Goal: Task Accomplishment & Management: Manage account settings

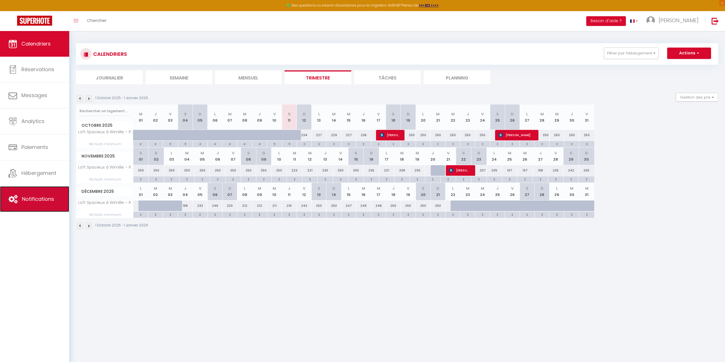
click at [48, 203] on link "Notifications" at bounding box center [34, 199] width 69 height 26
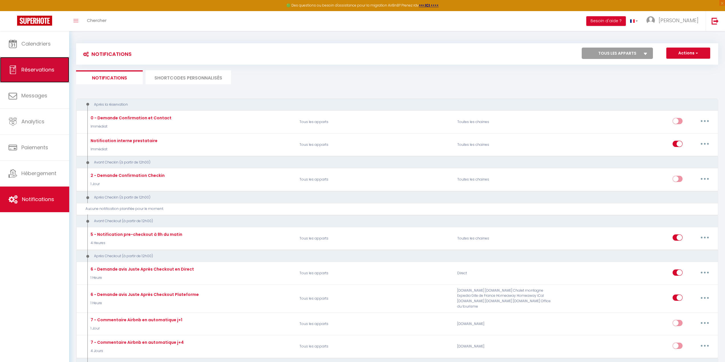
click at [42, 65] on link "Réservations" at bounding box center [34, 70] width 69 height 26
select select "not_cancelled"
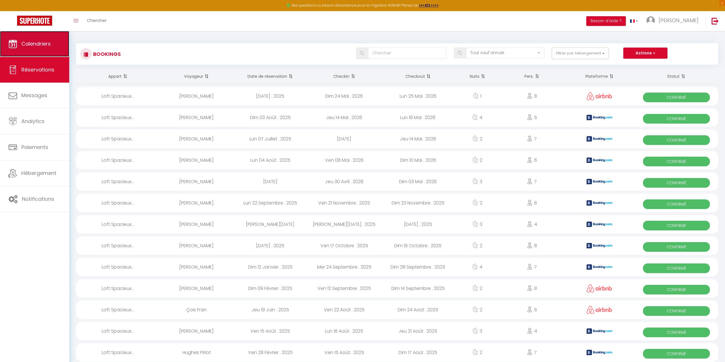
click at [39, 45] on span "Calendriers" at bounding box center [35, 43] width 29 height 7
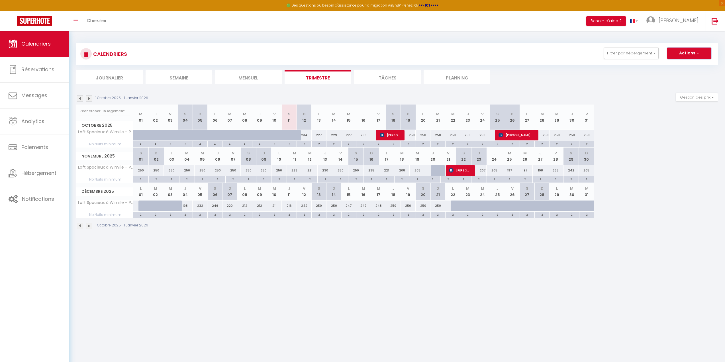
click at [675, 50] on button "Actions" at bounding box center [689, 53] width 44 height 11
drag, startPoint x: 703, startPoint y: 159, endPoint x: 706, endPoint y: 97, distance: 61.6
click at [704, 156] on div "Novembre 2025 S 01 D 02 L 03 M 04 M 05 J 06 V 07 S 08 D 09 L 10 M 11 M 12 J 13 …" at bounding box center [397, 164] width 642 height 35
click at [706, 97] on button "Gestion des prix" at bounding box center [696, 97] width 42 height 9
click at [678, 211] on div "Décembre 2025 L 01 M 02 M 03 J 04 V 05 S 06 D 07 L 08 M 09 M 10 J 11 V 12 S 13 …" at bounding box center [397, 200] width 642 height 35
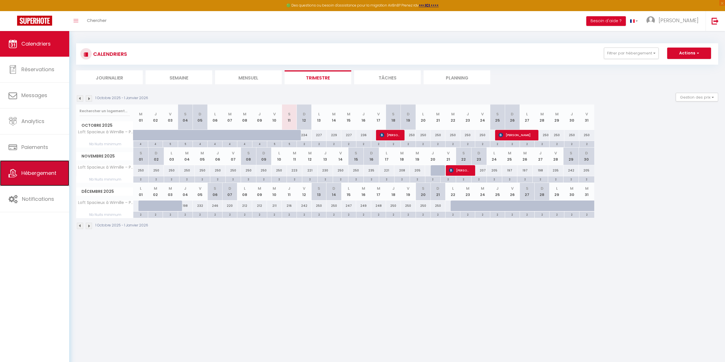
click at [40, 179] on link "Hébergement" at bounding box center [34, 173] width 69 height 26
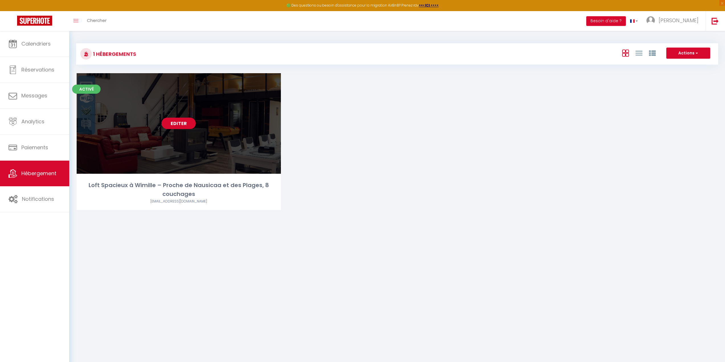
click at [171, 128] on link "Editer" at bounding box center [178, 123] width 34 height 11
select select "3"
select select "2"
select select "1"
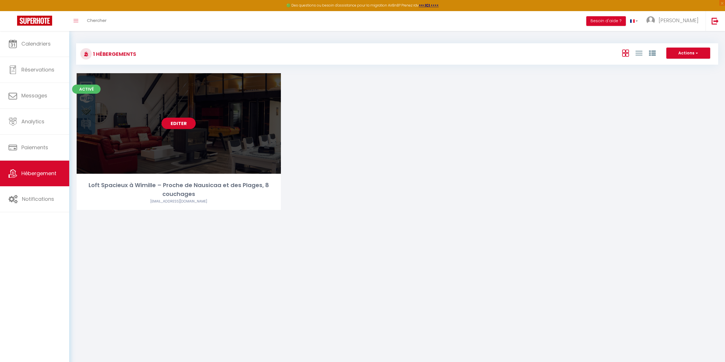
select select "28"
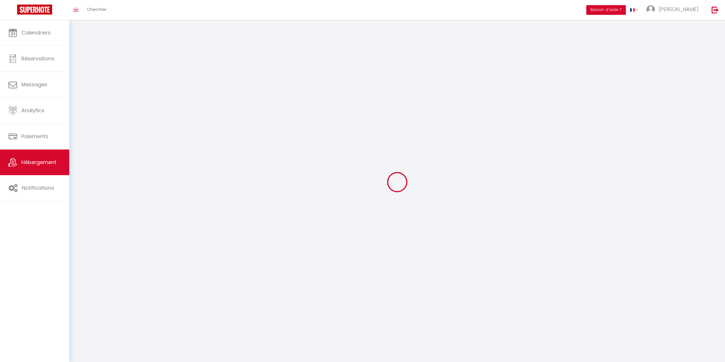
select select
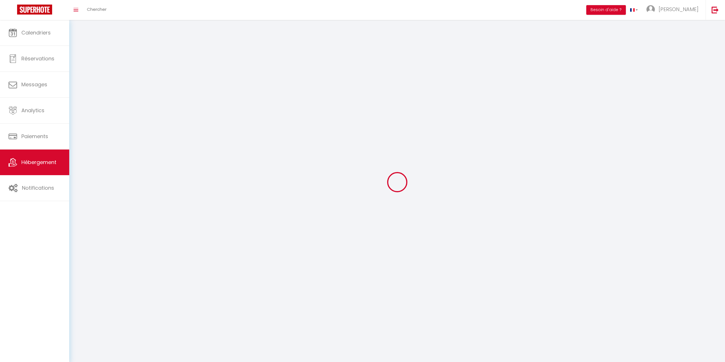
checkbox input "false"
select select
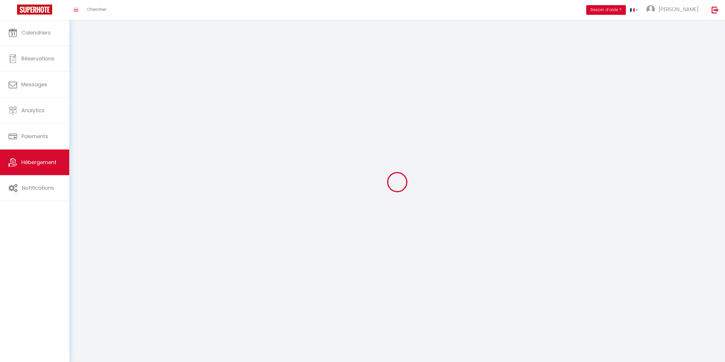
select select
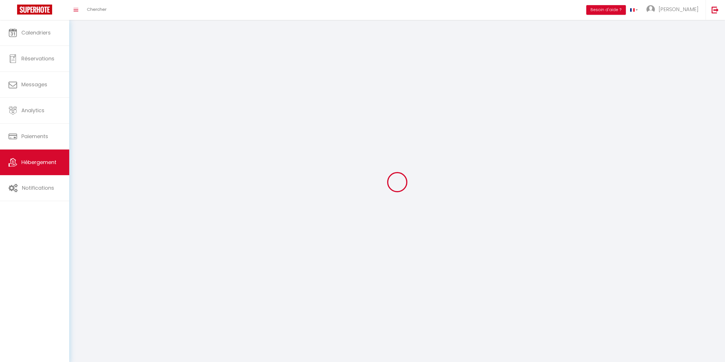
select select
checkbox input "false"
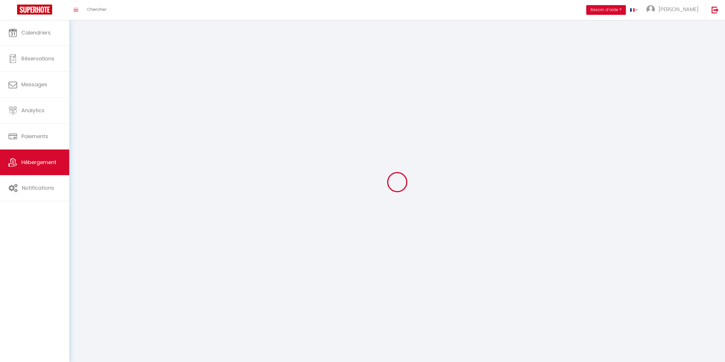
select select
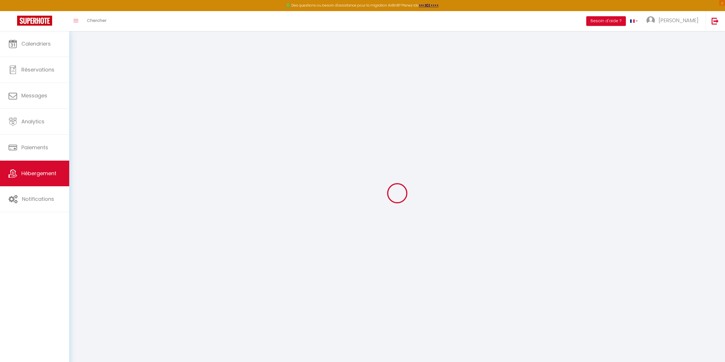
select select
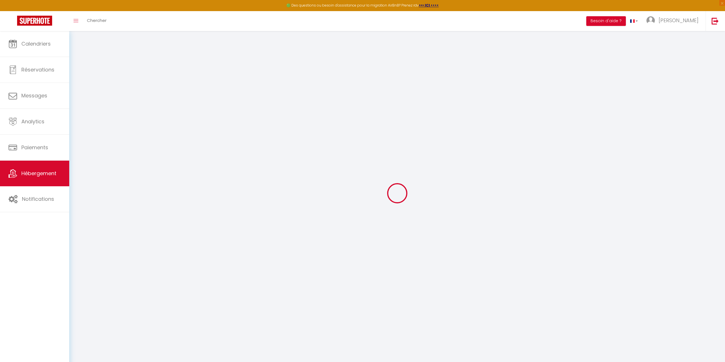
select select
checkbox input "false"
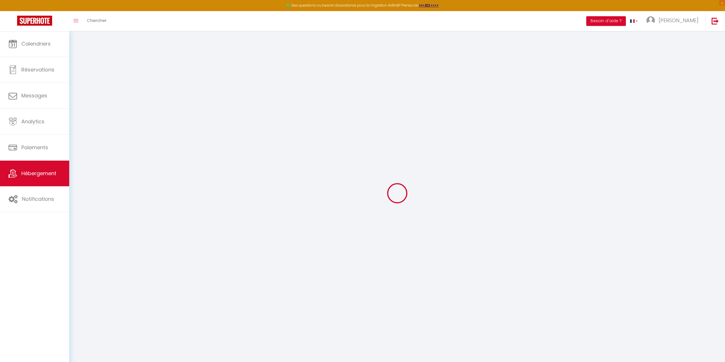
select select
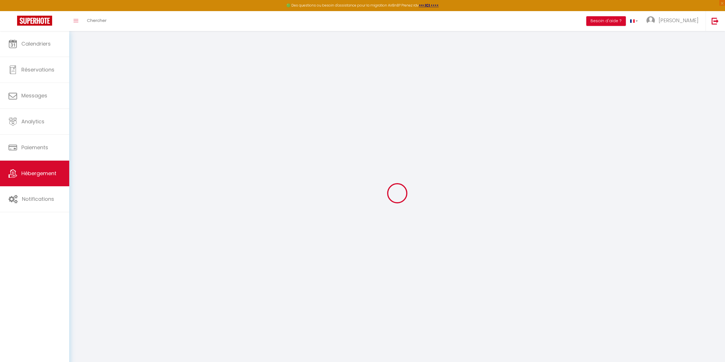
select select
checkbox input "false"
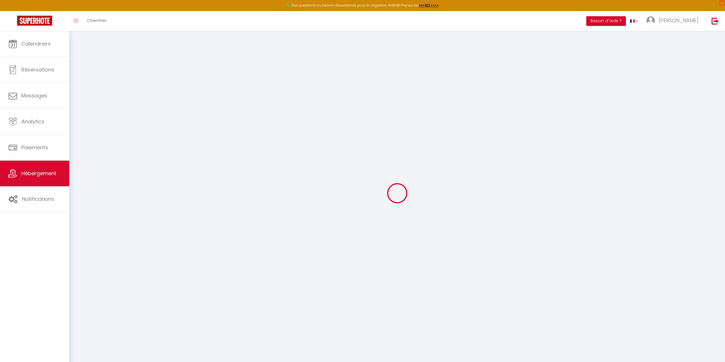
checkbox input "false"
select select
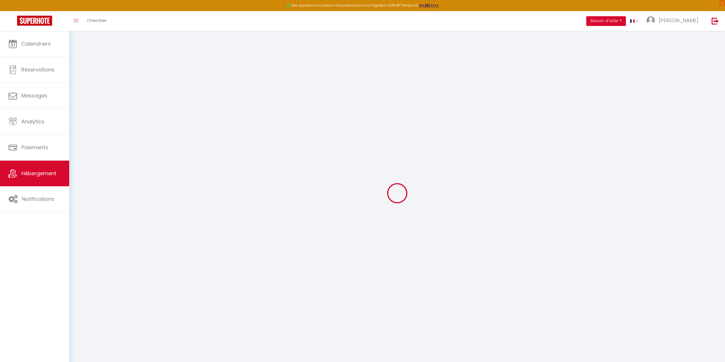
select select
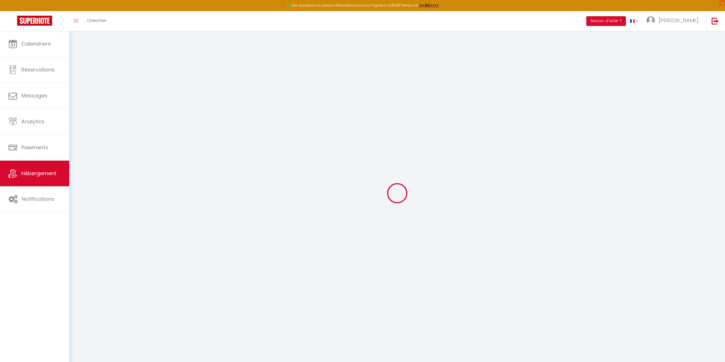
checkbox input "false"
select select
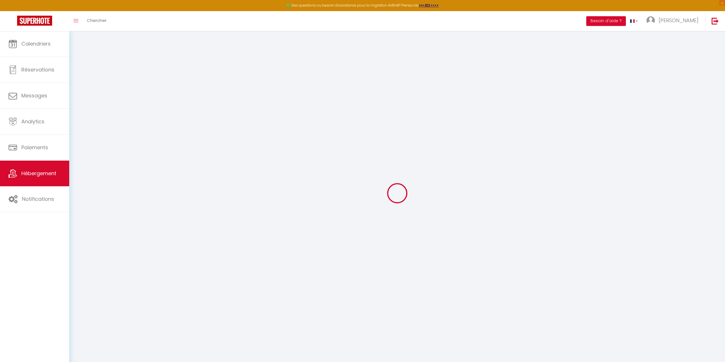
select select
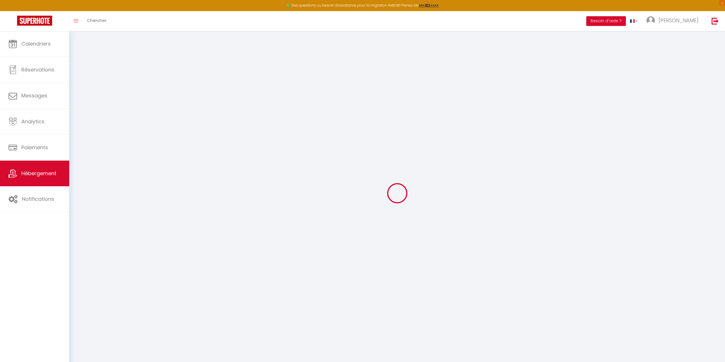
select select
checkbox input "false"
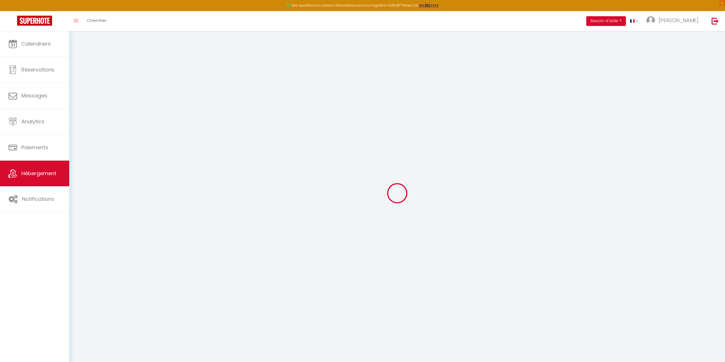
checkbox input "false"
select select
type input "Loft Spacieux à Wimille – Proche de Nausicaa et des Plages, 8 couchages"
type input "[PERSON_NAME]"
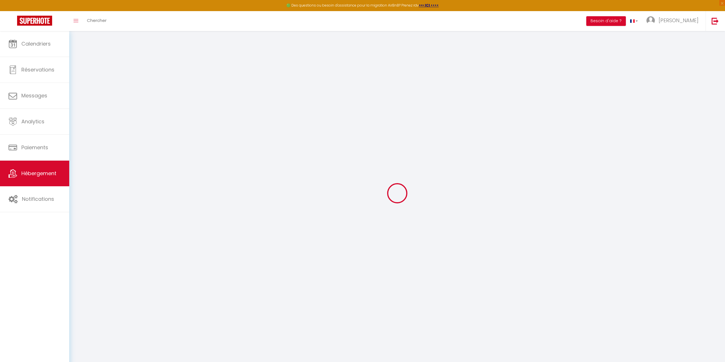
type input "MIONNET"
type input "16 rue du petit rupembert"
type input "62126"
type input "WIMILLE"
select select "houses"
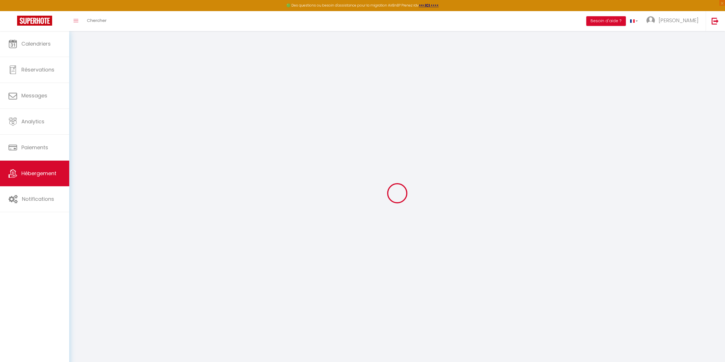
select select "8"
select select "6"
select select "4"
type input "172"
type input "20"
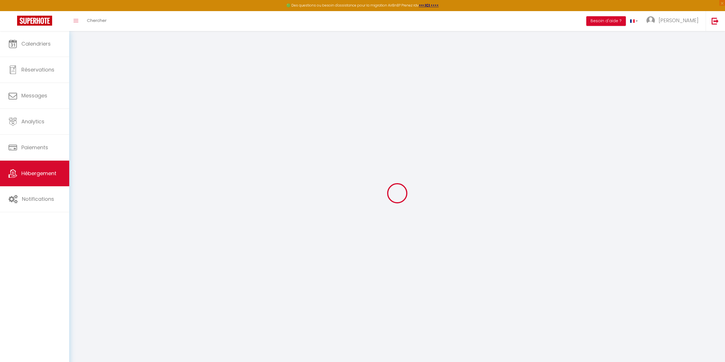
type input "70"
type input "300"
select select
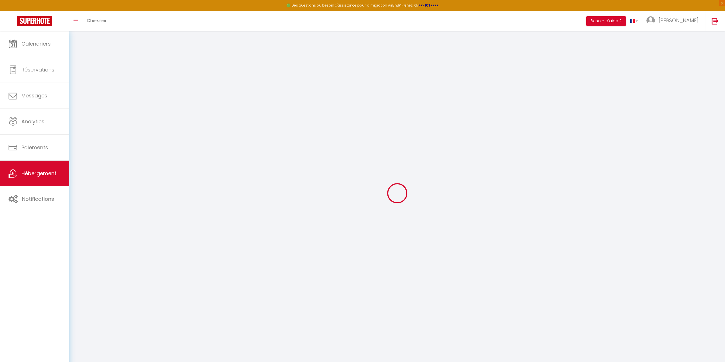
select select
type input "16 Route du Petit Rupembert"
type input "62126"
type input "Wimille"
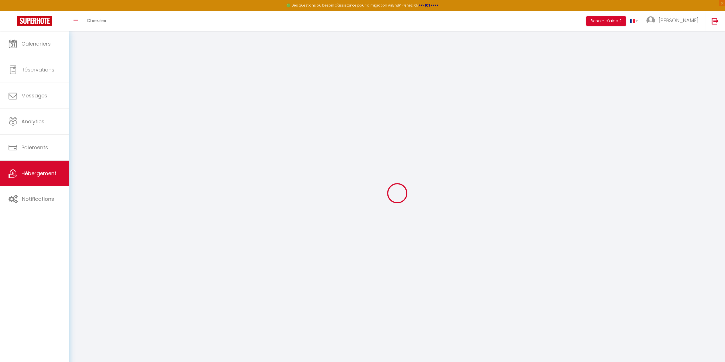
type input "[EMAIL_ADDRESS][DOMAIN_NAME]"
select select
checkbox input "false"
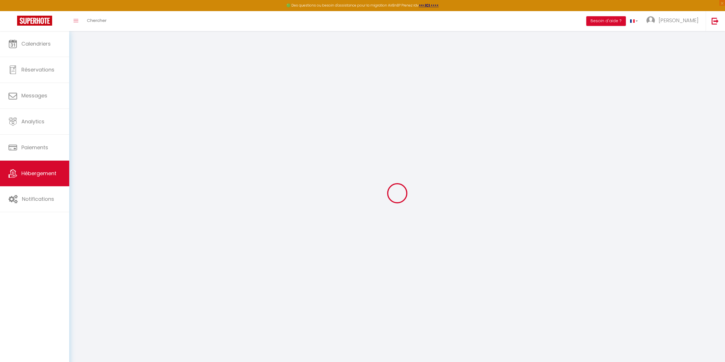
checkbox input "false"
select select
type input "0"
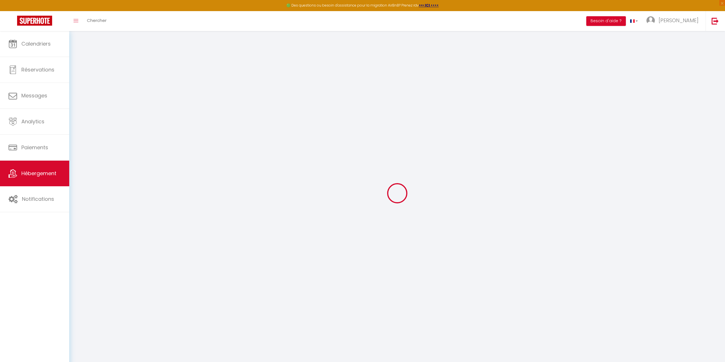
type input "0"
select select
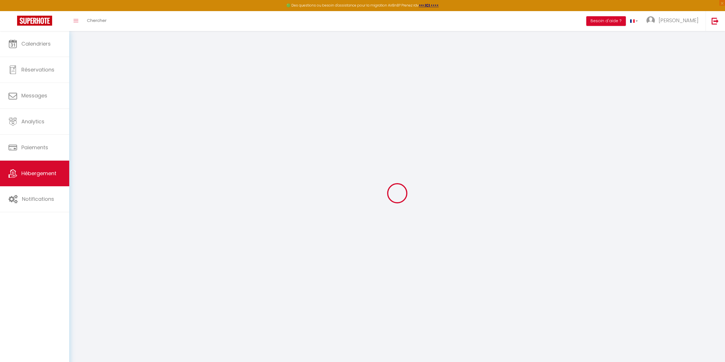
select select
checkbox input "false"
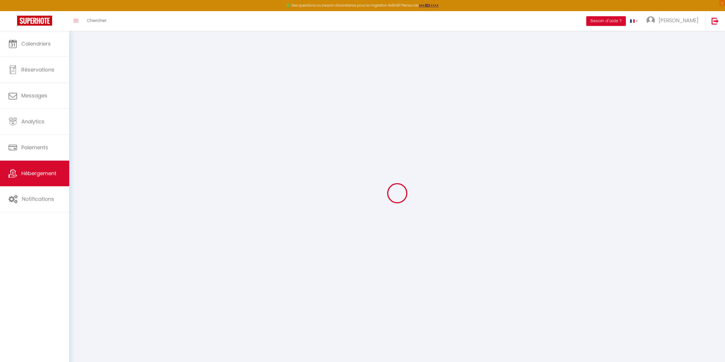
checkbox input "false"
select select
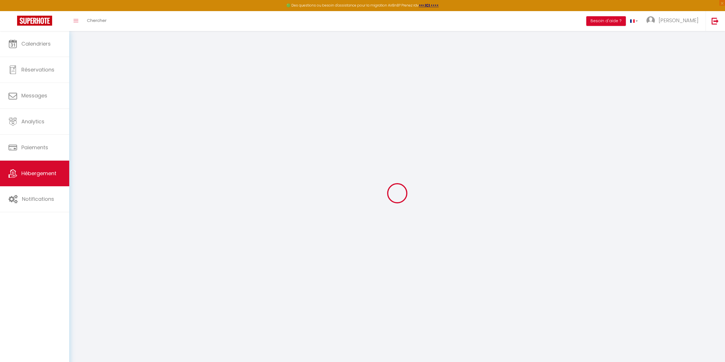
select select
checkbox input "false"
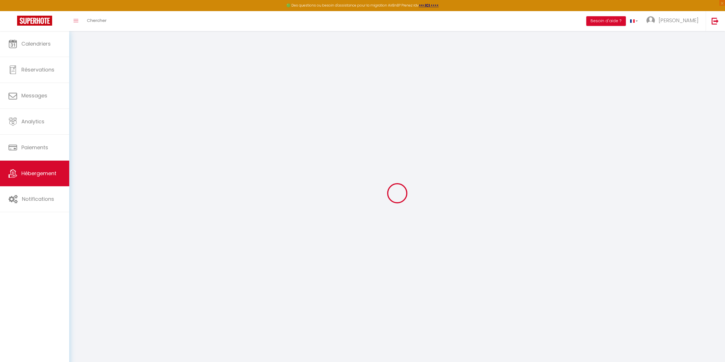
checkbox input "false"
select select
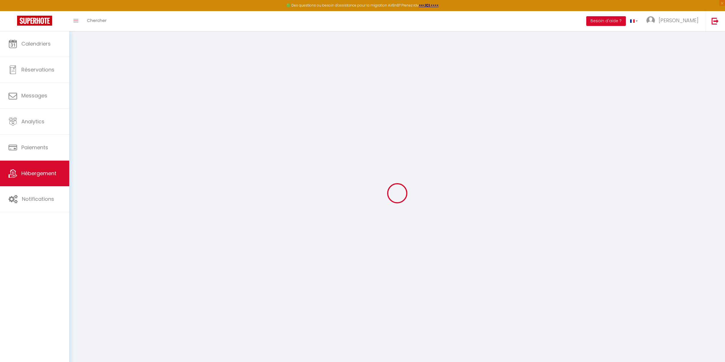
select select
checkbox input "false"
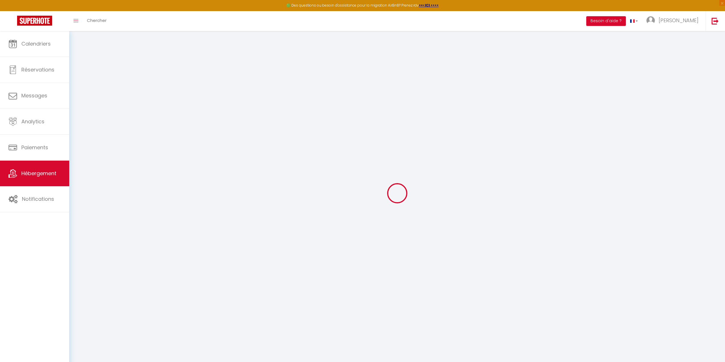
checkbox input "false"
select select
checkbox input "false"
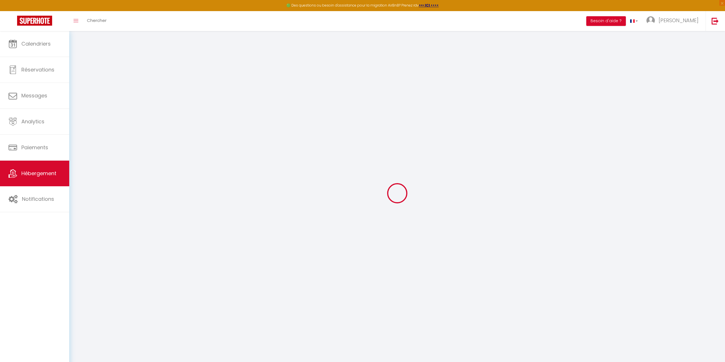
checkbox input "false"
select select
checkbox input "false"
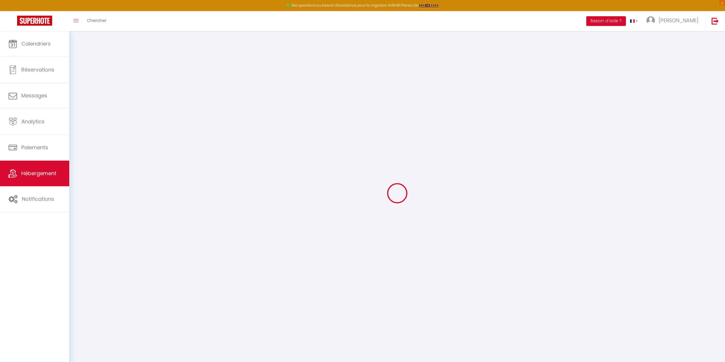
checkbox input "false"
select select "15:00"
select select "23:45"
select select "11:00"
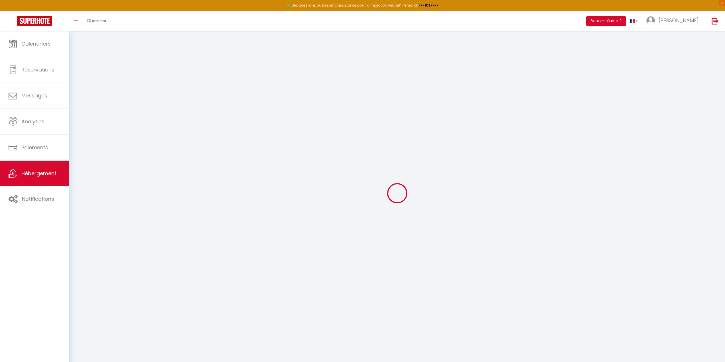
select select "15"
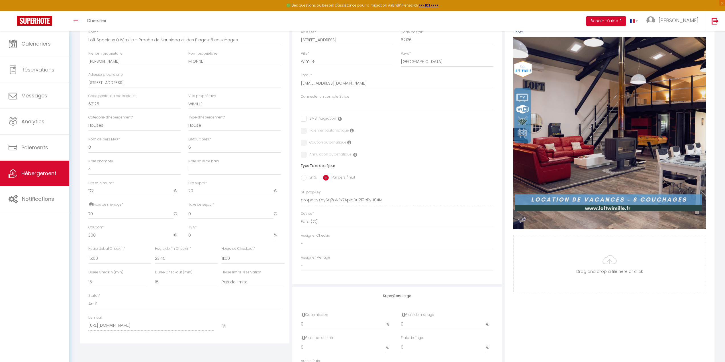
scroll to position [83, 0]
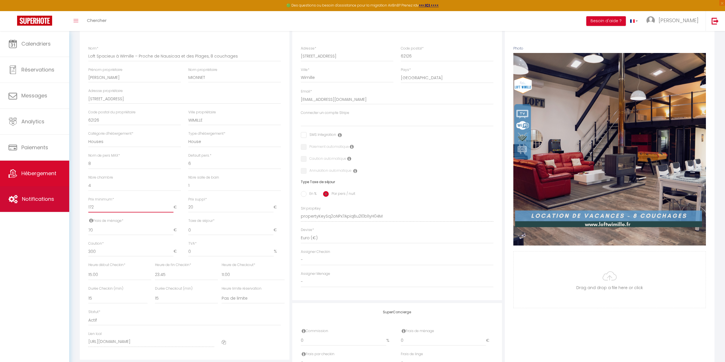
drag, startPoint x: 114, startPoint y: 205, endPoint x: 33, endPoint y: 202, distance: 81.8
click at [33, 202] on div "🟢 Des questions ou besoin d'assistance pour la migration AirBnB? Prenez rdv >>>…" at bounding box center [362, 183] width 725 height 471
type input "2"
select select
checkbox input "false"
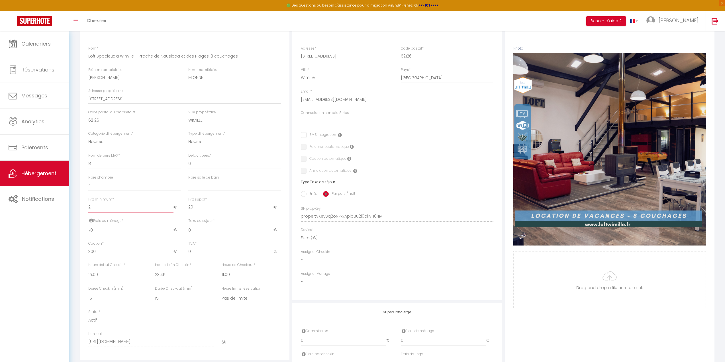
checkbox input "false"
type input "20"
select select
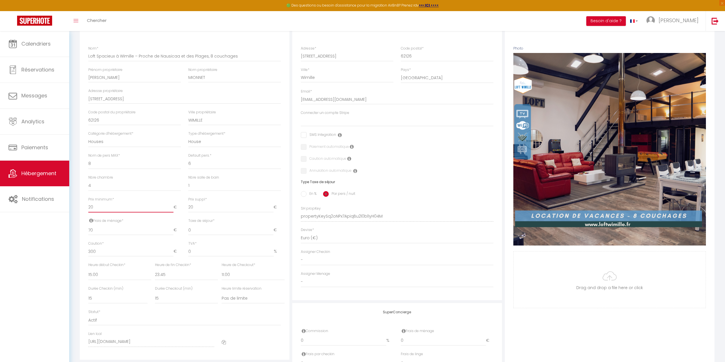
checkbox input "false"
type input "205"
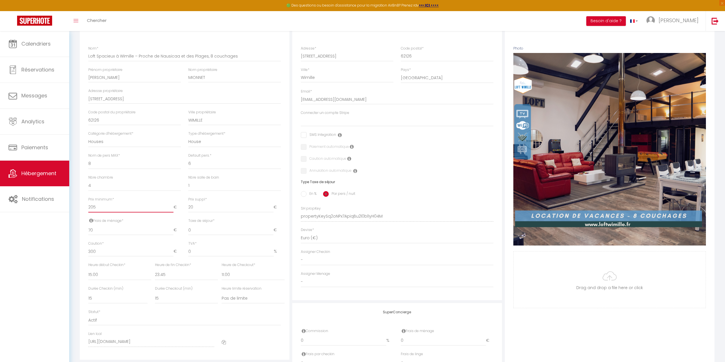
select select
checkbox input "false"
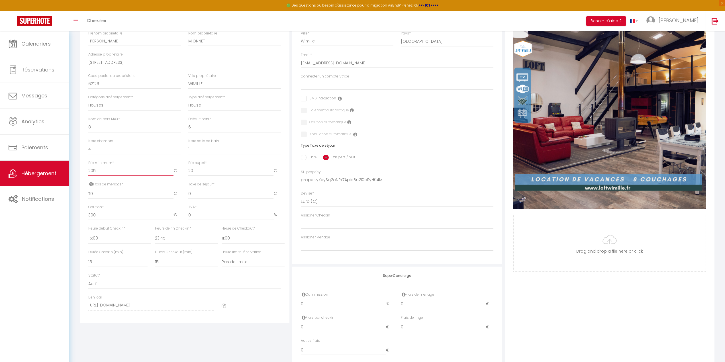
scroll to position [140, 0]
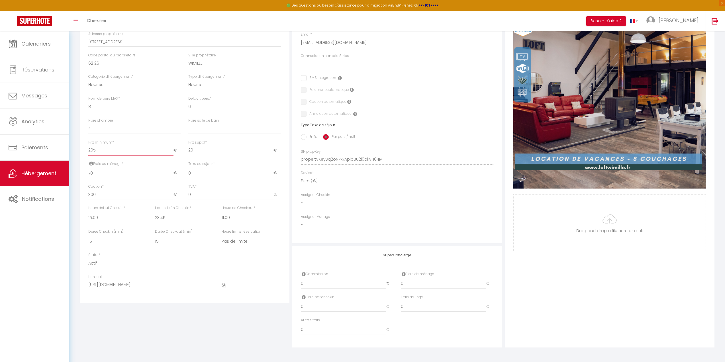
type input "205"
drag, startPoint x: 126, startPoint y: 173, endPoint x: 63, endPoint y: 170, distance: 62.7
click at [63, 170] on div "🟢 Des questions ou besoin d'assistance pour la migration AirBnB? Prenez rdv >>>…" at bounding box center [362, 126] width 725 height 471
type input "0"
select select
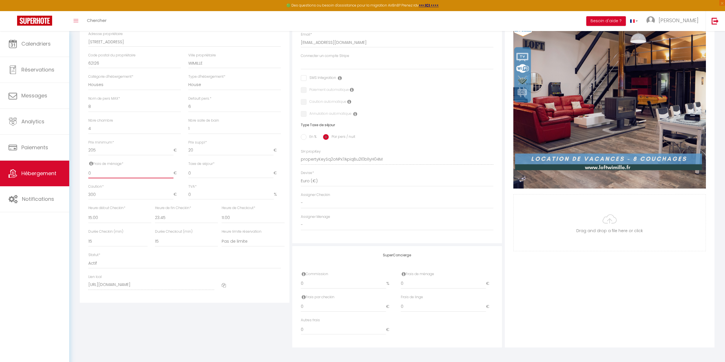
checkbox input "false"
type input "0"
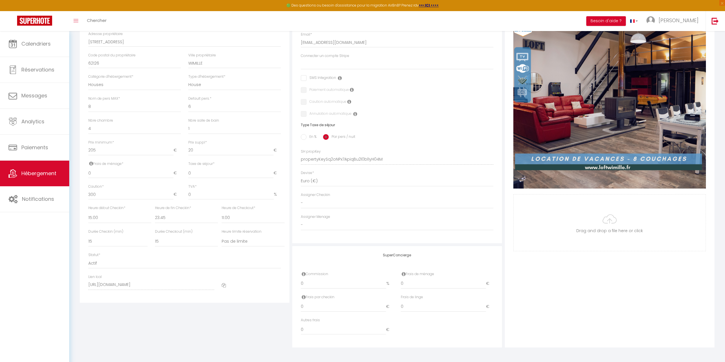
click at [161, 329] on div "Détails Nom * Loft Spacieux à Wimille – Proche de Nausicaa et des Plages, 8 cou…" at bounding box center [184, 155] width 212 height 384
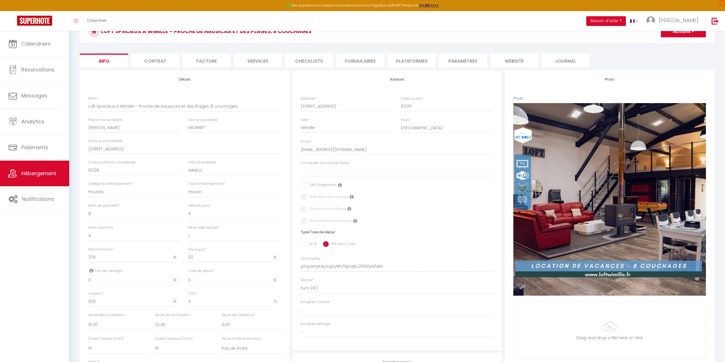
scroll to position [0, 0]
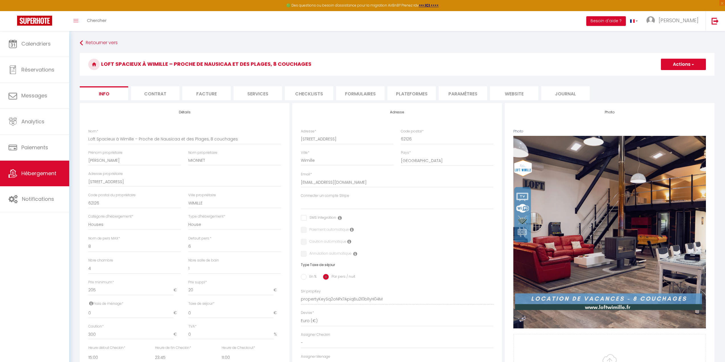
click at [678, 69] on button "Actions" at bounding box center [683, 64] width 45 height 11
click at [670, 75] on input "Enregistrer" at bounding box center [660, 77] width 21 height 6
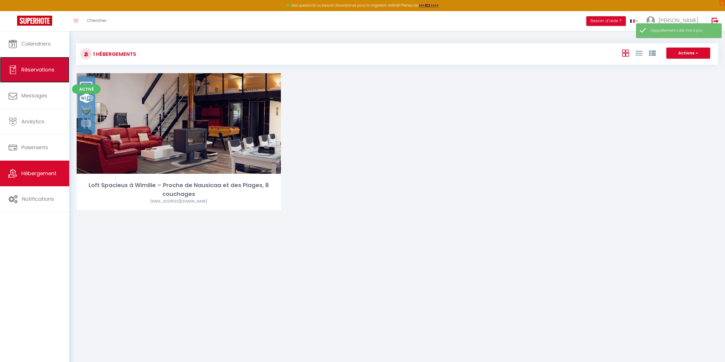
click at [47, 74] on link "Réservations" at bounding box center [34, 70] width 69 height 26
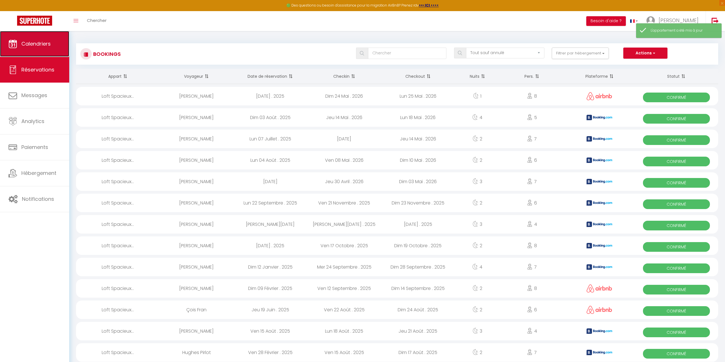
click at [52, 50] on link "Calendriers" at bounding box center [34, 44] width 69 height 26
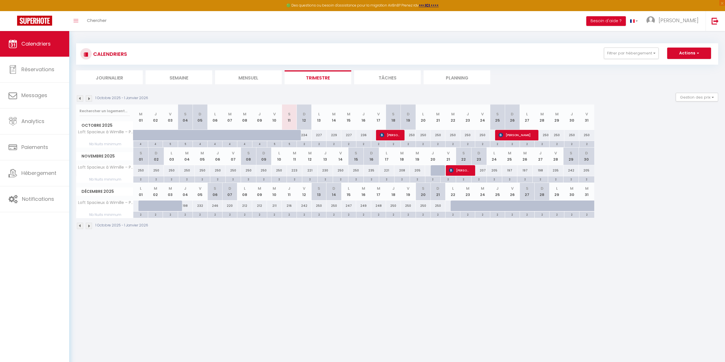
click at [677, 175] on div "Novembre 2025 S 01 D 02 L 03 M 04 M 05 J 06 V 07 S 08 D 09 L 10 M 11 M 12 J 13 …" at bounding box center [397, 164] width 642 height 35
click at [700, 52] on button "Actions" at bounding box center [689, 53] width 44 height 11
click at [33, 182] on link "Hébergement" at bounding box center [34, 173] width 69 height 26
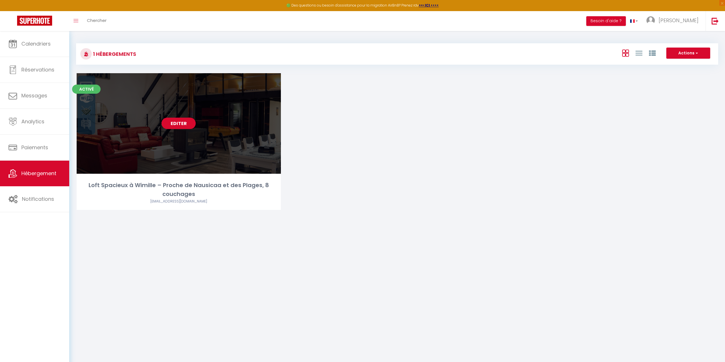
click at [171, 115] on div "Editer" at bounding box center [179, 123] width 204 height 101
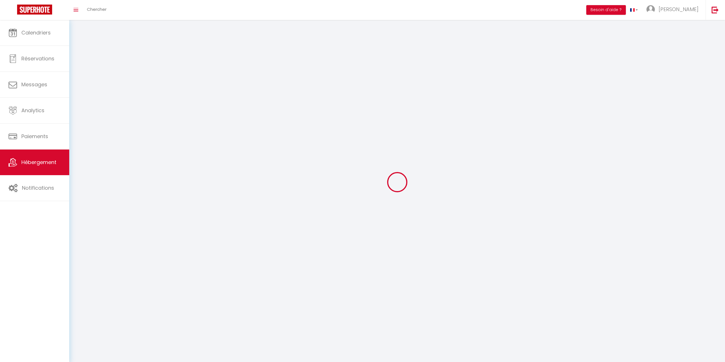
select select "1"
select select
select select "28"
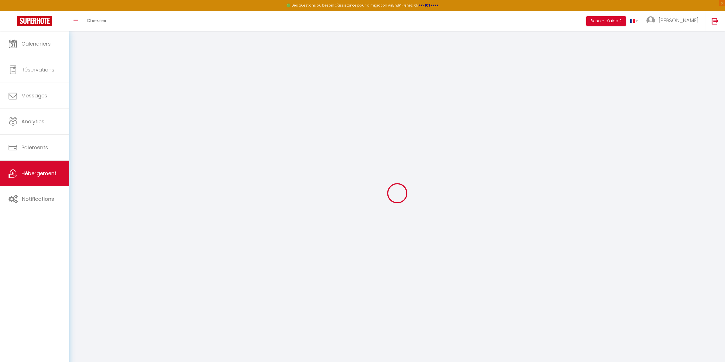
select select
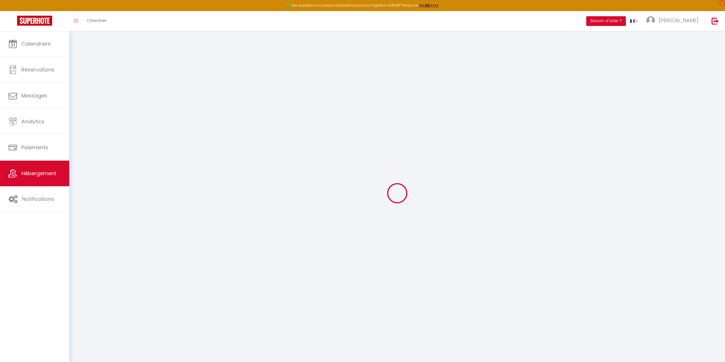
select select
checkbox input "false"
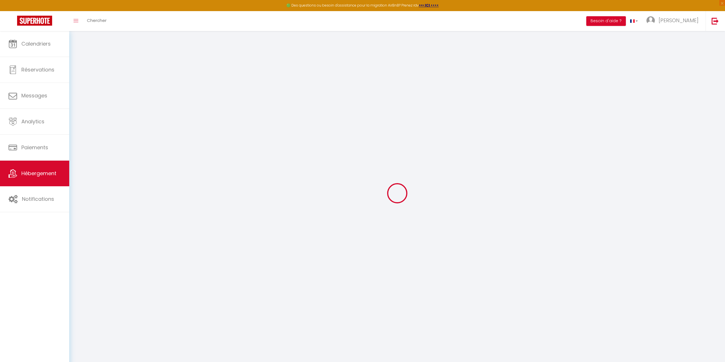
select select
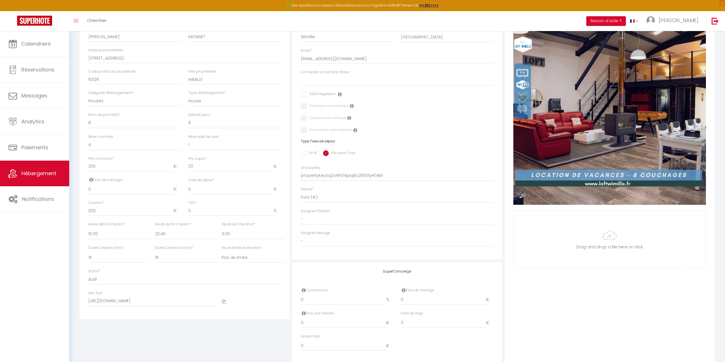
scroll to position [54, 0]
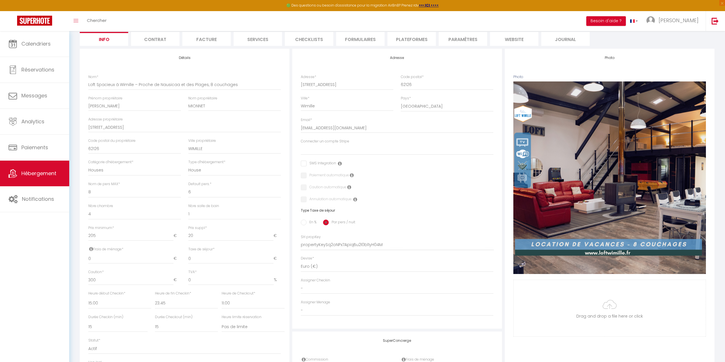
click at [151, 41] on li "Contrat" at bounding box center [155, 39] width 48 height 14
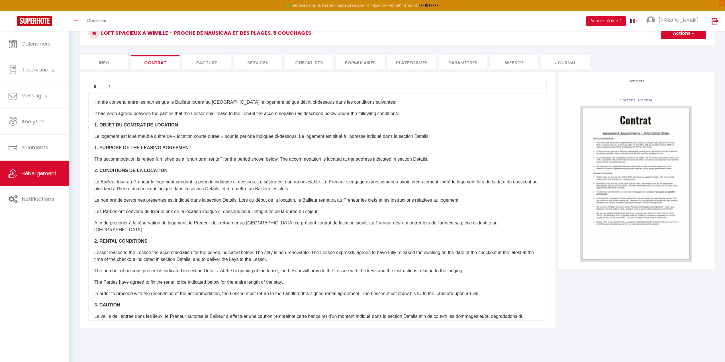
scroll to position [31, 0]
click at [213, 57] on li "Facture" at bounding box center [206, 62] width 48 height 14
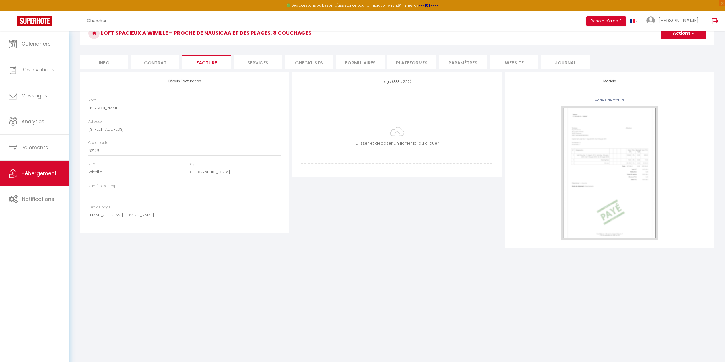
click at [255, 63] on li "Services" at bounding box center [257, 62] width 48 height 14
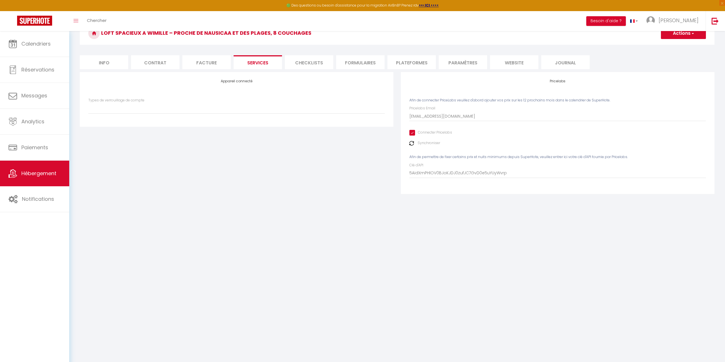
click at [413, 133] on input "Connecter Pricelabs" at bounding box center [430, 133] width 43 height 6
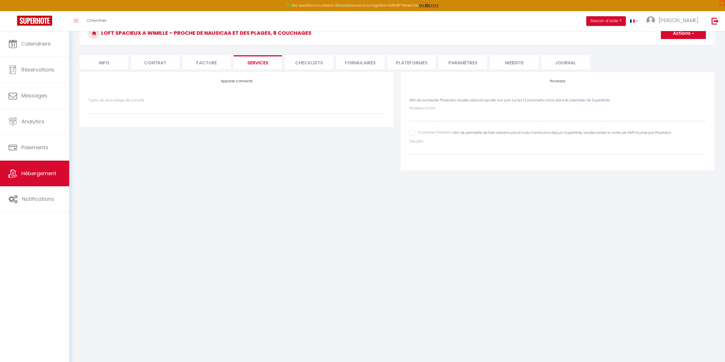
click at [321, 60] on li "Checklists" at bounding box center [309, 62] width 48 height 14
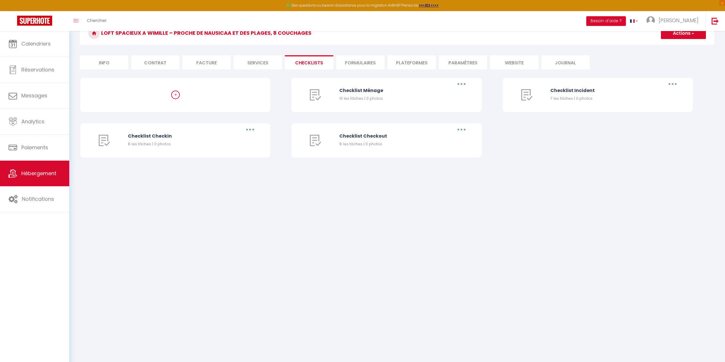
click at [355, 59] on li "Formulaires" at bounding box center [360, 62] width 48 height 14
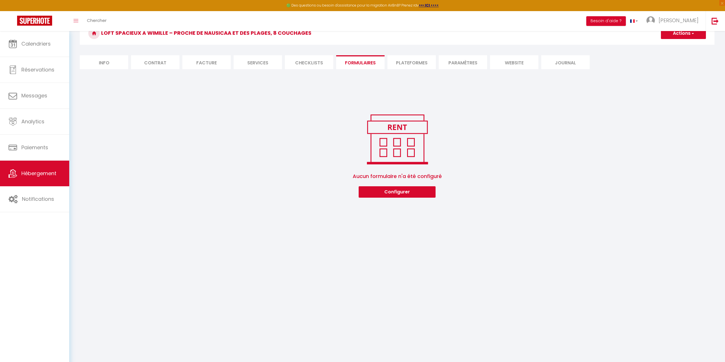
click at [409, 57] on li "Plateformes" at bounding box center [411, 62] width 48 height 14
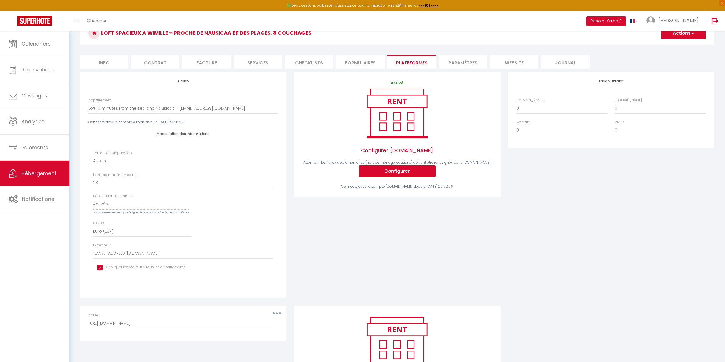
click at [477, 62] on li "Paramètres" at bounding box center [462, 62] width 48 height 14
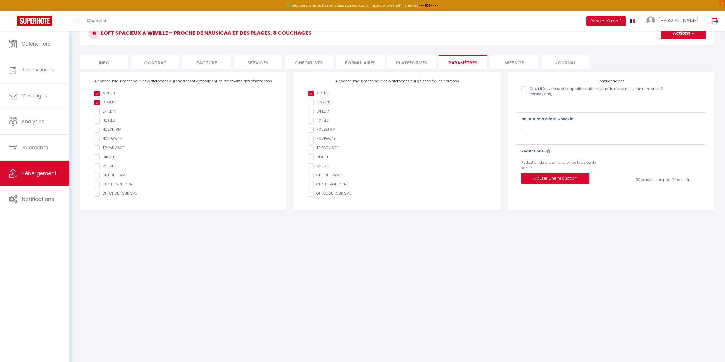
click at [522, 64] on li "website" at bounding box center [514, 62] width 48 height 14
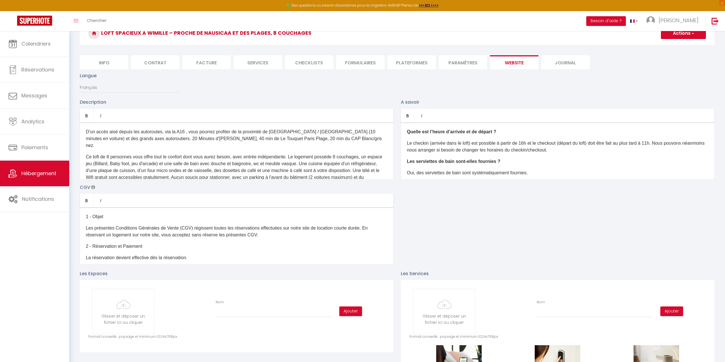
click at [552, 61] on li "Journal" at bounding box center [565, 62] width 48 height 14
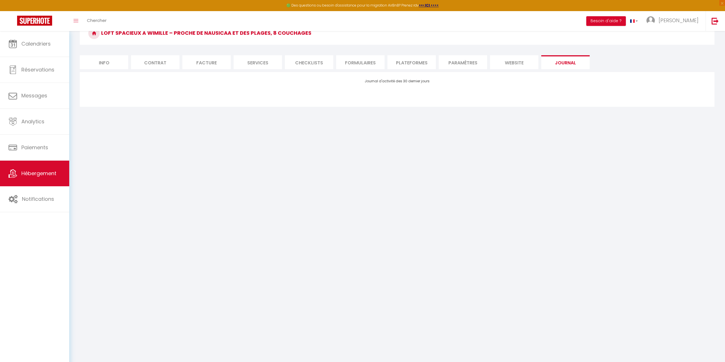
click at [426, 60] on li "Plateformes" at bounding box center [411, 62] width 48 height 14
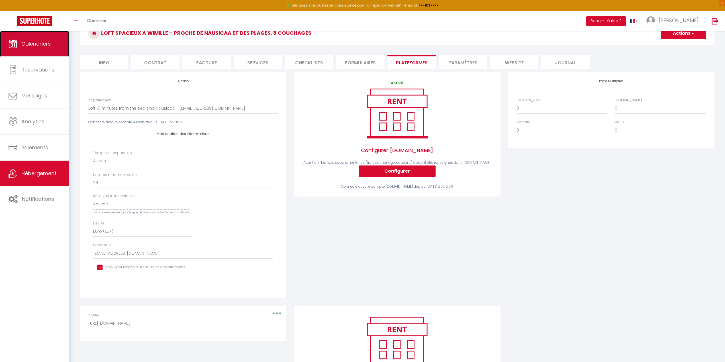
click at [48, 45] on span "Calendriers" at bounding box center [35, 43] width 29 height 7
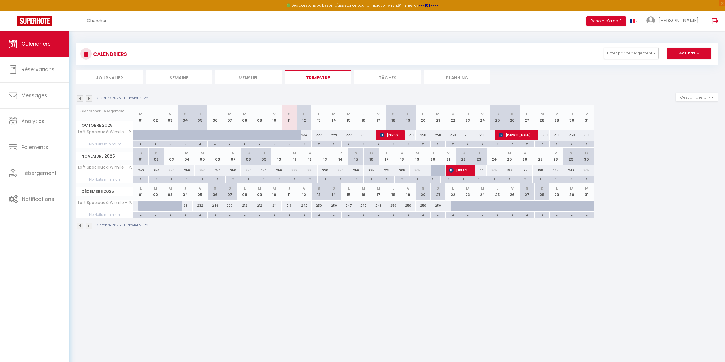
click at [143, 169] on div "250" at bounding box center [140, 170] width 15 height 11
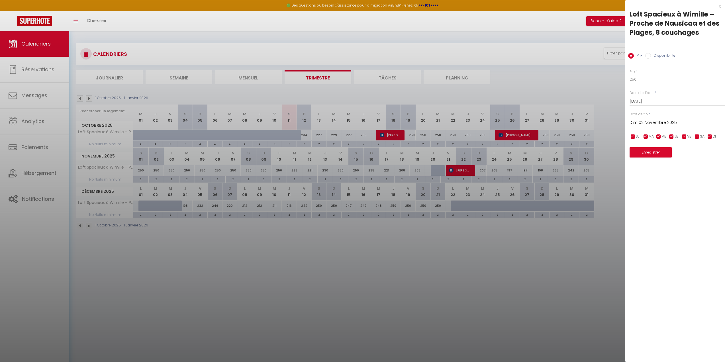
drag, startPoint x: 418, startPoint y: 265, endPoint x: 363, endPoint y: 220, distance: 71.5
click at [418, 264] on div at bounding box center [362, 181] width 725 height 362
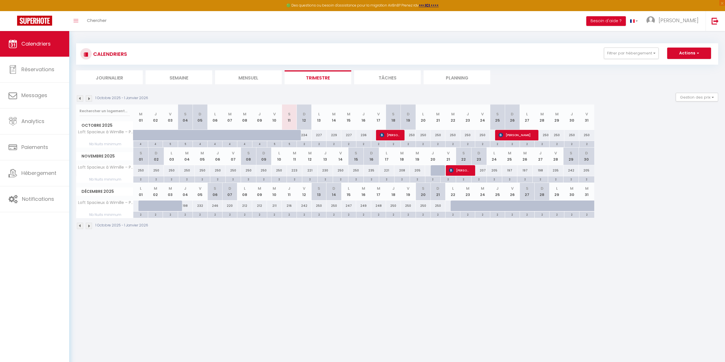
click at [307, 137] on div "234" at bounding box center [304, 135] width 15 height 11
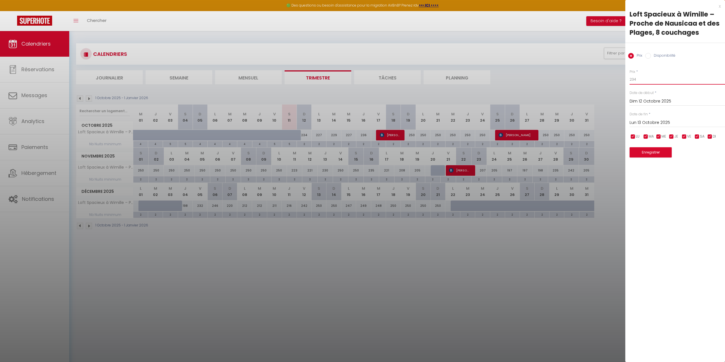
click at [645, 81] on input "234" at bounding box center [676, 79] width 95 height 10
click at [676, 121] on input "Lun 13 Octobre 2025" at bounding box center [676, 122] width 95 height 7
click at [681, 179] on span "16" at bounding box center [684, 177] width 12 height 11
click at [642, 81] on input "234" at bounding box center [676, 79] width 95 height 10
drag, startPoint x: 632, startPoint y: 81, endPoint x: 645, endPoint y: 78, distance: 13.4
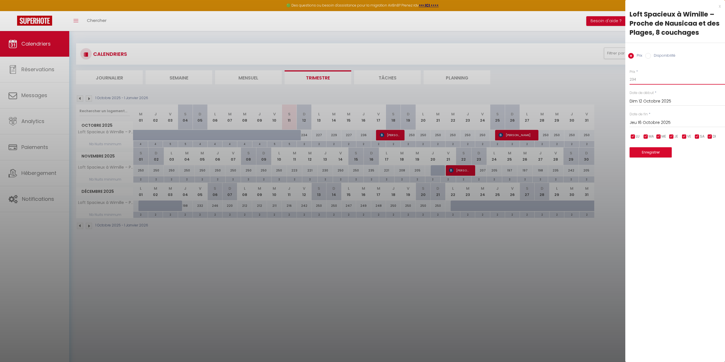
click at [645, 78] on input "234" at bounding box center [676, 79] width 95 height 10
click at [672, 81] on input "2" at bounding box center [676, 79] width 95 height 10
click at [660, 122] on input "Jeu 16 Octobre 2025" at bounding box center [676, 122] width 95 height 7
click at [684, 231] on div "x Loft Spacieux à Wimille – Proche de Nausicaa et des Plages, 8 couchages Prix …" at bounding box center [675, 181] width 100 height 362
click at [477, 243] on div at bounding box center [362, 181] width 725 height 362
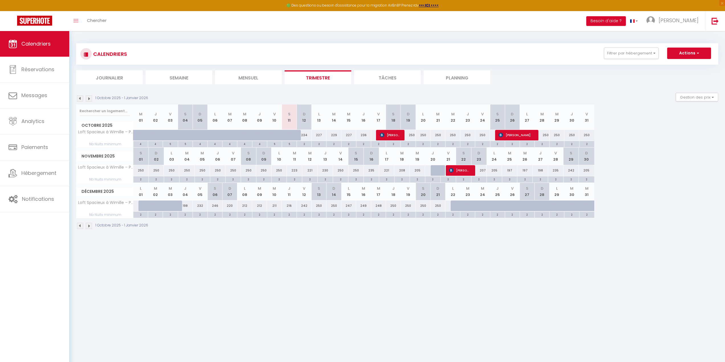
click at [88, 99] on img at bounding box center [89, 98] width 6 height 6
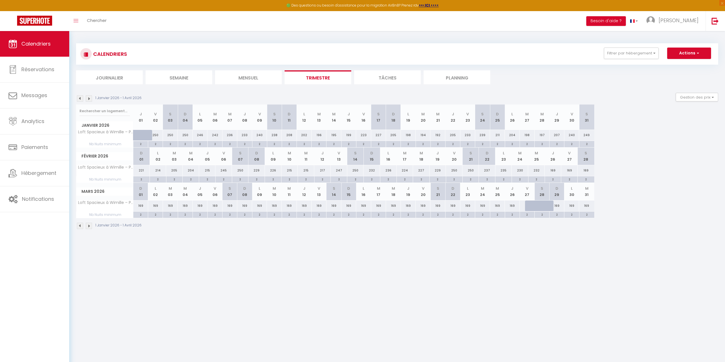
click at [79, 97] on img at bounding box center [80, 98] width 6 height 6
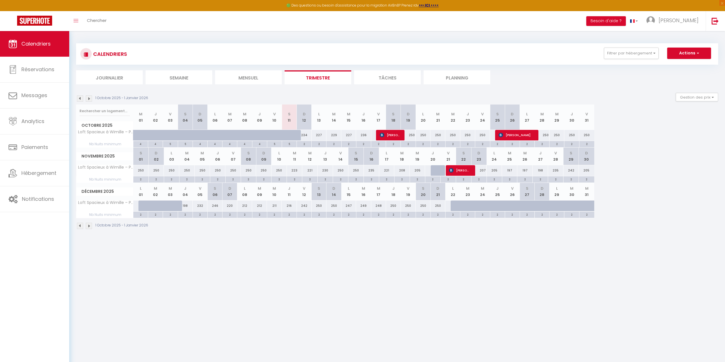
click at [91, 99] on img at bounding box center [89, 98] width 6 height 6
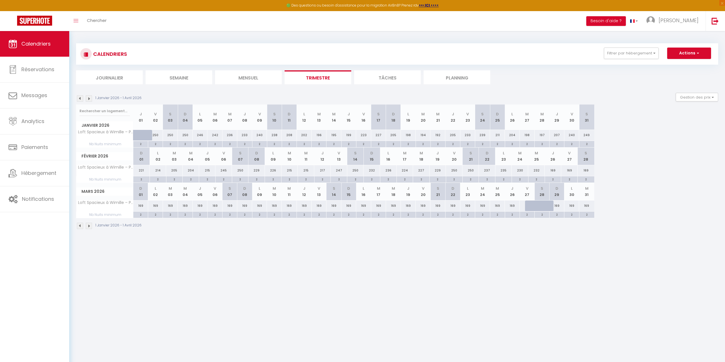
click at [91, 99] on img at bounding box center [89, 98] width 6 height 6
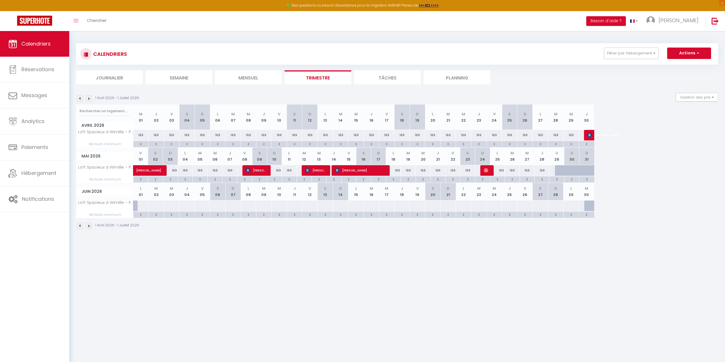
click at [574, 173] on div at bounding box center [576, 173] width 15 height 11
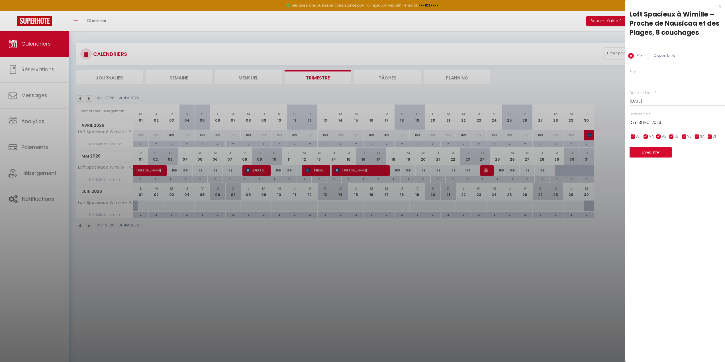
click at [556, 240] on div at bounding box center [362, 181] width 725 height 362
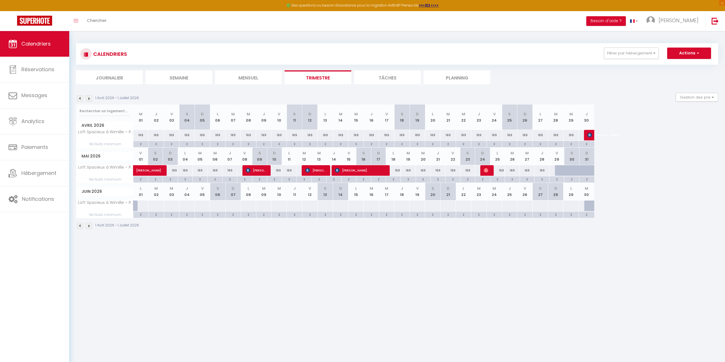
click at [80, 97] on img at bounding box center [80, 98] width 6 height 6
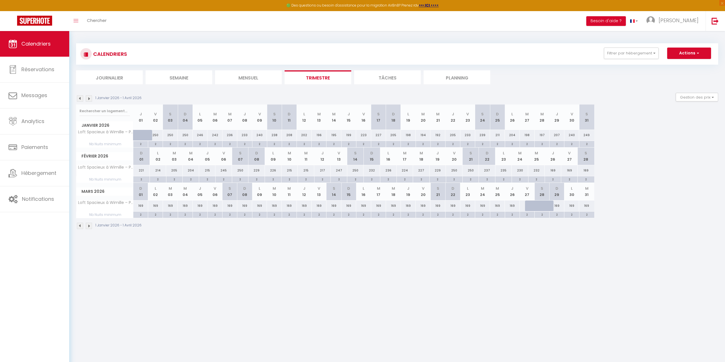
click at [80, 97] on img at bounding box center [80, 98] width 6 height 6
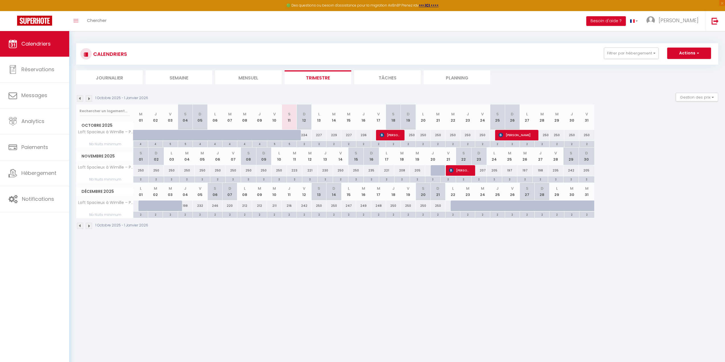
click at [306, 138] on div "234" at bounding box center [304, 135] width 15 height 11
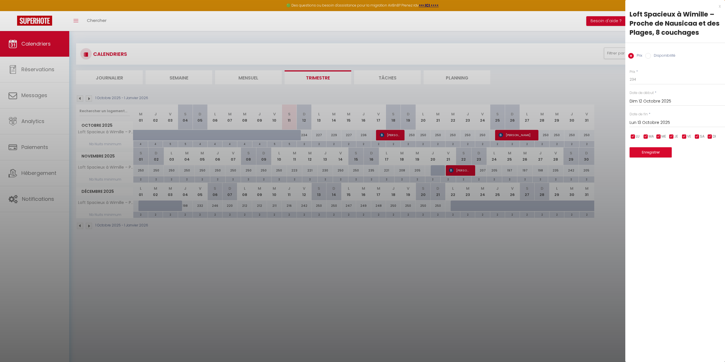
click at [666, 118] on div "Lun 13 Octobre 2025 < Oct 2025 > Dim Lun Mar Mer Jeu Ven Sam 1 2 3 4 5 6 7 8 9 …" at bounding box center [676, 122] width 95 height 10
click at [664, 122] on input "Lun 13 Octobre 2025" at bounding box center [676, 122] width 95 height 7
click at [683, 177] on span "16" at bounding box center [684, 177] width 12 height 11
drag, startPoint x: 650, startPoint y: 82, endPoint x: 597, endPoint y: 70, distance: 54.3
click at [598, 70] on body "🟢 Des questions ou besoin d'assistance pour la migration AirBnB? Prenez rdv >>>…" at bounding box center [362, 212] width 725 height 362
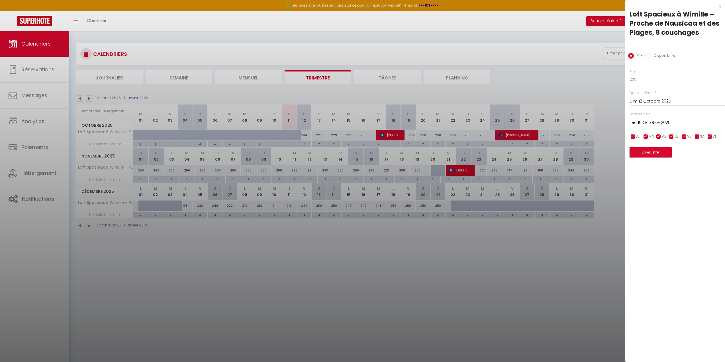
click at [654, 148] on button "Enregistrer" at bounding box center [650, 152] width 42 height 10
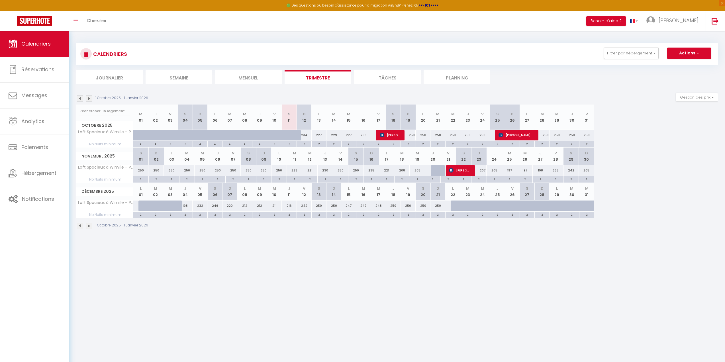
click at [304, 134] on div "234" at bounding box center [304, 135] width 15 height 11
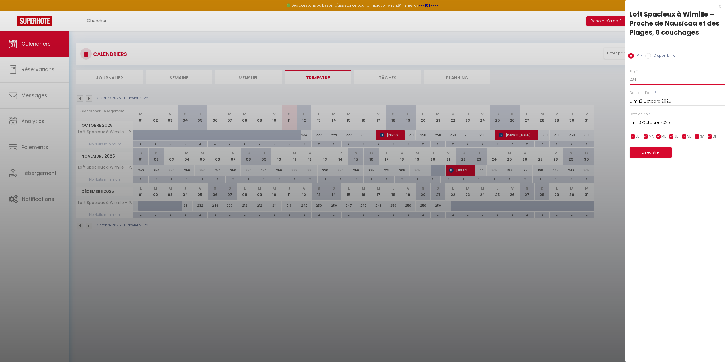
click at [655, 80] on input "234" at bounding box center [676, 79] width 95 height 10
click at [660, 123] on input "Lun 13 Octobre 2025" at bounding box center [676, 122] width 95 height 7
click at [683, 177] on span "16" at bounding box center [684, 177] width 12 height 11
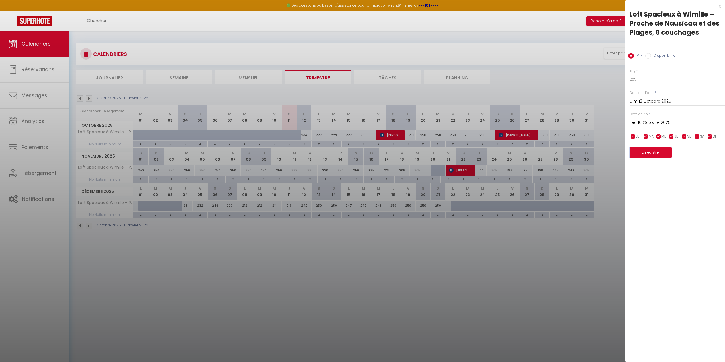
click at [658, 153] on button "Enregistrer" at bounding box center [650, 152] width 42 height 10
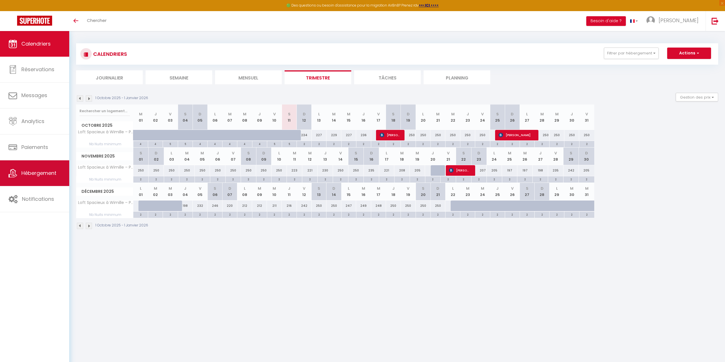
click at [26, 167] on link "Hébergement" at bounding box center [34, 173] width 69 height 26
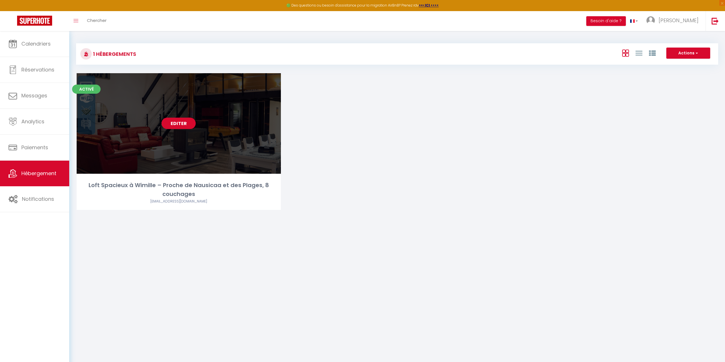
click at [175, 123] on link "Editer" at bounding box center [178, 123] width 34 height 11
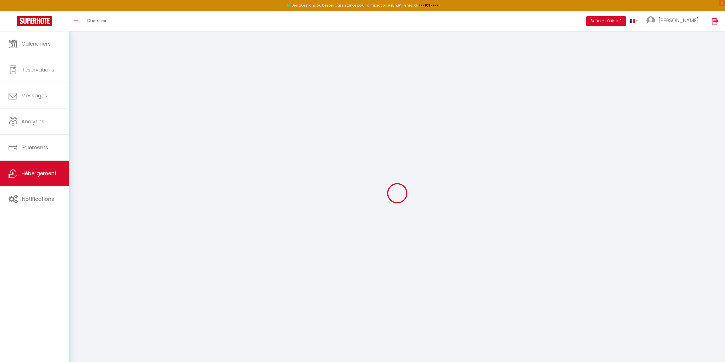
select select
checkbox input "false"
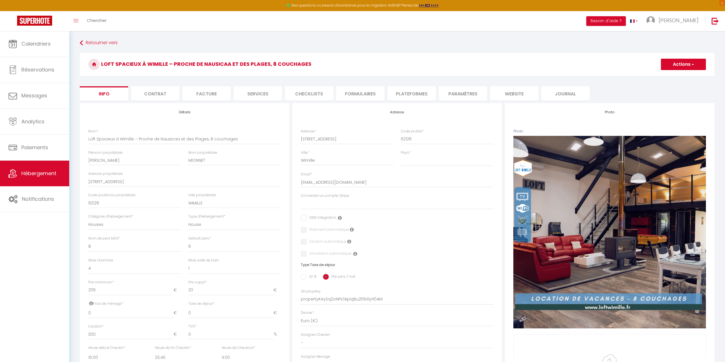
click at [246, 98] on li "Services" at bounding box center [257, 93] width 48 height 14
select select
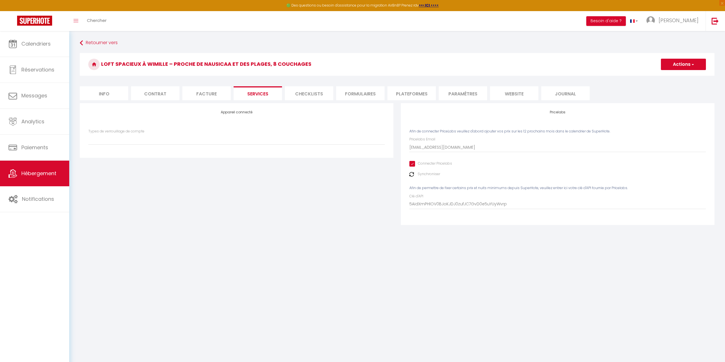
click at [414, 165] on input "Connecter Pricelabs" at bounding box center [430, 164] width 43 height 6
checkbox input "false"
select select
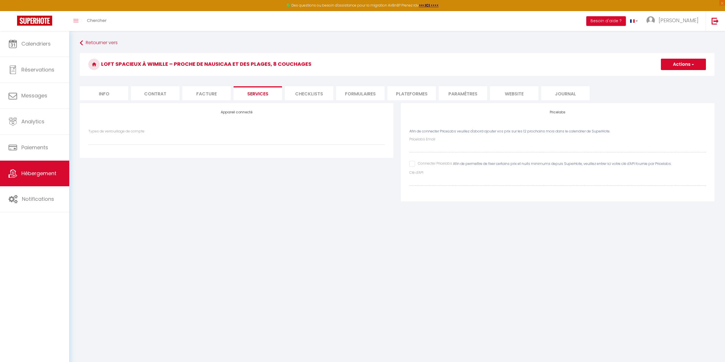
click at [683, 69] on button "Actions" at bounding box center [683, 64] width 45 height 11
click at [685, 78] on link "Enregistrer" at bounding box center [682, 76] width 45 height 7
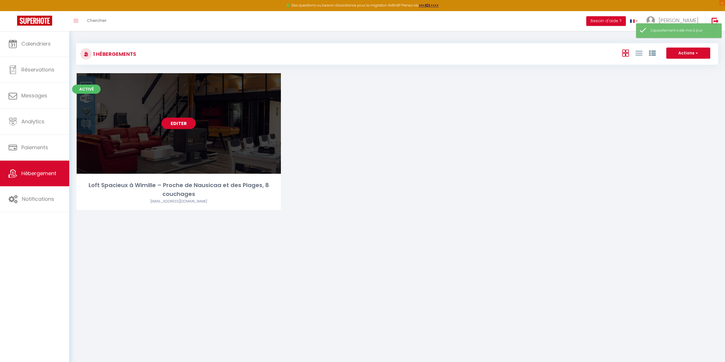
click at [174, 128] on link "Editer" at bounding box center [178, 123] width 34 height 11
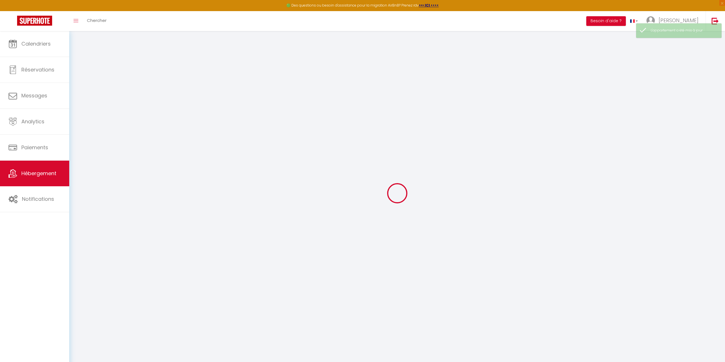
select select
checkbox input "false"
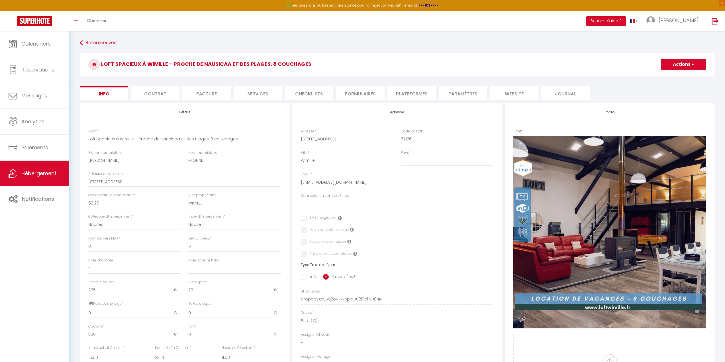
click at [259, 89] on li "Services" at bounding box center [257, 93] width 48 height 14
select select
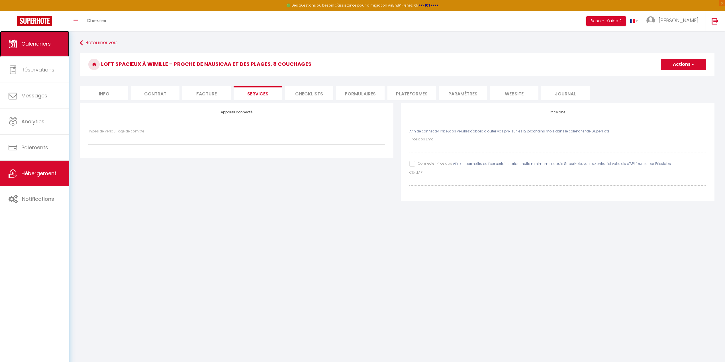
click at [37, 52] on link "Calendriers" at bounding box center [34, 44] width 69 height 26
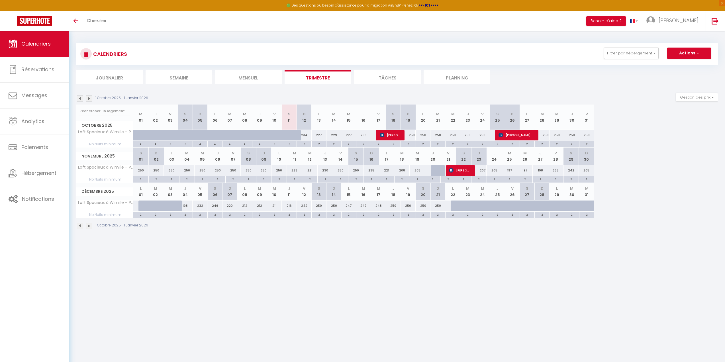
click at [307, 123] on th "D 12" at bounding box center [304, 116] width 15 height 25
click at [305, 137] on div "234" at bounding box center [304, 135] width 15 height 11
type input "234"
type input "Dim 12 Octobre 2025"
type input "Lun 13 Octobre 2025"
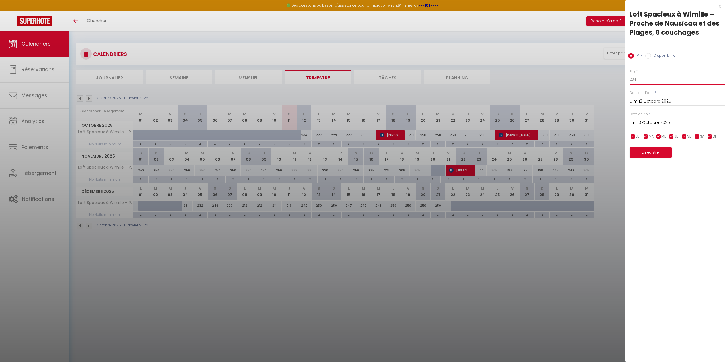
click at [667, 84] on input "234" at bounding box center [676, 79] width 95 height 10
type input "205"
click at [651, 120] on input "Lun 13 Octobre 2025" at bounding box center [676, 122] width 95 height 7
click at [683, 175] on span "16" at bounding box center [684, 177] width 12 height 11
type input "Jeu 16 Octobre 2025"
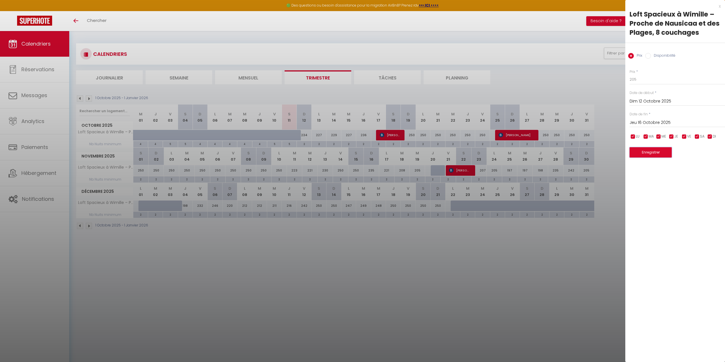
click at [645, 154] on button "Enregistrer" at bounding box center [650, 152] width 42 height 10
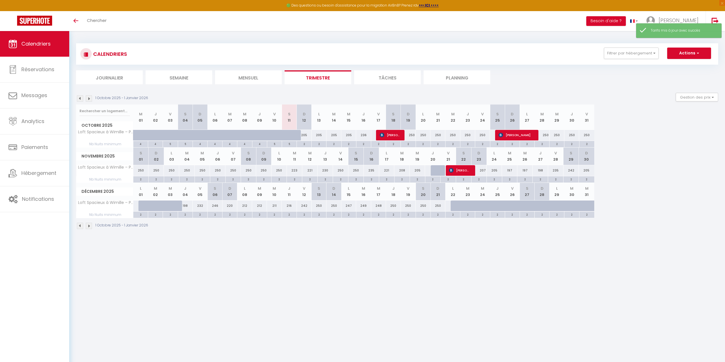
click at [361, 135] on div "236" at bounding box center [363, 135] width 15 height 11
type input "236"
type input "Jeu 16 Octobre 2025"
type input "Ven 17 Octobre 2025"
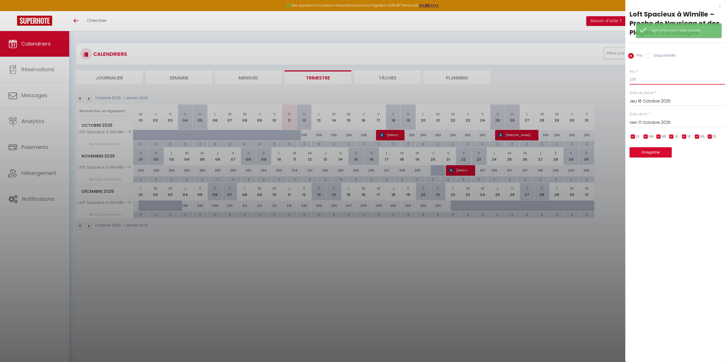
click at [653, 80] on input "236" at bounding box center [676, 79] width 95 height 10
drag, startPoint x: 653, startPoint y: 80, endPoint x: 524, endPoint y: 67, distance: 129.3
click at [528, 68] on body "🟢 Des questions ou besoin d'assistance pour la migration AirBnB? Prenez rdv >>>…" at bounding box center [362, 212] width 725 height 362
paste input "05"
type input "205"
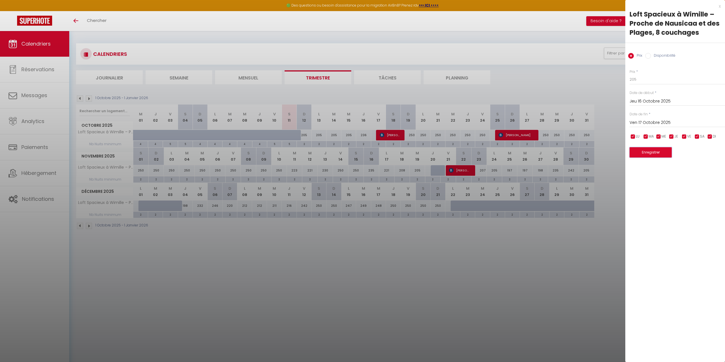
click at [656, 149] on button "Enregistrer" at bounding box center [650, 152] width 42 height 10
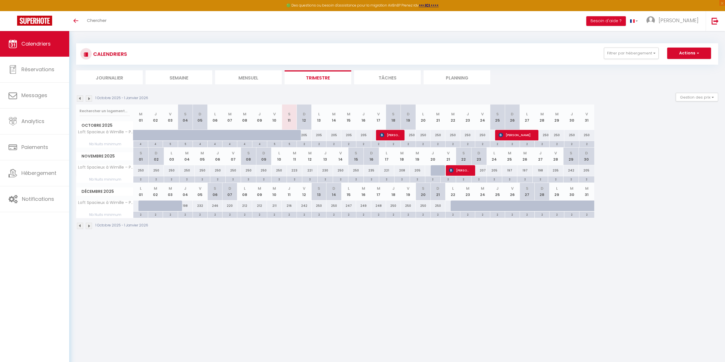
click at [413, 134] on div "250" at bounding box center [408, 135] width 15 height 11
type input "250"
type input "Dim 19 Octobre 2025"
type input "Lun 20 Octobre 2025"
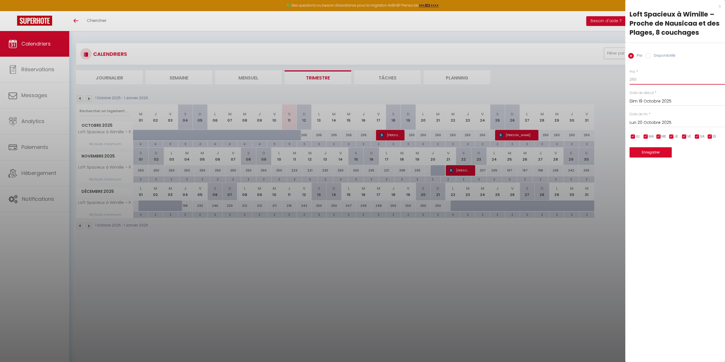
click at [652, 80] on input "250" at bounding box center [676, 79] width 95 height 10
drag, startPoint x: 652, startPoint y: 80, endPoint x: 617, endPoint y: 75, distance: 35.1
click at [616, 75] on body "🟢 Des questions ou besoin d'assistance pour la migration AirBnB? Prenez rdv >>>…" at bounding box center [362, 212] width 725 height 362
click at [651, 80] on input "250" at bounding box center [676, 79] width 95 height 10
click at [651, 79] on input "250" at bounding box center [676, 79] width 95 height 10
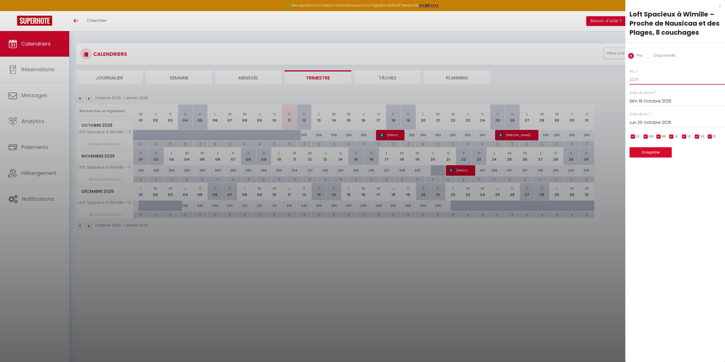
click at [632, 76] on input "2225" at bounding box center [676, 79] width 95 height 10
type input "225"
click at [640, 122] on input "Lun 20 Octobre 2025" at bounding box center [676, 122] width 95 height 7
click at [695, 190] on span "24" at bounding box center [696, 189] width 12 height 11
type input "Ven 24 Octobre 2025"
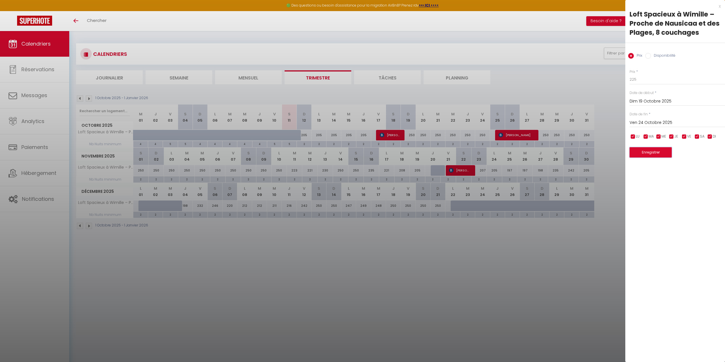
click at [656, 153] on button "Enregistrer" at bounding box center [650, 152] width 42 height 10
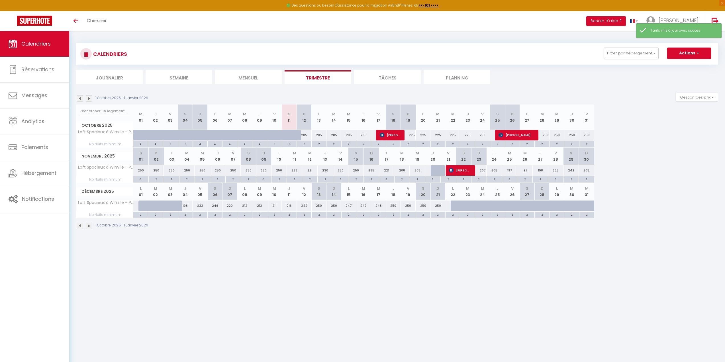
click at [482, 134] on div "250" at bounding box center [482, 135] width 15 height 11
type input "250"
type input "Ven 24 Octobre 2025"
type input "Sam 25 Octobre 2025"
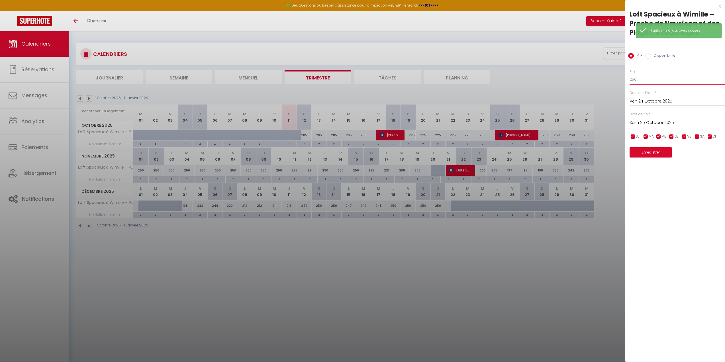
click at [638, 80] on input "250" at bounding box center [676, 79] width 95 height 10
type input "245"
click at [659, 155] on button "Enregistrer" at bounding box center [650, 152] width 42 height 10
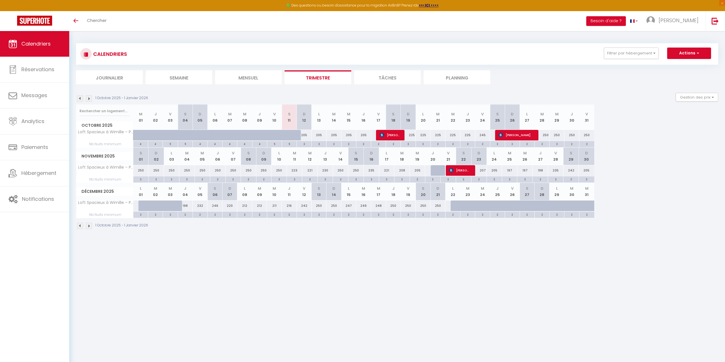
click at [547, 135] on div "250" at bounding box center [541, 135] width 15 height 11
type input "250"
type input "[DATE]"
type input "Mer 29 Octobre 2025"
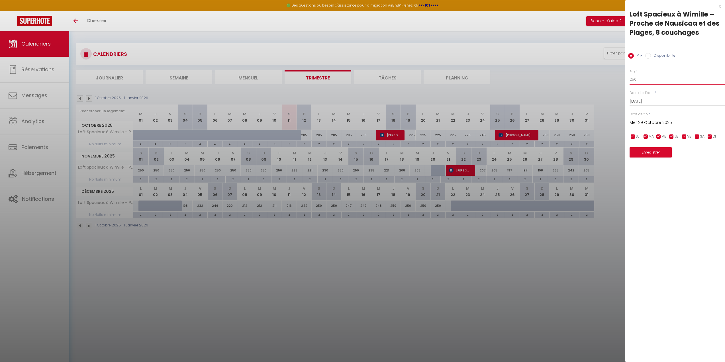
click at [658, 77] on input "250" at bounding box center [676, 79] width 95 height 10
type input "225"
click at [653, 123] on input "Mer 29 Octobre 2025" at bounding box center [676, 122] width 95 height 7
click at [700, 203] on span "31" at bounding box center [696, 200] width 12 height 11
type input "Ven 31 Octobre 2025"
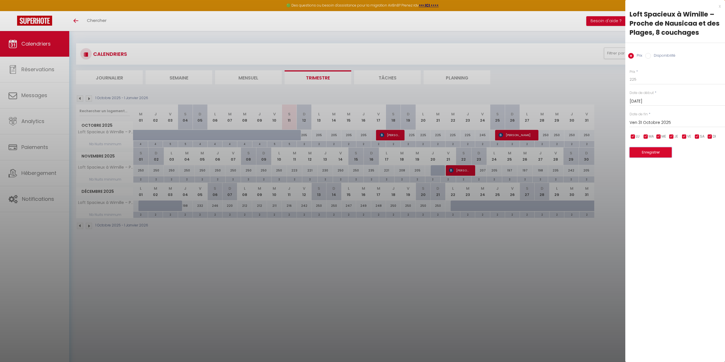
click at [655, 154] on button "Enregistrer" at bounding box center [650, 152] width 42 height 10
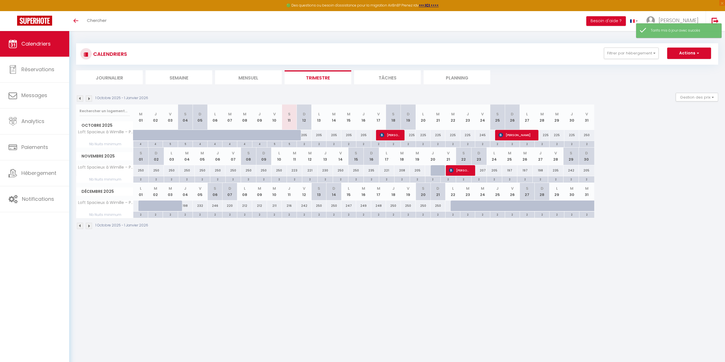
click at [588, 136] on div "250" at bounding box center [586, 135] width 15 height 11
type input "250"
type input "Ven 31 Octobre 2025"
type input "[DATE]"
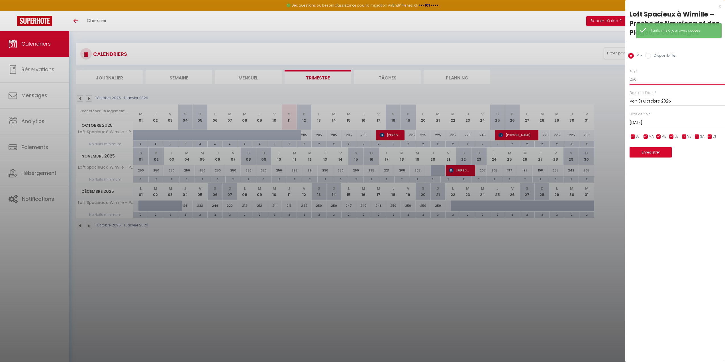
click at [655, 79] on input "250" at bounding box center [676, 79] width 95 height 10
type input "245"
click at [645, 156] on button "Enregistrer" at bounding box center [650, 152] width 42 height 10
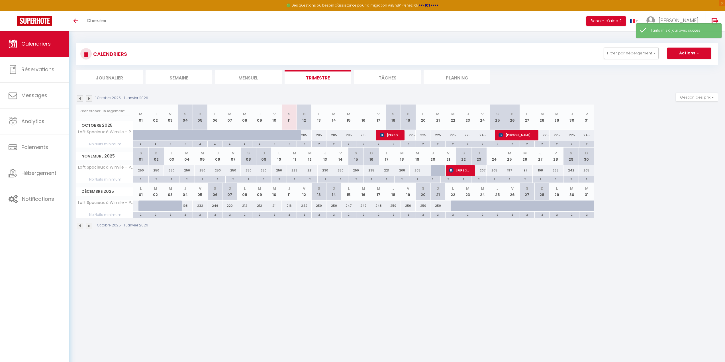
click at [140, 172] on div "250" at bounding box center [140, 170] width 15 height 11
type input "250"
type input "[DATE]"
type input "Dim 02 Novembre 2025"
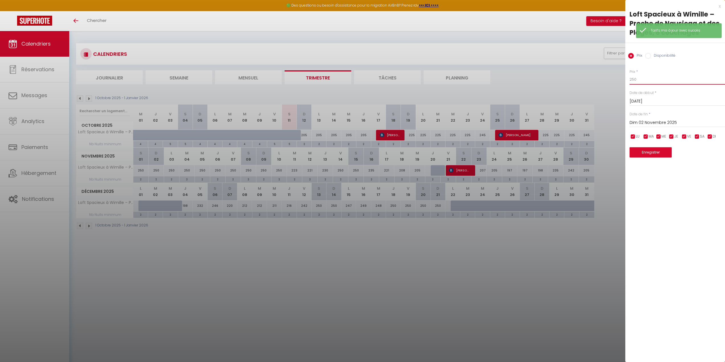
click at [645, 79] on input "250" at bounding box center [676, 79] width 95 height 10
type input "245"
click at [646, 153] on button "Enregistrer" at bounding box center [650, 152] width 42 height 10
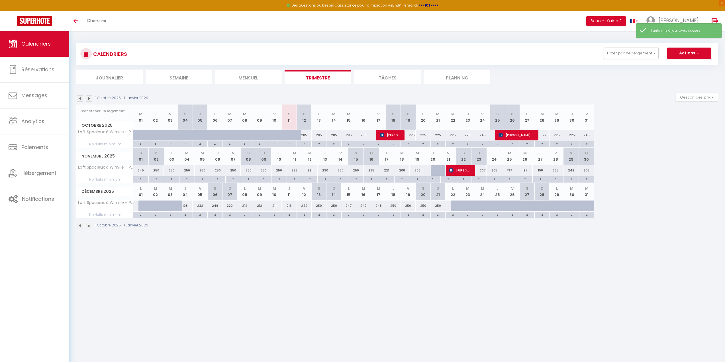
click at [156, 170] on div "250" at bounding box center [155, 170] width 15 height 11
type input "250"
type input "Dim 02 Novembre 2025"
type input "Lun 03 Novembre 2025"
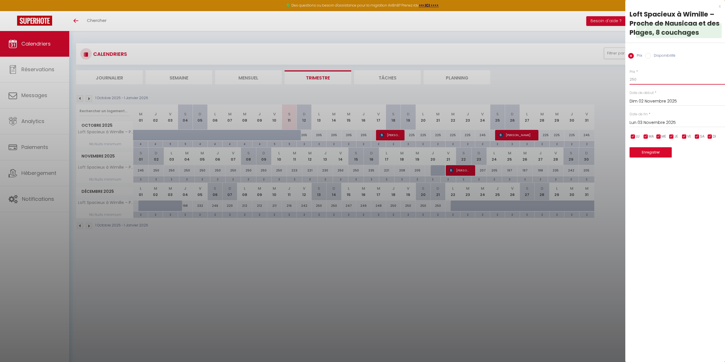
click at [651, 76] on input "250" at bounding box center [676, 79] width 95 height 10
type input "225"
click at [657, 155] on button "Enregistrer" at bounding box center [650, 152] width 42 height 10
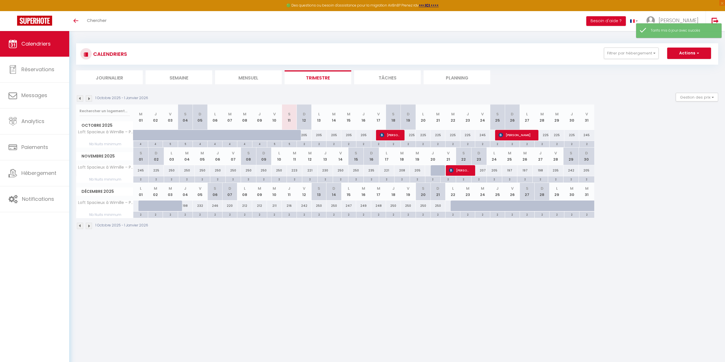
click at [170, 173] on div "250" at bounding box center [171, 170] width 15 height 11
type input "250"
type input "Lun 03 Novembre 2025"
type input "[DATE]"
click at [0, 0] on div at bounding box center [0, 0] width 0 height 0
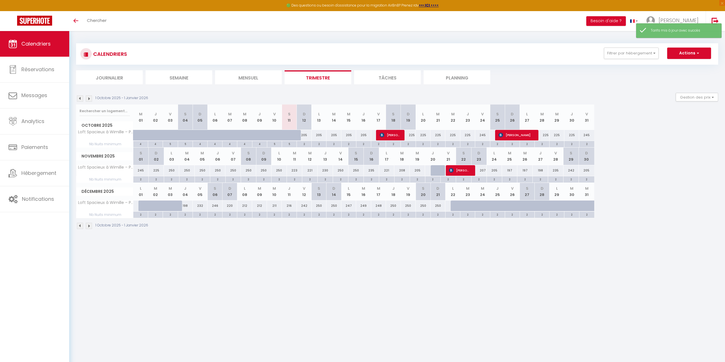
click at [171, 171] on div "250" at bounding box center [171, 170] width 15 height 11
type input "250"
type input "Lun 03 Novembre 2025"
type input "[DATE]"
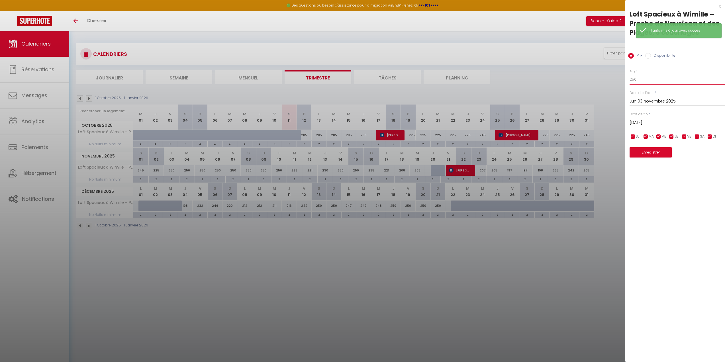
click at [640, 77] on input "250" at bounding box center [676, 79] width 95 height 10
drag, startPoint x: 640, startPoint y: 77, endPoint x: 577, endPoint y: 70, distance: 64.2
click at [565, 73] on body "🟢 Des questions ou besoin d'assistance pour la migration AirBnB? Prenez rdv >>>…" at bounding box center [362, 212] width 725 height 362
type input "225"
click at [659, 122] on input "[DATE]" at bounding box center [676, 122] width 95 height 7
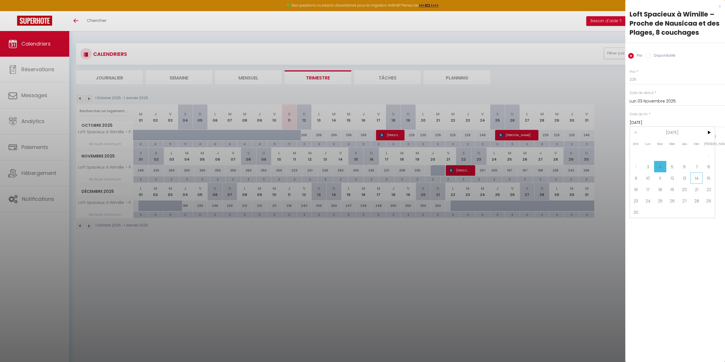
click at [698, 177] on span "14" at bounding box center [696, 177] width 12 height 11
type input "Ven 14 Novembre 2025"
click at [649, 79] on input "225" at bounding box center [676, 79] width 95 height 10
drag, startPoint x: 643, startPoint y: 79, endPoint x: 632, endPoint y: 79, distance: 11.7
click at [632, 79] on input "225" at bounding box center [676, 79] width 95 height 10
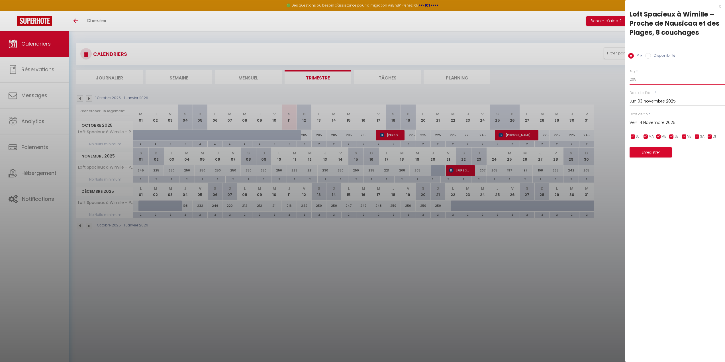
type input "205"
click at [663, 102] on input "Lun 03 Novembre 2025" at bounding box center [676, 101] width 95 height 7
click at [697, 146] on span "7" at bounding box center [696, 145] width 12 height 11
type input "Ven 07 Novembre 2025"
click at [651, 156] on button "Enregistrer" at bounding box center [650, 152] width 42 height 10
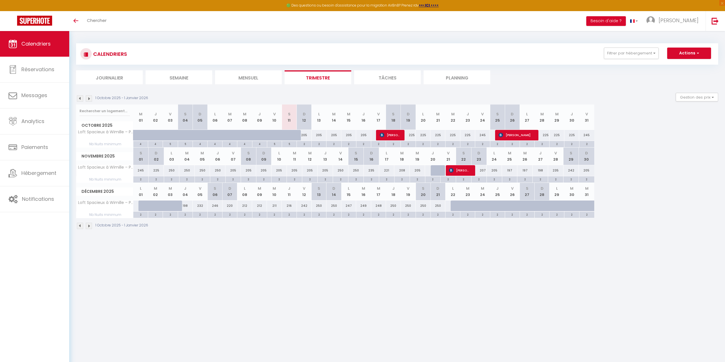
click at [154, 172] on div "225" at bounding box center [155, 170] width 15 height 11
type input "225"
type input "Dim 02 Novembre 2025"
type input "Lun 03 Novembre 2025"
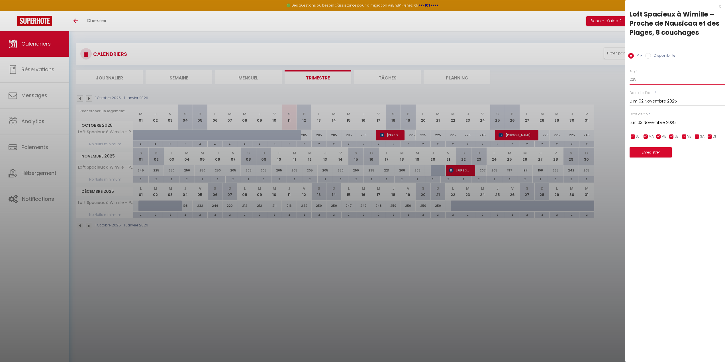
click at [647, 83] on input "225" at bounding box center [676, 79] width 95 height 10
type input "205"
click at [672, 119] on div "[DATE] < [DATE] > Dim Lun Mar Mer Jeu Ven Sam 1 2 3 4 5 6 7 8 9 10 11 12 13 14 …" at bounding box center [676, 122] width 95 height 10
click at [672, 122] on input "Lun 03 Novembre 2025" at bounding box center [676, 122] width 95 height 7
click at [698, 168] on span "7" at bounding box center [696, 166] width 12 height 11
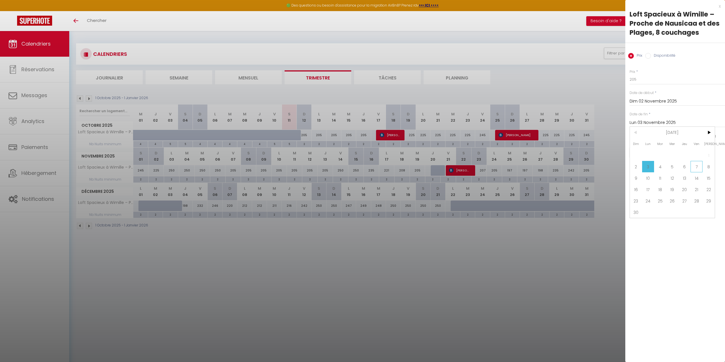
type input "Ven 07 Novembre 2025"
click at [647, 150] on button "Enregistrer" at bounding box center [650, 152] width 42 height 10
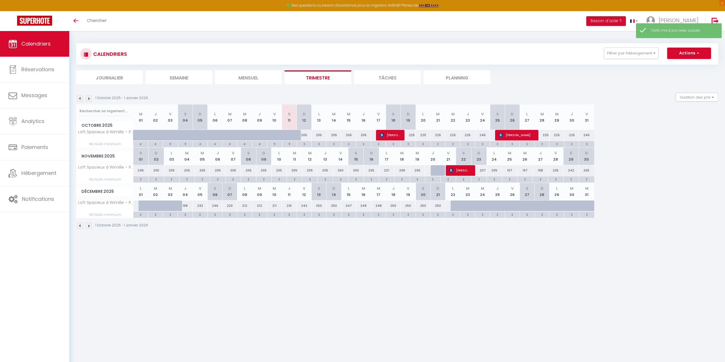
click at [230, 171] on div "205" at bounding box center [232, 170] width 15 height 11
type input "205"
type input "Ven 07 Novembre 2025"
type input "Sam 08 Novembre 2025"
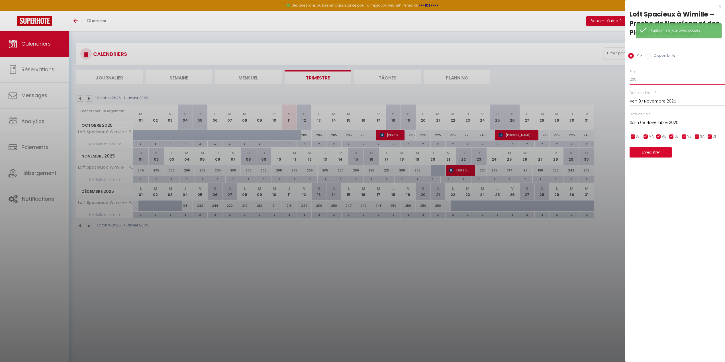
click at [651, 80] on input "205" at bounding box center [676, 79] width 95 height 10
type input "225"
click at [650, 120] on input "Sam 08 Novembre 2025" at bounding box center [676, 122] width 95 height 7
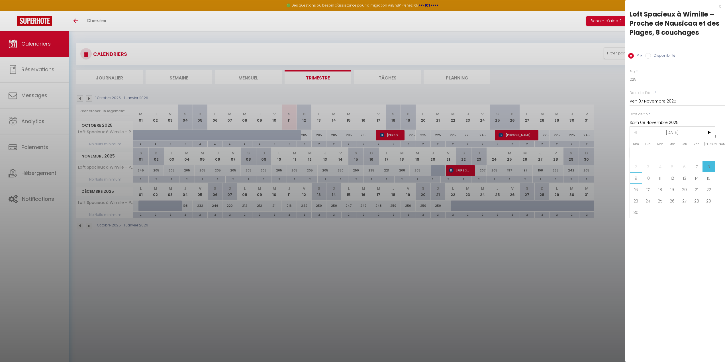
click at [634, 181] on span "9" at bounding box center [635, 177] width 12 height 11
type input "Dim 09 Novembre 2025"
click at [656, 155] on button "Enregistrer" at bounding box center [650, 152] width 42 height 10
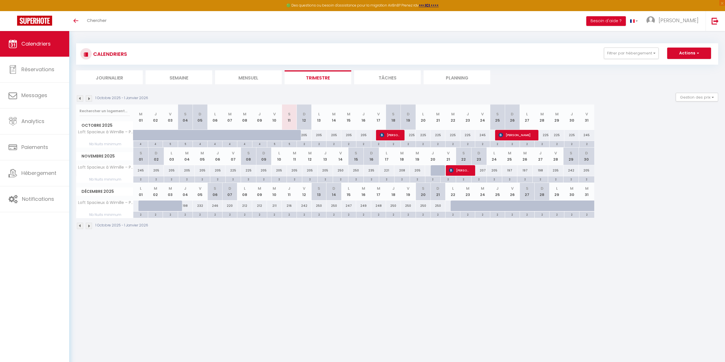
click at [340, 170] on div "250" at bounding box center [340, 170] width 15 height 11
type input "250"
type input "Ven 14 Novembre 2025"
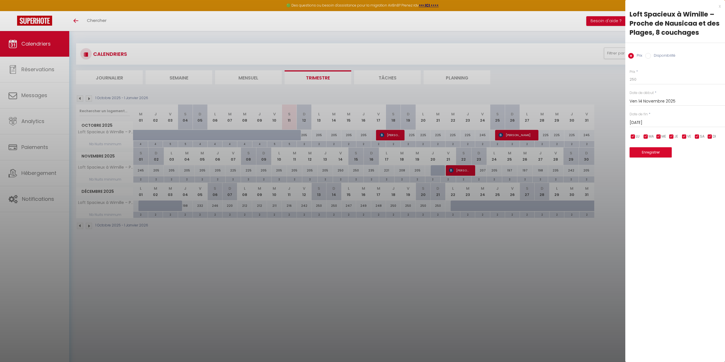
click at [665, 119] on input "[DATE]" at bounding box center [676, 122] width 95 height 7
click at [637, 190] on span "16" at bounding box center [635, 189] width 12 height 11
type input "Dim 16 Novembre 2025"
click at [644, 77] on input "250" at bounding box center [676, 79] width 95 height 10
type input "225"
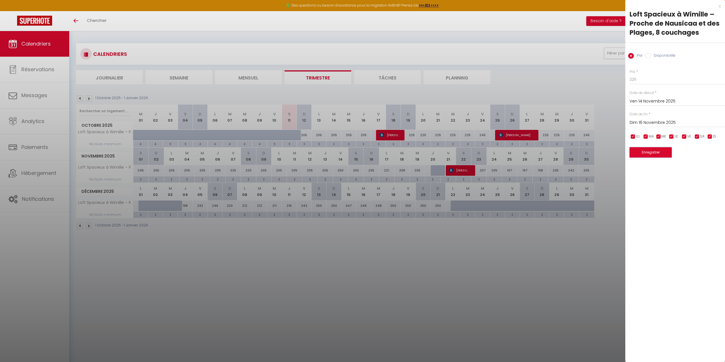
click at [655, 154] on button "Enregistrer" at bounding box center [650, 152] width 42 height 10
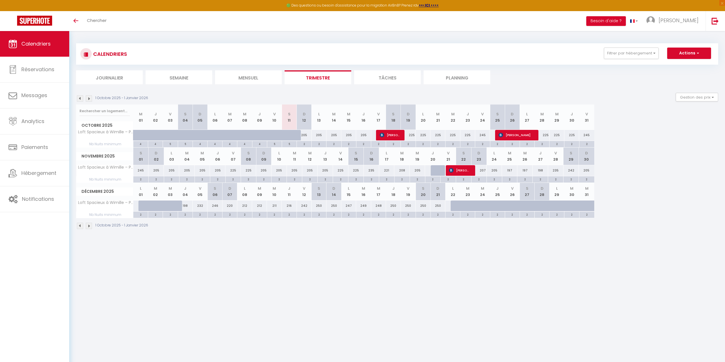
click at [376, 169] on div "235" at bounding box center [371, 170] width 15 height 11
type input "235"
type input "Dim 16 Novembre 2025"
type input "Lun 17 Novembre 2025"
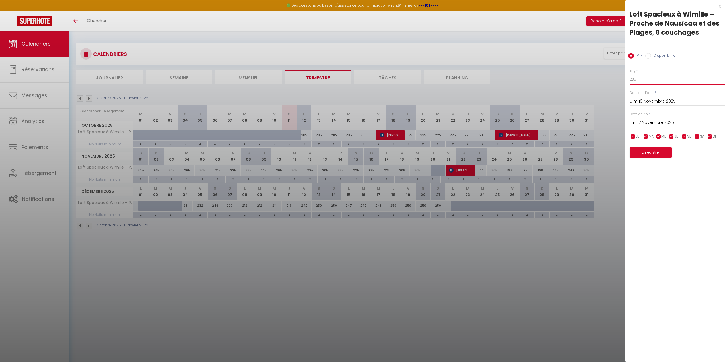
click at [647, 81] on input "235" at bounding box center [676, 79] width 95 height 10
type input "205"
click at [648, 123] on input "Lun 17 Novembre 2025" at bounding box center [676, 122] width 95 height 7
click at [699, 188] on span "21" at bounding box center [696, 189] width 12 height 11
type input "Ven 21 Novembre 2025"
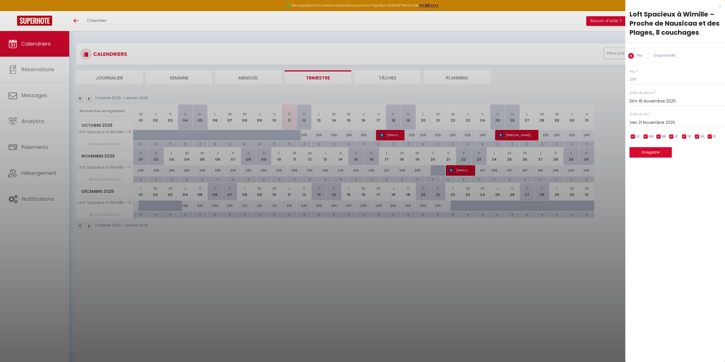
click at [658, 155] on button "Enregistrer" at bounding box center [650, 152] width 42 height 10
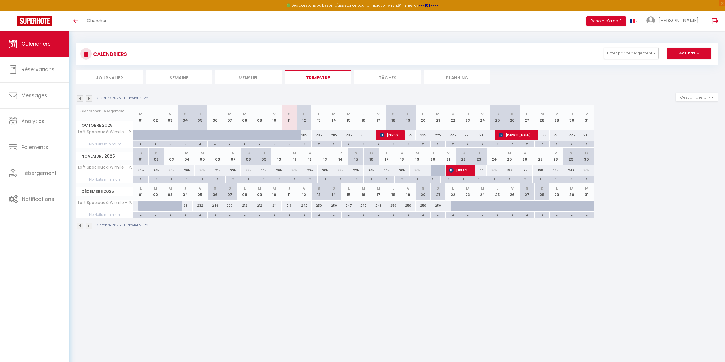
click at [487, 169] on div "205" at bounding box center [493, 170] width 15 height 11
type input "205"
type input "Lun 24 Novembre 2025"
type input "[DATE]"
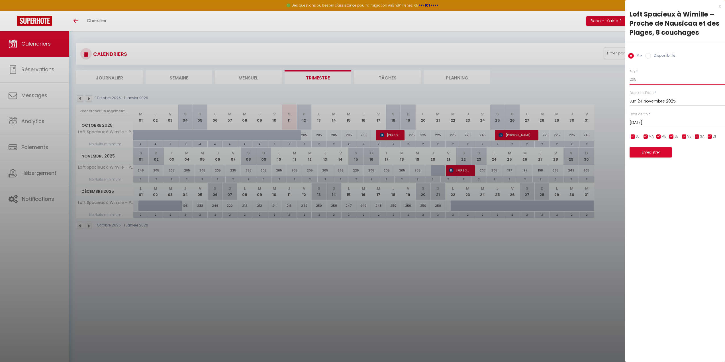
click at [656, 78] on input "205" at bounding box center [676, 79] width 95 height 10
click at [547, 139] on div at bounding box center [362, 181] width 725 height 362
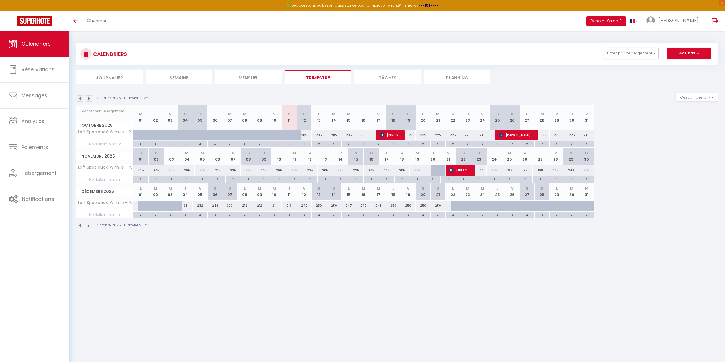
click at [482, 170] on div "207" at bounding box center [478, 170] width 15 height 11
type input "207"
type input "Dim 23 Novembre 2025"
type input "Lun 24 Novembre 2025"
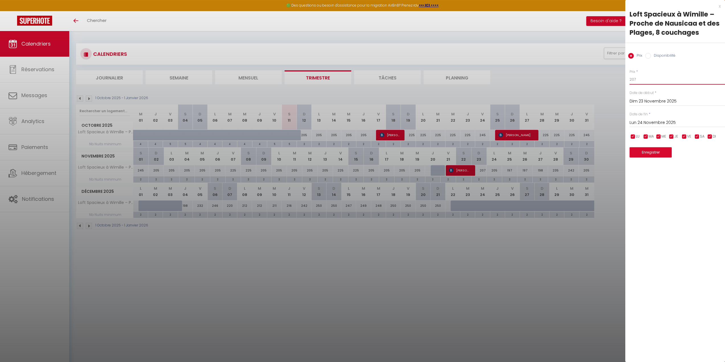
click at [641, 77] on input "207" at bounding box center [676, 79] width 95 height 10
type input "205"
click at [654, 123] on input "Lun 24 Novembre 2025" at bounding box center [676, 122] width 95 height 7
click at [701, 202] on span "28" at bounding box center [696, 200] width 12 height 11
type input "Ven 28 Novembre 2025"
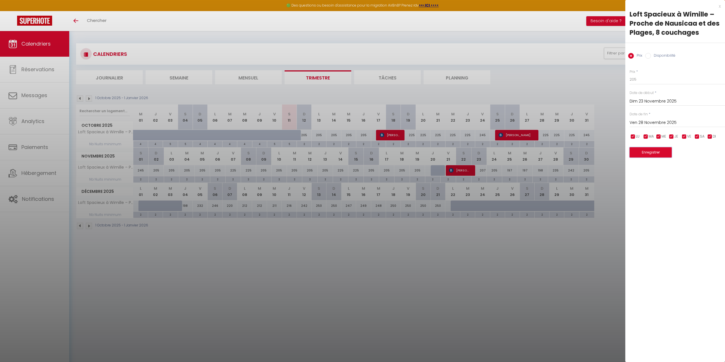
click at [666, 156] on button "Enregistrer" at bounding box center [650, 152] width 42 height 10
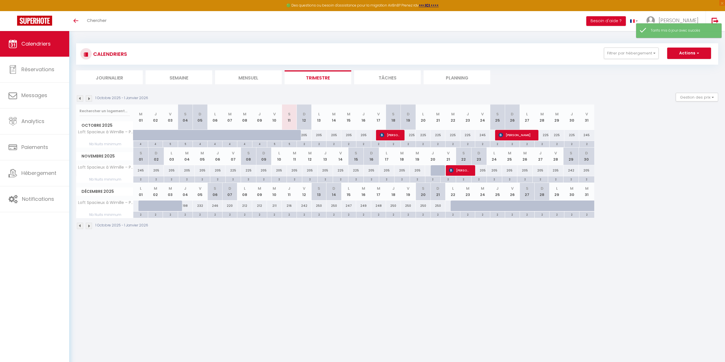
click at [557, 170] on div "235" at bounding box center [555, 170] width 15 height 11
type input "235"
type input "Ven 28 Novembre 2025"
type input "[DATE]"
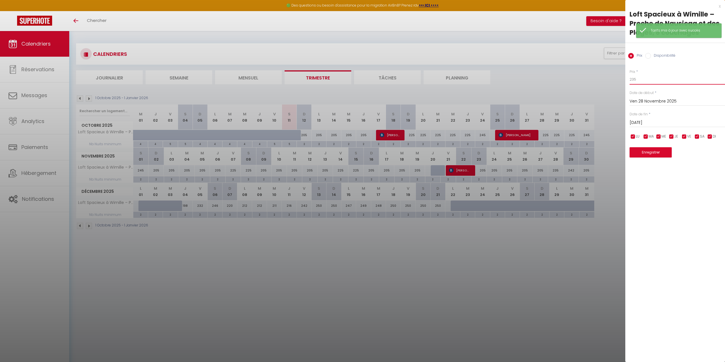
click at [652, 78] on input "235" at bounding box center [676, 79] width 95 height 10
type input "225"
click at [678, 124] on input "[DATE]" at bounding box center [676, 122] width 95 height 7
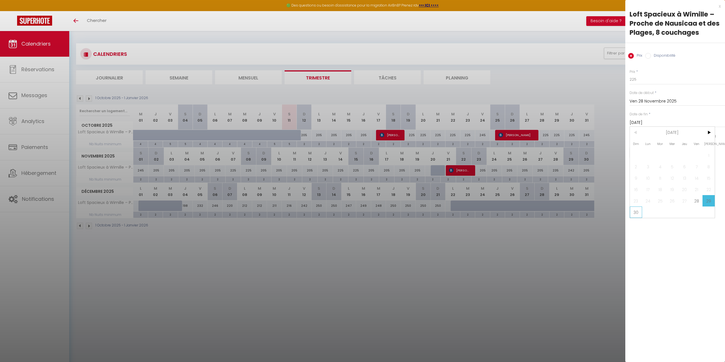
click at [633, 213] on span "30" at bounding box center [635, 211] width 12 height 11
type input "Dim 30 Novembre 2025"
click at [661, 153] on button "Enregistrer" at bounding box center [650, 152] width 42 height 10
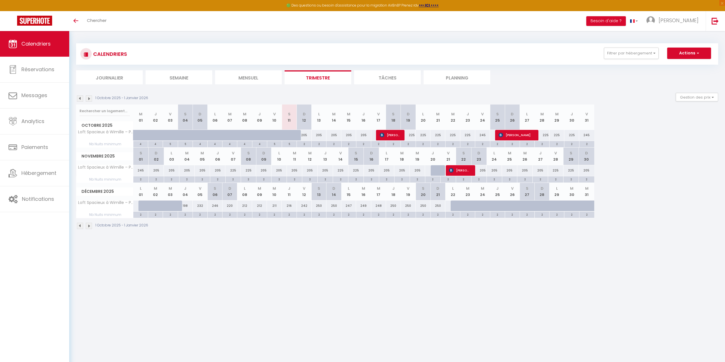
click at [187, 206] on div "198" at bounding box center [185, 205] width 15 height 11
type input "198"
type input "Jeu 04 Décembre 2025"
type input "Ven 05 Décembre 2025"
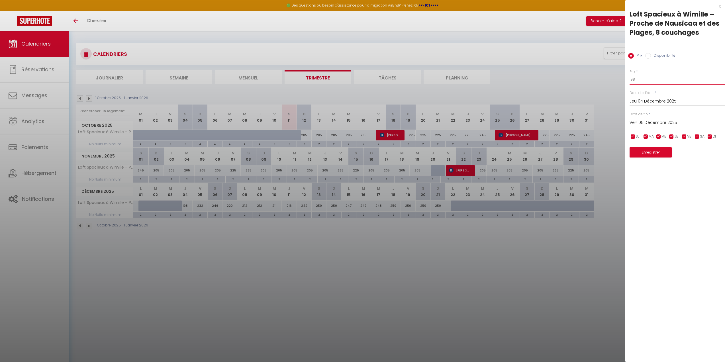
click at [650, 77] on input "198" at bounding box center [676, 79] width 95 height 10
drag, startPoint x: 664, startPoint y: 77, endPoint x: 602, endPoint y: 76, distance: 62.6
click at [604, 76] on body "🟢 Des questions ou besoin d'assistance pour la migration AirBnB? Prenez rdv >>>…" at bounding box center [362, 212] width 725 height 362
type input "205"
click at [651, 156] on button "Enregistrer" at bounding box center [650, 152] width 42 height 10
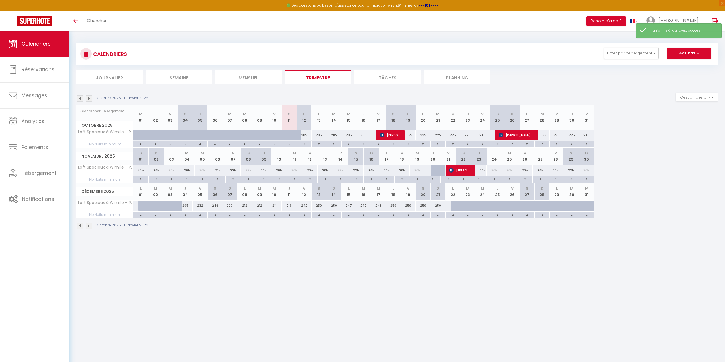
click at [201, 205] on div "232" at bounding box center [199, 205] width 15 height 11
type input "232"
type input "Ven 05 Décembre 2025"
type input "Sam 06 Décembre 2025"
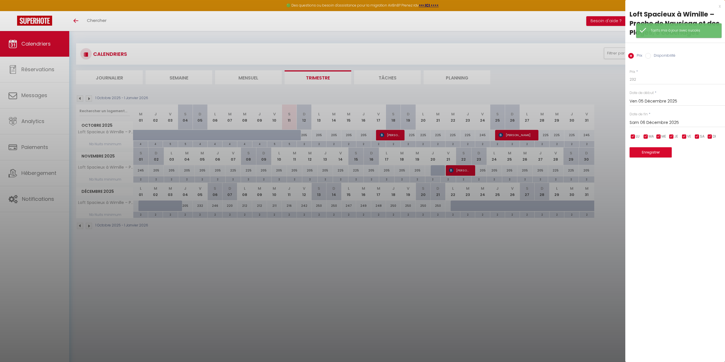
click at [664, 72] on div "Prix * 232" at bounding box center [676, 77] width 95 height 16
click at [662, 80] on input "232" at bounding box center [676, 79] width 95 height 10
type input "225"
click at [650, 121] on input "Sam 06 Décembre 2025" at bounding box center [676, 122] width 95 height 7
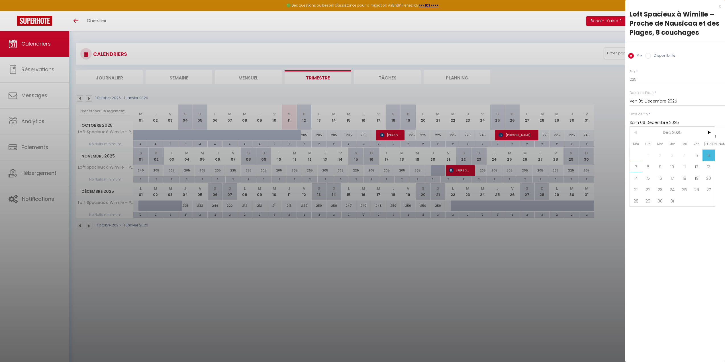
click at [638, 166] on span "7" at bounding box center [635, 166] width 12 height 11
type input "Dim 07 Décembre 2025"
click at [658, 151] on button "Enregistrer" at bounding box center [650, 152] width 42 height 10
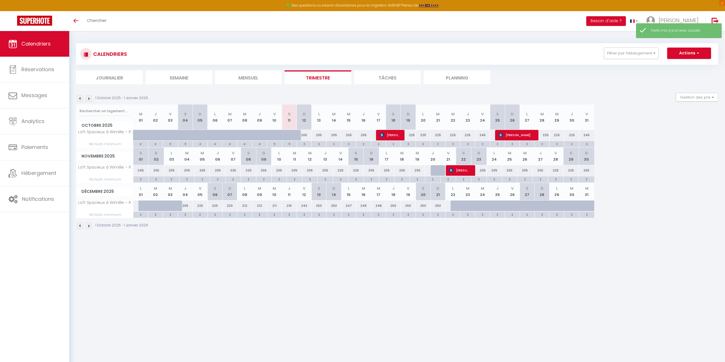
click at [227, 208] on div "220" at bounding box center [229, 205] width 15 height 11
type input "220"
type input "Dim 07 Décembre 2025"
type input "Lun 08 Décembre 2025"
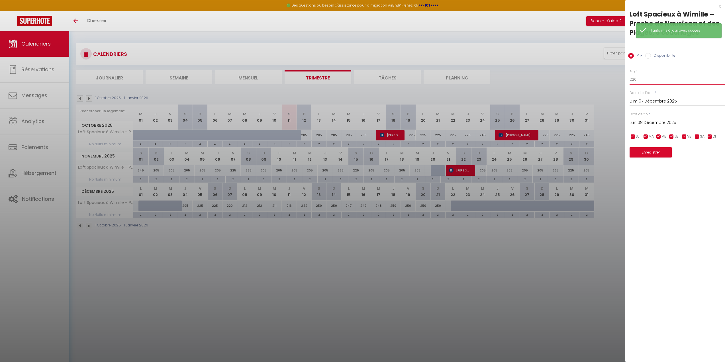
click at [649, 82] on input "220" at bounding box center [676, 79] width 95 height 10
type input "205"
click at [649, 122] on input "Lun 08 Décembre 2025" at bounding box center [676, 122] width 95 height 7
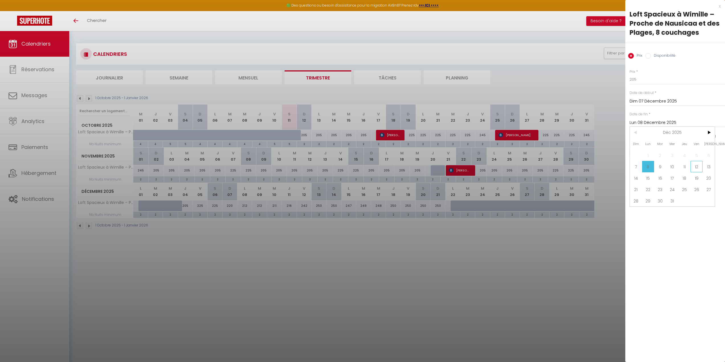
click at [694, 167] on span "12" at bounding box center [696, 166] width 12 height 11
type input "Ven 12 Décembre 2025"
click at [662, 153] on button "Enregistrer" at bounding box center [650, 152] width 42 height 10
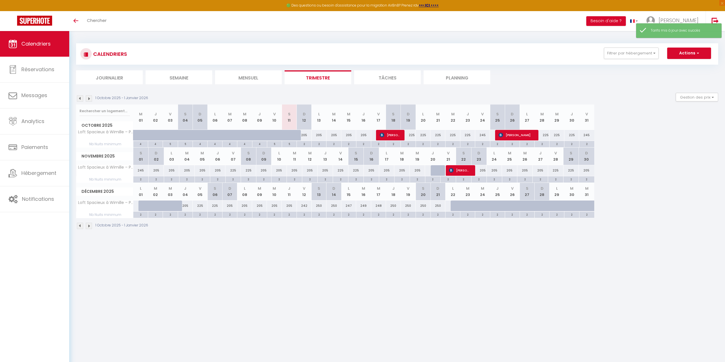
click at [305, 205] on div "242" at bounding box center [304, 205] width 15 height 11
type input "242"
type input "Ven 12 Décembre 2025"
type input "Sam 13 Décembre 2025"
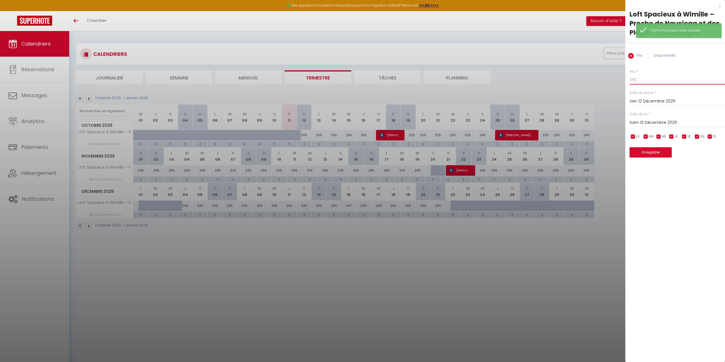
click at [652, 74] on input "242" at bounding box center [676, 79] width 95 height 10
type input "225"
click at [649, 118] on div "[DATE] < [DATE] > Dim Lun Mar Mer Jeu Ven Sam 1 2 3 4 5 6 7 8 9 10 11 12 13 14 …" at bounding box center [676, 122] width 95 height 10
click at [649, 120] on div "[DATE] < [DATE] > Dim Lun Mar Mer Jeu Ven Sam 1 2 3 4 5 6 7 8 9 10 11 12 13 14 …" at bounding box center [676, 122] width 95 height 10
click at [649, 120] on input "Sam 13 Décembre 2025" at bounding box center [676, 122] width 95 height 7
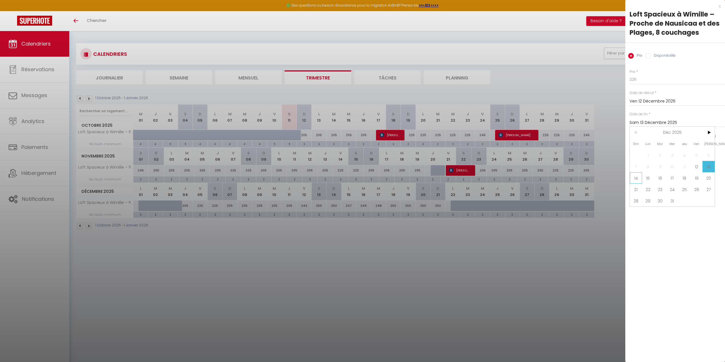
click at [635, 180] on span "14" at bounding box center [635, 177] width 12 height 11
type input "Dim 14 Décembre 2025"
click at [654, 153] on button "Enregistrer" at bounding box center [650, 152] width 42 height 10
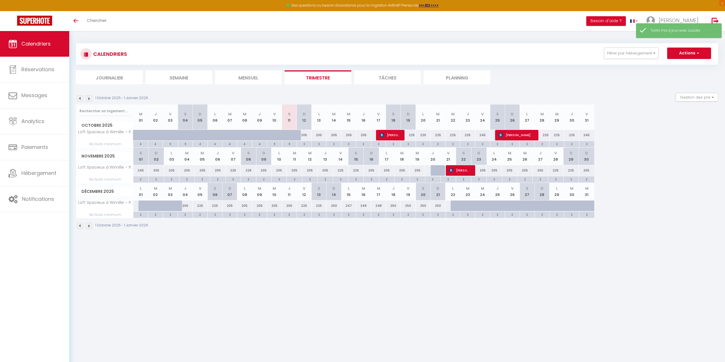
click at [334, 206] on div "250" at bounding box center [333, 205] width 15 height 11
type input "250"
type input "Dim 14 Décembre 2025"
type input "Lun 15 Décembre 2025"
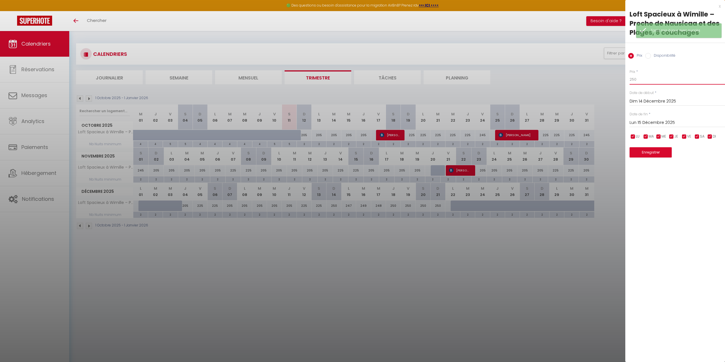
click at [653, 81] on input "250" at bounding box center [676, 79] width 95 height 10
type input "205"
click at [653, 121] on input "Lun 15 Décembre 2025" at bounding box center [676, 122] width 95 height 7
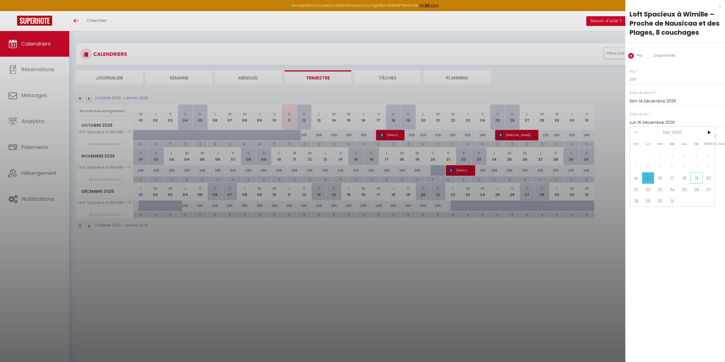
click at [694, 176] on span "19" at bounding box center [696, 177] width 12 height 11
type input "Ven 19 Décembre 2025"
click at [648, 153] on button "Enregistrer" at bounding box center [650, 152] width 42 height 10
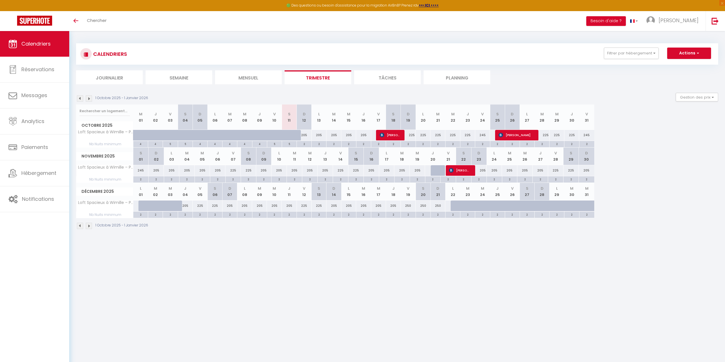
click at [409, 206] on div "250" at bounding box center [408, 205] width 15 height 11
type input "250"
type input "Ven 19 Décembre 2025"
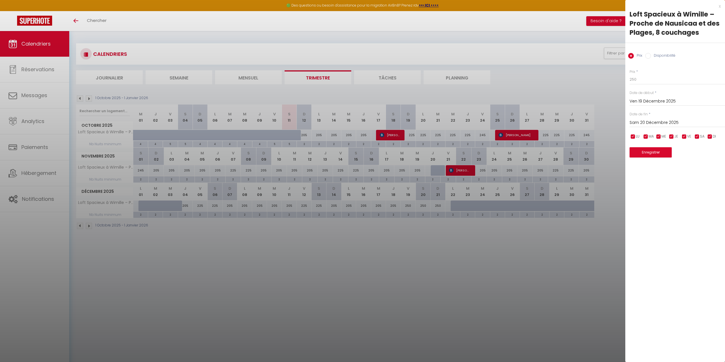
click at [651, 123] on input "Sam 20 Décembre 2025" at bounding box center [676, 122] width 95 height 7
click at [638, 188] on span "21" at bounding box center [635, 189] width 12 height 11
type input "Dim 21 Décembre 2025"
click at [646, 76] on input "250" at bounding box center [676, 79] width 95 height 10
type input "245"
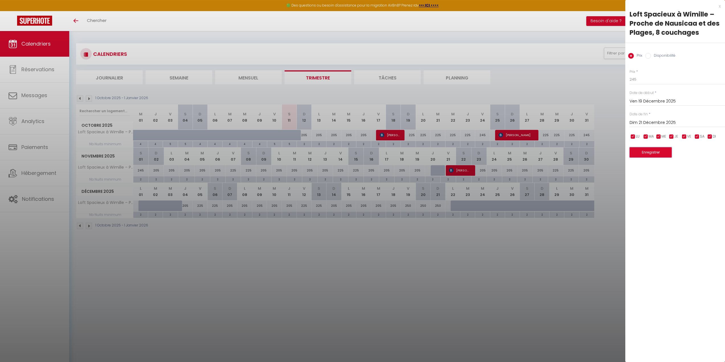
click at [647, 153] on button "Enregistrer" at bounding box center [650, 152] width 42 height 10
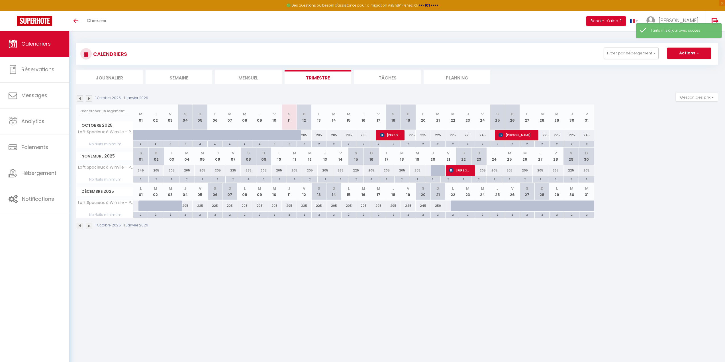
click at [436, 206] on div "250" at bounding box center [437, 205] width 15 height 11
type input "250"
type input "Dim 21 Décembre 2025"
type input "Lun 22 Décembre 2025"
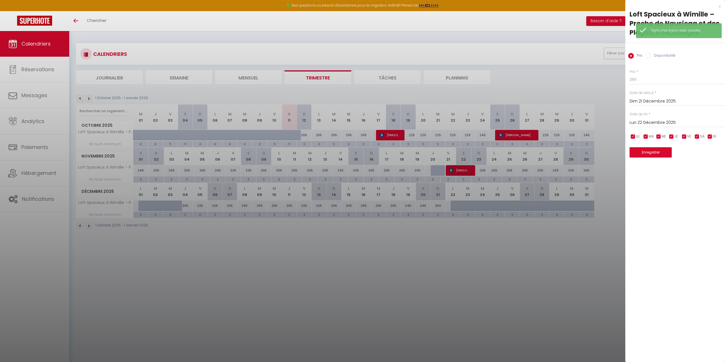
click at [662, 73] on div "Prix * 250" at bounding box center [676, 77] width 95 height 16
click at [659, 78] on input "250" at bounding box center [676, 79] width 95 height 10
type input "225"
click at [647, 152] on button "Enregistrer" at bounding box center [650, 152] width 42 height 10
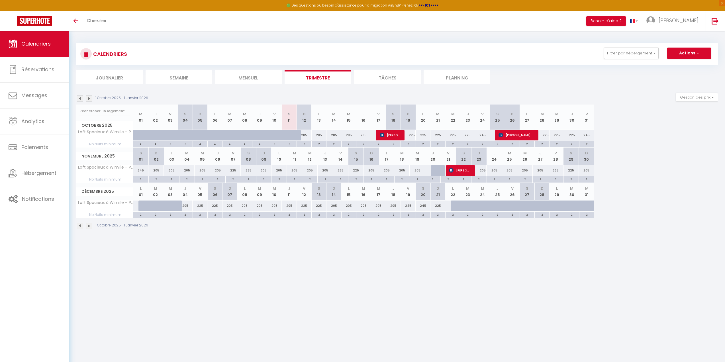
click at [91, 99] on img at bounding box center [89, 98] width 6 height 6
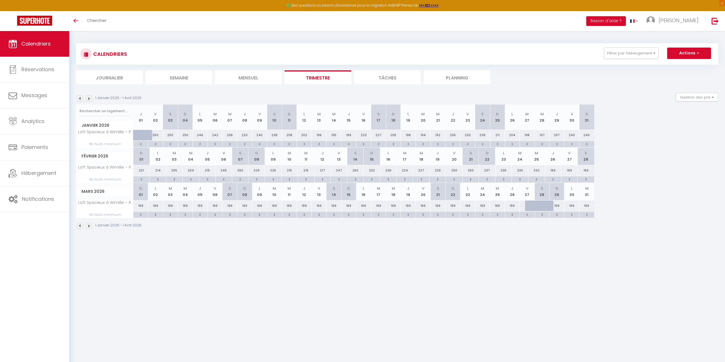
click at [158, 133] on div "250" at bounding box center [155, 135] width 15 height 11
type input "250"
type input "Ven 02 Janvier 2026"
type input "[DATE]"
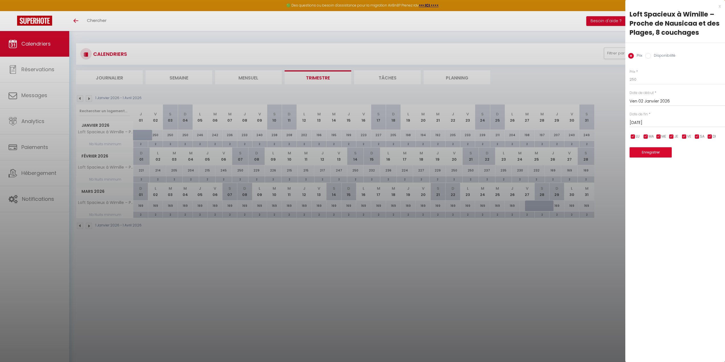
click at [389, 248] on div at bounding box center [362, 181] width 725 height 362
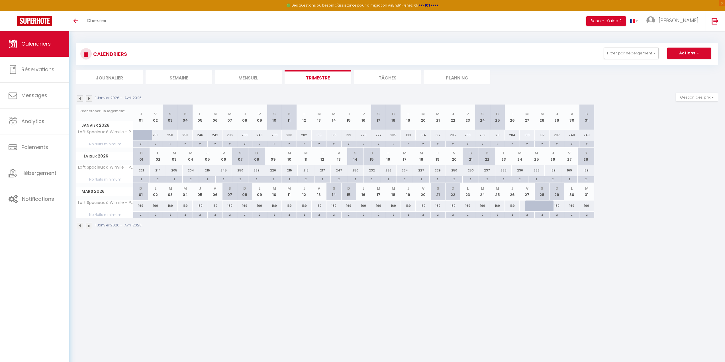
click at [159, 133] on div "250" at bounding box center [155, 135] width 15 height 11
type input "250"
type input "Ven 02 Janvier 2026"
type input "[DATE]"
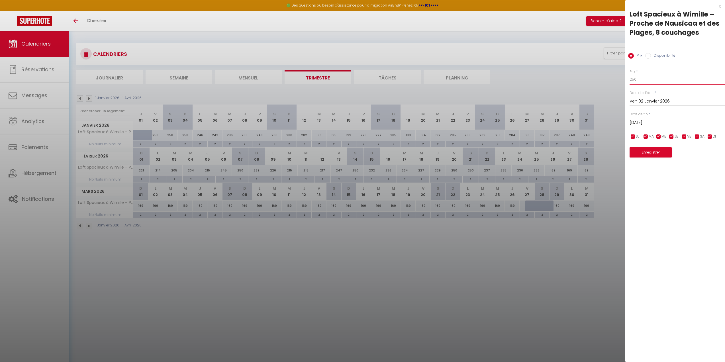
click at [665, 76] on input "250" at bounding box center [676, 79] width 95 height 10
type input "245"
click at [644, 121] on input "[DATE]" at bounding box center [676, 122] width 95 height 7
click at [637, 167] on span "4" at bounding box center [635, 166] width 12 height 11
type input "Dim 04 Janvier 2026"
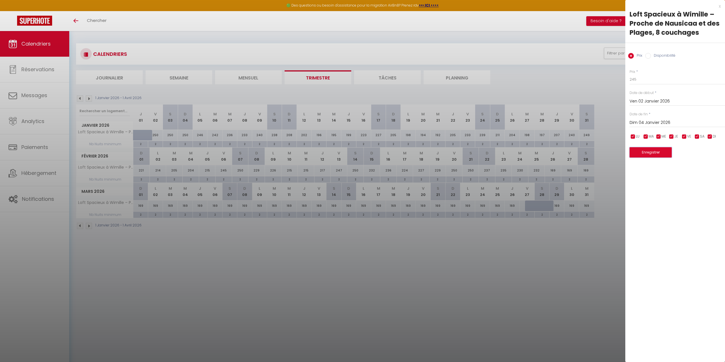
click at [644, 152] on button "Enregistrer" at bounding box center [650, 152] width 42 height 10
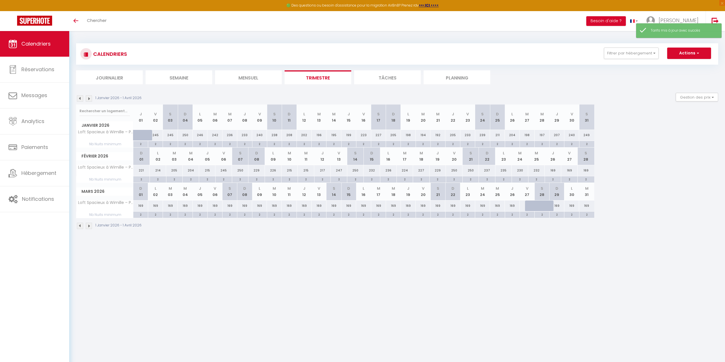
click at [184, 135] on div "250" at bounding box center [185, 135] width 15 height 11
type input "250"
type input "Dim 04 Janvier 2026"
type input "Lun 05 Janvier 2026"
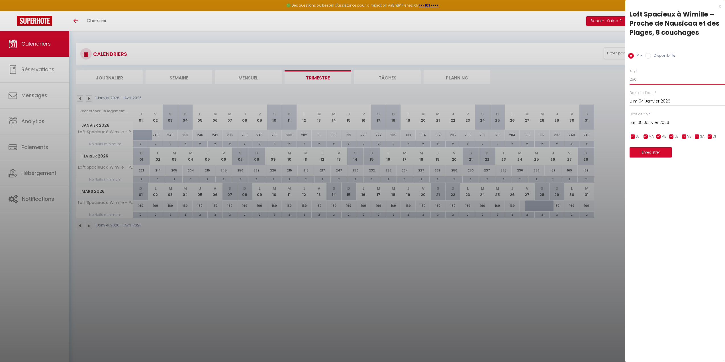
click at [646, 75] on input "250" at bounding box center [676, 79] width 95 height 10
type input "205"
click at [654, 120] on input "Lun 05 Janvier 2026" at bounding box center [676, 122] width 95 height 7
click at [693, 165] on span "9" at bounding box center [696, 166] width 12 height 11
type input "Ven 09 Janvier 2026"
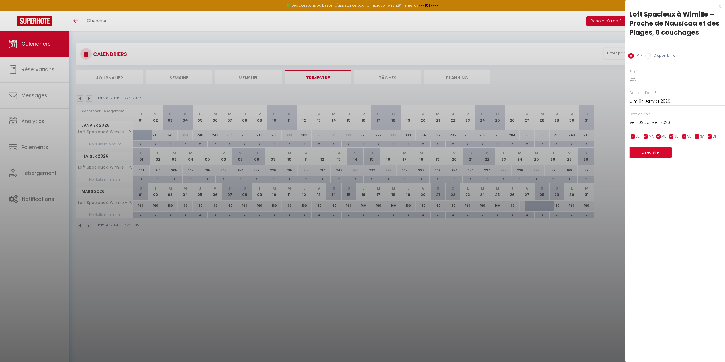
click at [660, 156] on button "Enregistrer" at bounding box center [650, 152] width 42 height 10
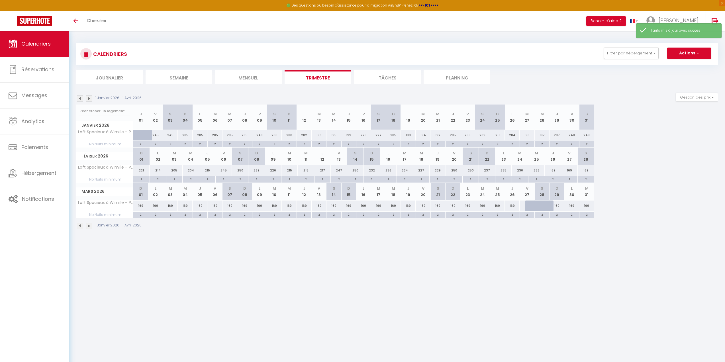
click at [258, 133] on div "240" at bounding box center [259, 135] width 15 height 11
type input "240"
type input "Ven 09 Janvier 2026"
type input "[DATE]"
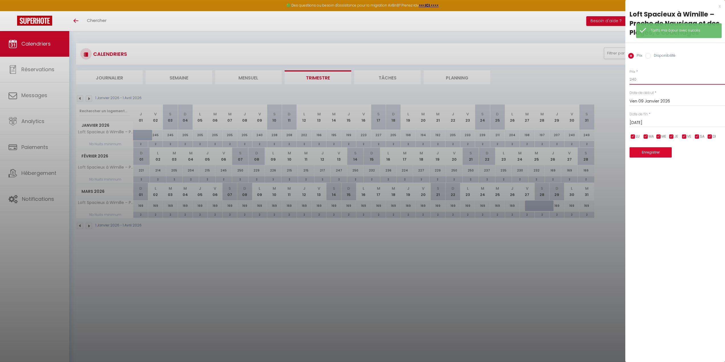
click at [647, 82] on input "240" at bounding box center [676, 79] width 95 height 10
click at [647, 82] on input "225" at bounding box center [676, 79] width 95 height 10
type input "225"
click at [646, 122] on input "[DATE]" at bounding box center [676, 122] width 95 height 7
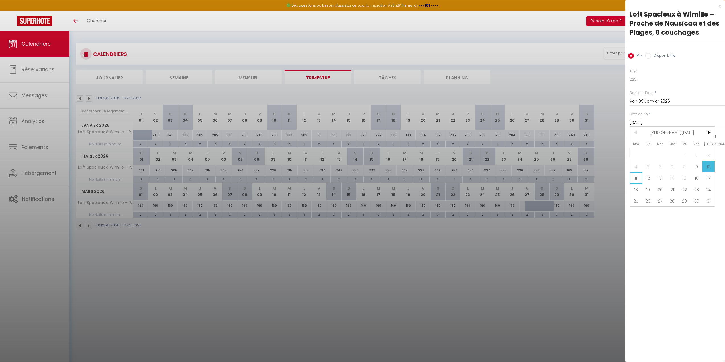
click at [637, 177] on span "11" at bounding box center [635, 177] width 12 height 11
type input "Dim 11 Janvier 2026"
click at [655, 153] on button "Enregistrer" at bounding box center [650, 152] width 42 height 10
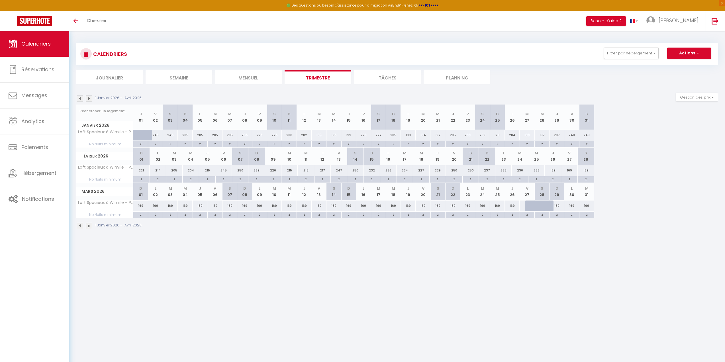
click at [290, 133] on div "208" at bounding box center [289, 135] width 15 height 11
type input "208"
type input "Dim 11 Janvier 2026"
type input "Lun 12 Janvier 2026"
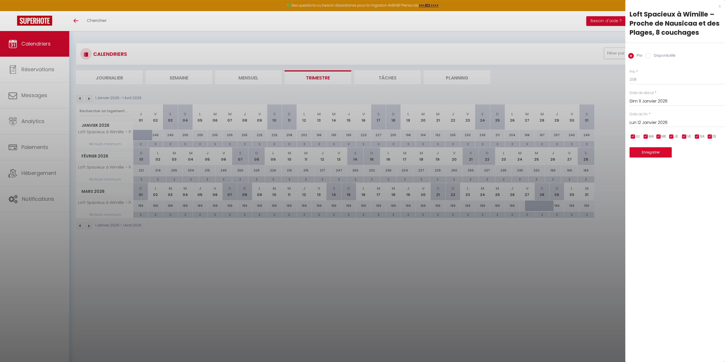
click at [658, 74] on div "Prix * 208" at bounding box center [676, 77] width 95 height 16
click at [654, 76] on input "208" at bounding box center [676, 79] width 95 height 10
type input "205"
click at [645, 99] on input "Dim 11 Janvier 2026" at bounding box center [676, 101] width 95 height 7
click at [696, 157] on span "16" at bounding box center [696, 156] width 12 height 11
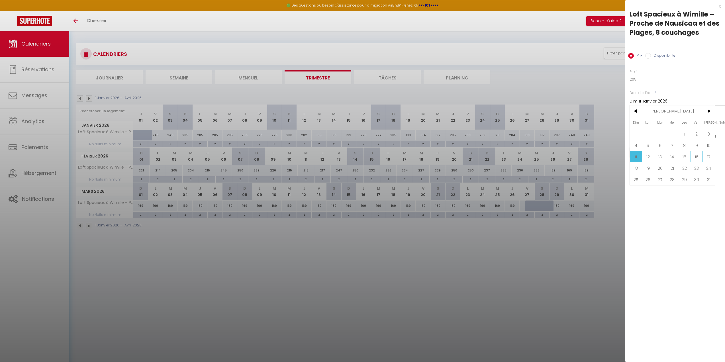
type input "Ven 16 Janvier 2026"
type input "[DATE]"
click at [643, 153] on button "Enregistrer" at bounding box center [650, 152] width 42 height 10
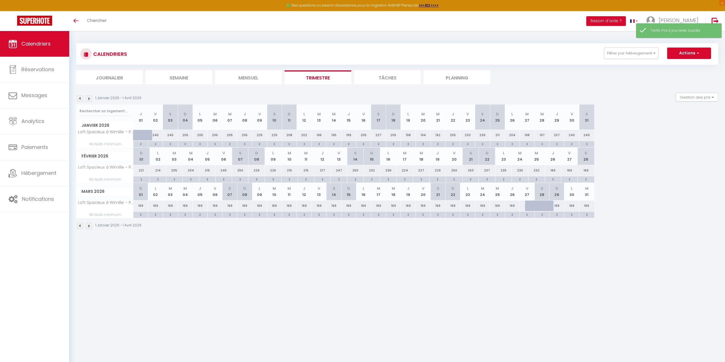
click at [290, 135] on div "208" at bounding box center [289, 135] width 15 height 11
type input "208"
type input "Dim 11 Janvier 2026"
type input "Lun 12 Janvier 2026"
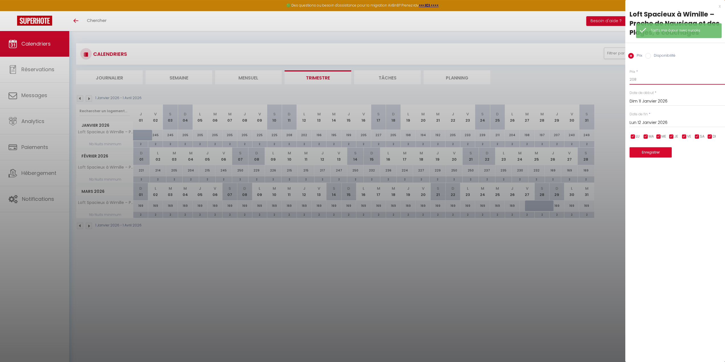
click at [660, 78] on input "208" at bounding box center [676, 79] width 95 height 10
type input "205"
click at [645, 121] on input "Lun 12 Janvier 2026" at bounding box center [676, 122] width 95 height 7
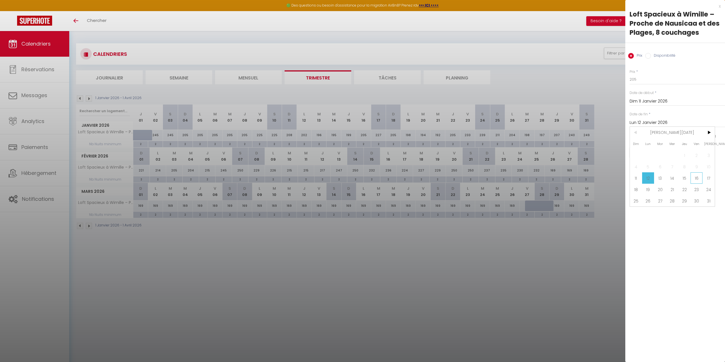
click at [692, 176] on span "16" at bounding box center [696, 177] width 12 height 11
type input "Ven 16 Janvier 2026"
click at [653, 151] on button "Enregistrer" at bounding box center [650, 152] width 42 height 10
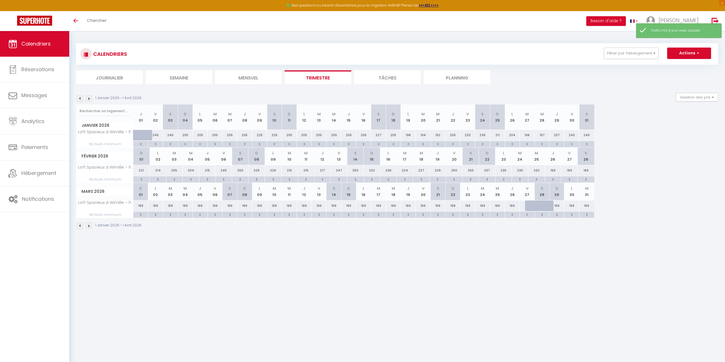
click at [378, 136] on div "227" at bounding box center [378, 135] width 15 height 11
type input "227"
type input "[DATE]"
type input "Dim 18 Janvier 2026"
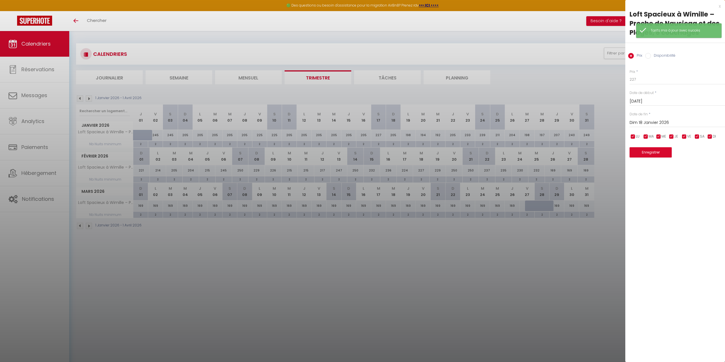
click at [719, 5] on div "x" at bounding box center [672, 6] width 95 height 7
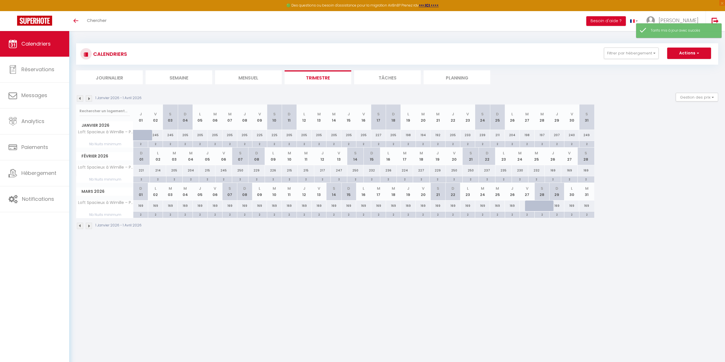
click at [360, 137] on div "205" at bounding box center [363, 135] width 15 height 11
type input "205"
type input "Ven 16 Janvier 2026"
type input "[DATE]"
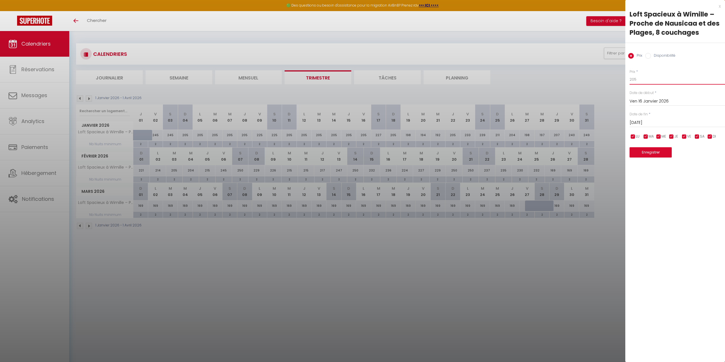
click at [665, 82] on input "205" at bounding box center [676, 79] width 95 height 10
type input "225"
click at [650, 120] on input "[DATE]" at bounding box center [676, 122] width 95 height 7
click at [637, 190] on span "18" at bounding box center [635, 189] width 12 height 11
type input "Dim 18 Janvier 2026"
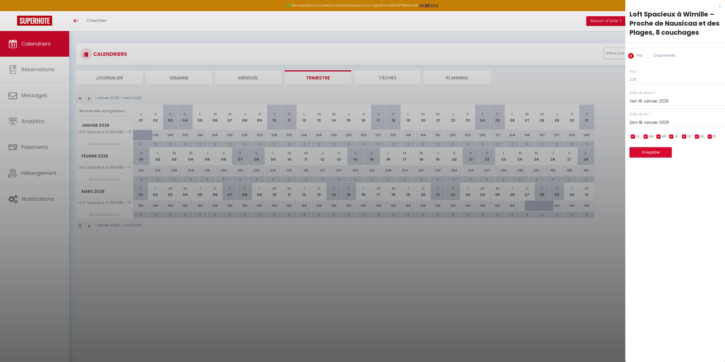
click at [645, 152] on button "Enregistrer" at bounding box center [650, 152] width 42 height 10
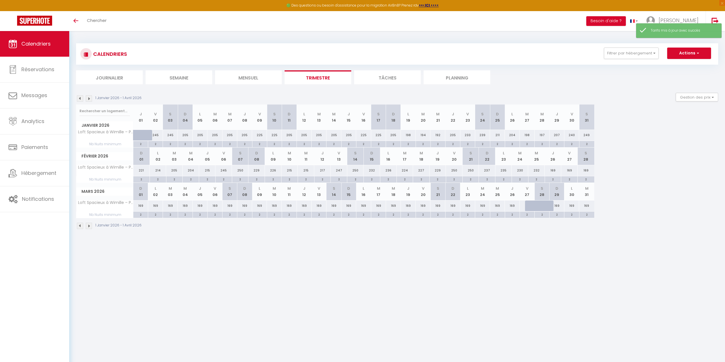
click at [394, 136] on div "205" at bounding box center [393, 135] width 15 height 11
type input "205"
type input "Dim 18 Janvier 2026"
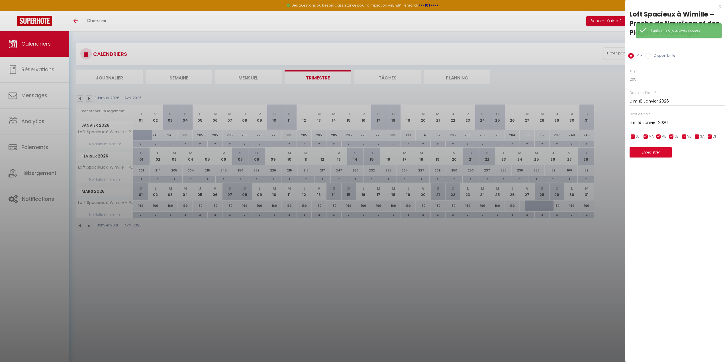
click at [649, 123] on input "Lun 19 Janvier 2026" at bounding box center [676, 122] width 95 height 7
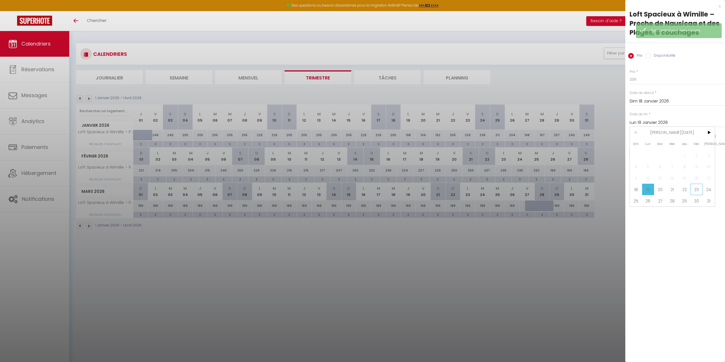
click at [696, 189] on span "23" at bounding box center [696, 189] width 12 height 11
type input "Ven 23 Janvier 2026"
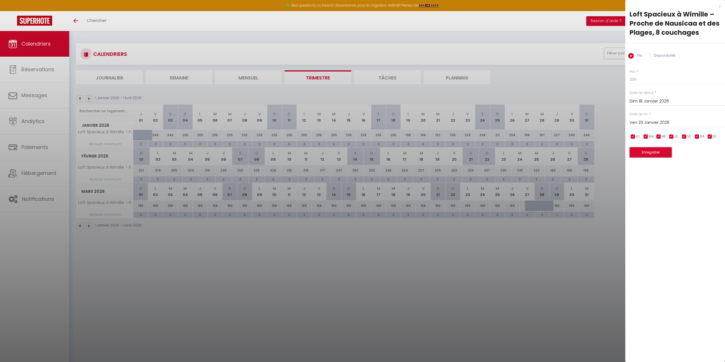
click at [659, 153] on button "Enregistrer" at bounding box center [650, 152] width 42 height 10
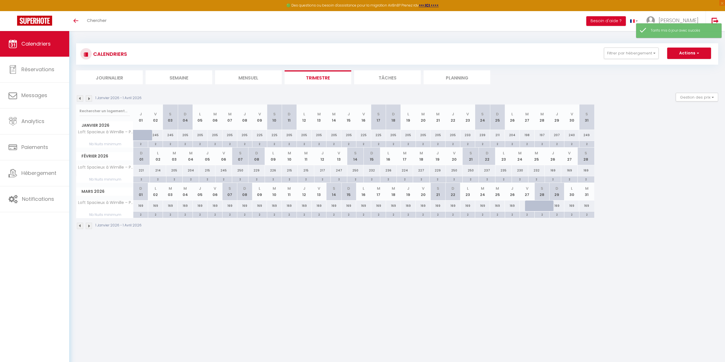
click at [471, 137] on div "233" at bounding box center [467, 135] width 15 height 11
type input "233"
type input "Ven 23 Janvier 2026"
type input "[DATE]"
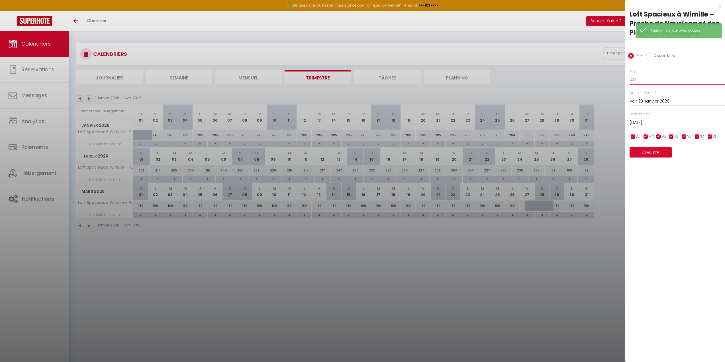
click at [643, 80] on input "233" at bounding box center [676, 79] width 95 height 10
type input "225"
click at [651, 115] on div "Date de fin * [DATE] < [PERSON_NAME][DATE] > Dim Lun Mar Mer Jeu Ven Sam 1 2 3 …" at bounding box center [676, 120] width 95 height 16
click at [651, 120] on input "[DATE]" at bounding box center [676, 122] width 95 height 7
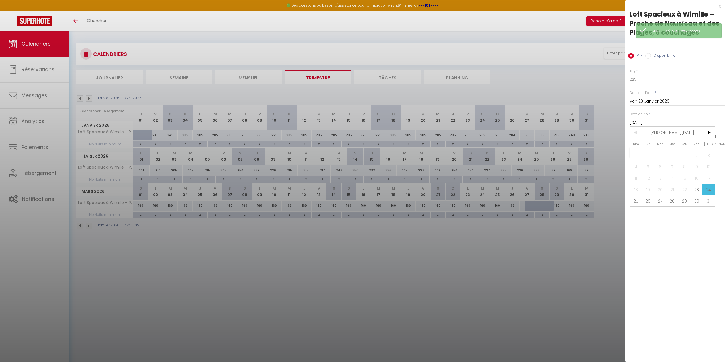
click at [637, 201] on span "25" at bounding box center [635, 200] width 12 height 11
type input "Dim 25 Janvier 2026"
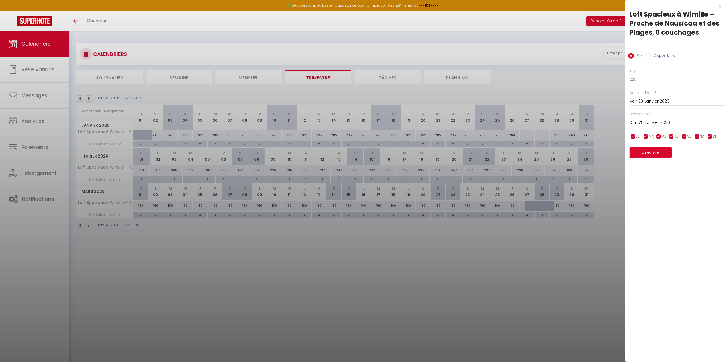
click at [659, 152] on button "Enregistrer" at bounding box center [650, 152] width 42 height 10
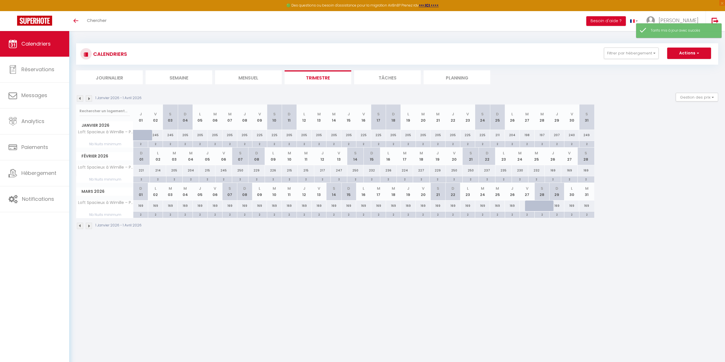
click at [499, 136] on div "211" at bounding box center [497, 135] width 15 height 11
type input "211"
type input "Dim 25 Janvier 2026"
type input "Lun 26 Janvier 2026"
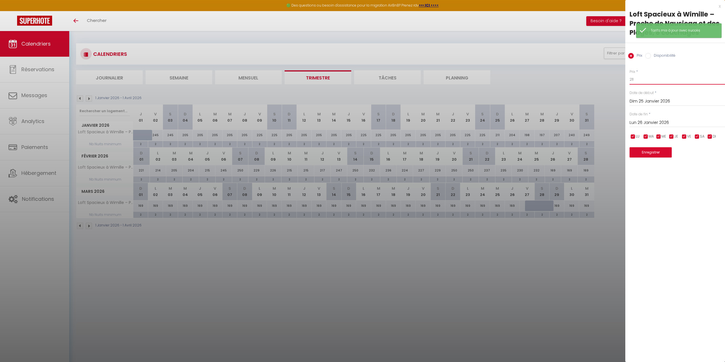
click at [644, 83] on input "211" at bounding box center [676, 79] width 95 height 10
type input "205"
click at [645, 122] on input "Lun 26 Janvier 2026" at bounding box center [676, 122] width 95 height 7
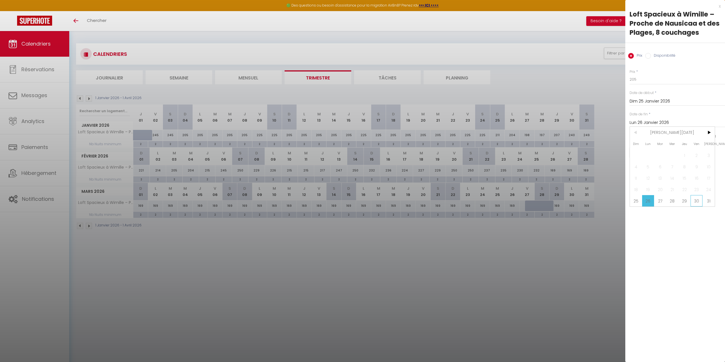
click at [699, 202] on span "30" at bounding box center [696, 200] width 12 height 11
type input "Ven 30 Janvier 2026"
click at [659, 154] on button "Enregistrer" at bounding box center [650, 152] width 42 height 10
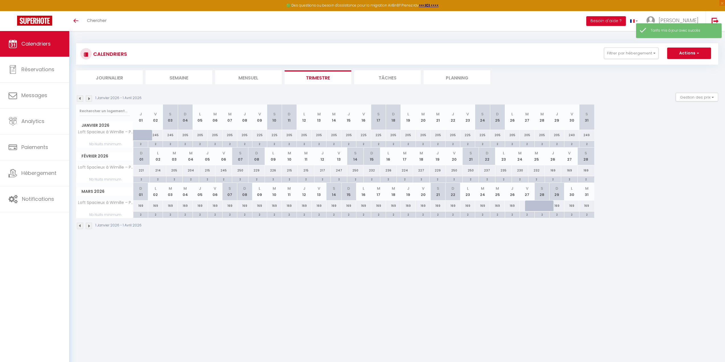
click at [575, 136] on div "240" at bounding box center [571, 135] width 15 height 11
type input "240"
type input "Ven 30 Janvier 2026"
type input "[DATE]"
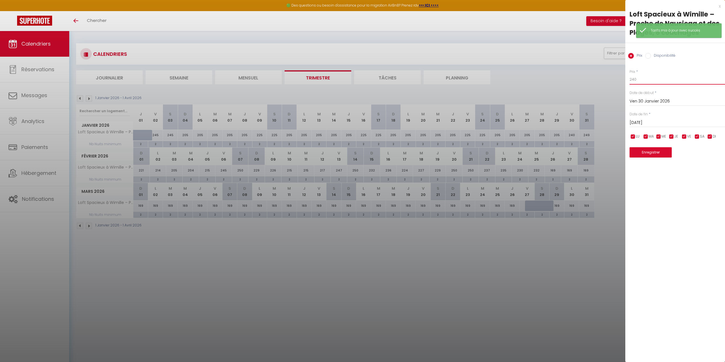
click at [664, 80] on input "240" at bounding box center [676, 79] width 95 height 10
type input "225"
click at [665, 201] on div "x Loft Spacieux à Wimille – Proche de Nausicaa et des Plages, 8 couchages Prix …" at bounding box center [675, 181] width 100 height 362
click at [649, 119] on input "[DATE]" at bounding box center [676, 122] width 95 height 7
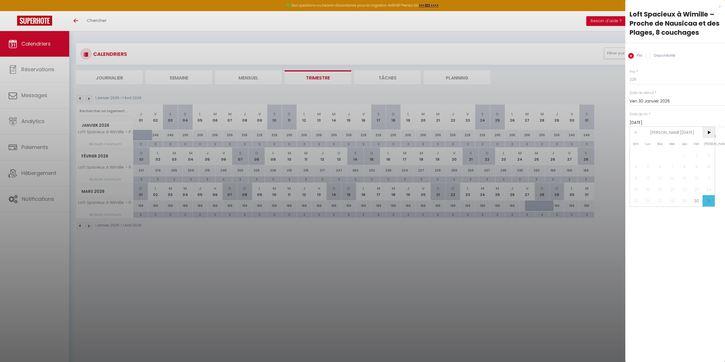
click at [712, 131] on span ">" at bounding box center [708, 132] width 12 height 11
click at [637, 152] on span "1" at bounding box center [635, 154] width 12 height 11
type input "Dim 01 Février 2026"
click at [654, 154] on button "Enregistrer" at bounding box center [650, 152] width 42 height 10
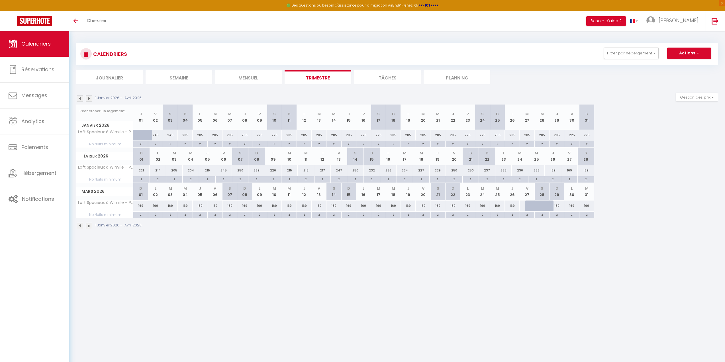
click at [145, 172] on div "221" at bounding box center [141, 170] width 17 height 11
type input "221"
type input "Dim 01 Février 2026"
type input "Lun 02 Février 2026"
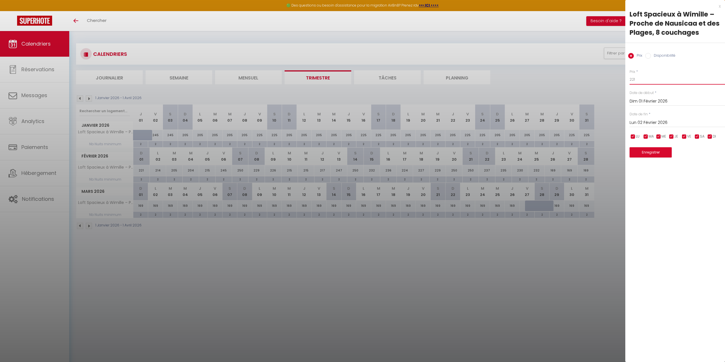
click at [646, 79] on input "221" at bounding box center [676, 79] width 95 height 10
type input "205"
click at [654, 122] on input "Lun 02 Février 2026" at bounding box center [676, 122] width 95 height 7
click at [694, 151] on span "6" at bounding box center [696, 154] width 12 height 11
type input "Ven 06 Février 2026"
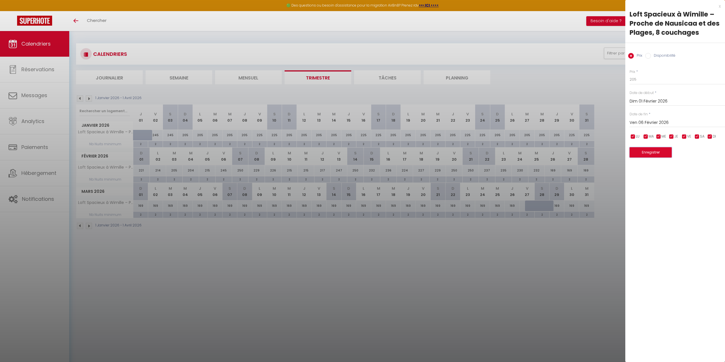
click at [660, 154] on button "Enregistrer" at bounding box center [650, 152] width 42 height 10
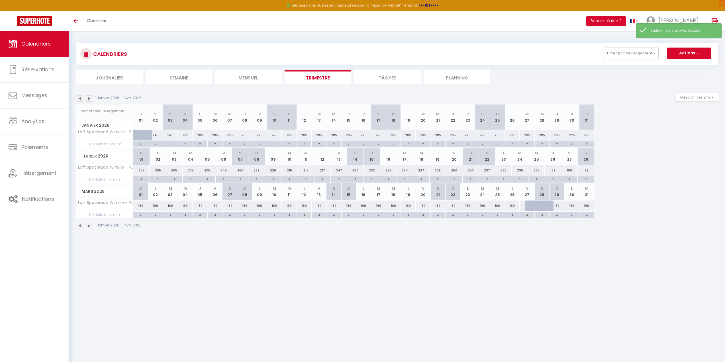
click at [223, 172] on div "245" at bounding box center [223, 170] width 17 height 11
type input "245"
type input "Ven 06 Février 2026"
type input "[DATE]"
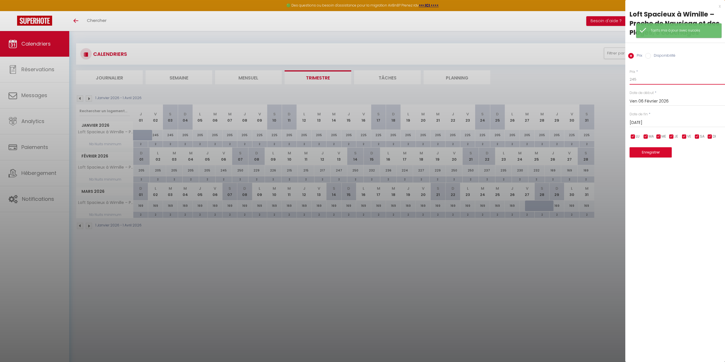
click at [644, 78] on input "245" at bounding box center [676, 79] width 95 height 10
type input "225"
click at [668, 123] on input "[DATE]" at bounding box center [676, 122] width 95 height 7
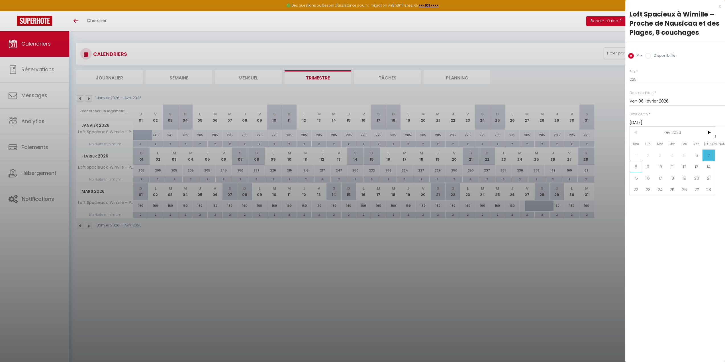
click at [635, 165] on span "8" at bounding box center [635, 166] width 12 height 11
type input "Dim 08 Février 2026"
click at [641, 151] on button "Enregistrer" at bounding box center [650, 152] width 42 height 10
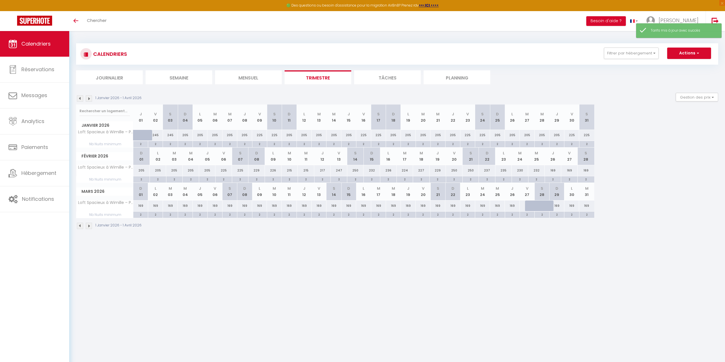
click at [223, 169] on div "225" at bounding box center [223, 170] width 17 height 11
type input "225"
type input "Ven 06 Février 2026"
type input "[DATE]"
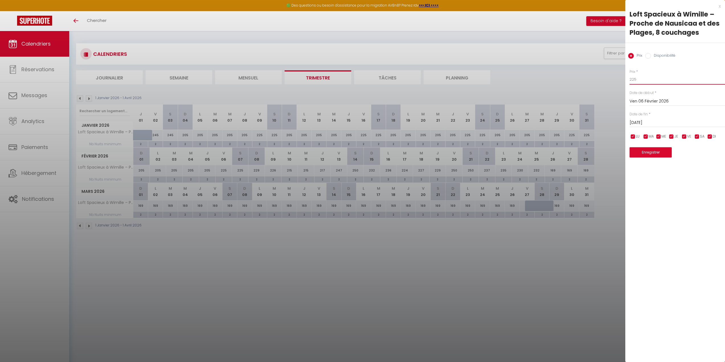
click at [657, 76] on input "225" at bounding box center [676, 79] width 95 height 10
type input "245"
click at [642, 120] on input "[DATE]" at bounding box center [676, 122] width 95 height 7
click at [637, 166] on span "8" at bounding box center [635, 166] width 12 height 11
type input "Dim 08 Février 2026"
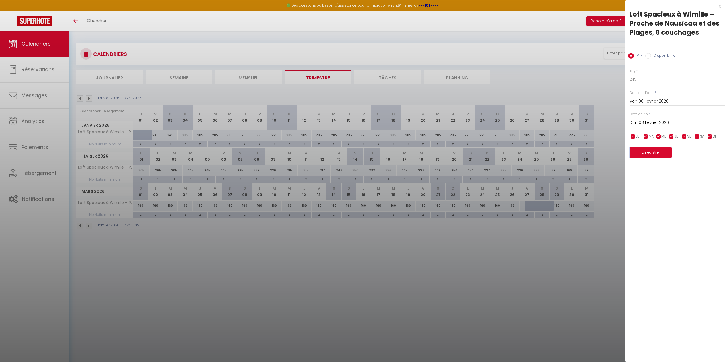
click at [644, 151] on button "Enregistrer" at bounding box center [650, 152] width 42 height 10
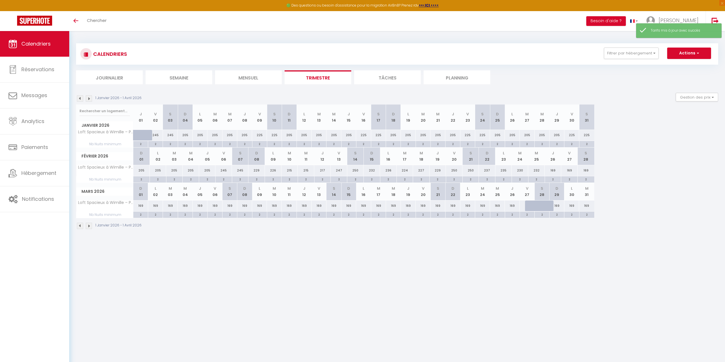
click at [257, 171] on div "229" at bounding box center [256, 170] width 17 height 11
type input "229"
type input "Dim 08 Février 2026"
type input "Lun 09 Février 2026"
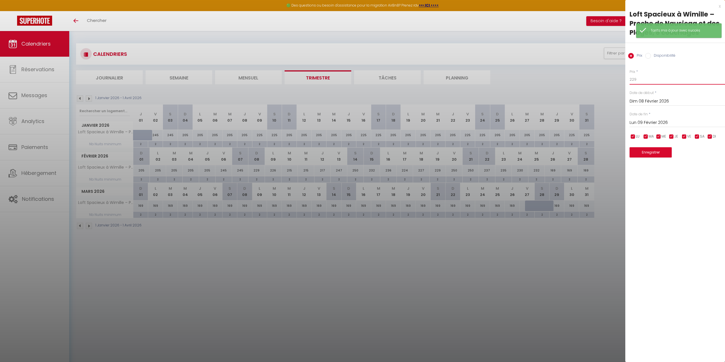
click at [658, 76] on input "229" at bounding box center [676, 79] width 95 height 10
type input "225"
click at [643, 120] on input "Lun 09 Février 2026" at bounding box center [676, 122] width 95 height 7
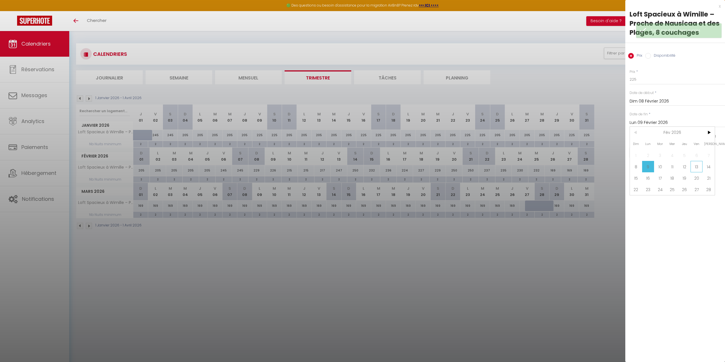
click at [700, 166] on span "13" at bounding box center [696, 166] width 12 height 11
type input "Ven 13 Février 2026"
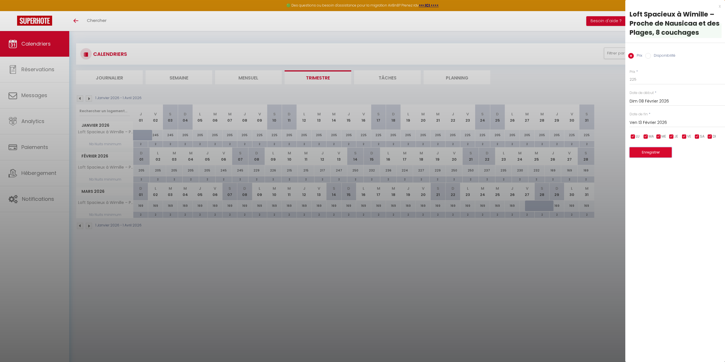
click at [652, 155] on button "Enregistrer" at bounding box center [650, 152] width 42 height 10
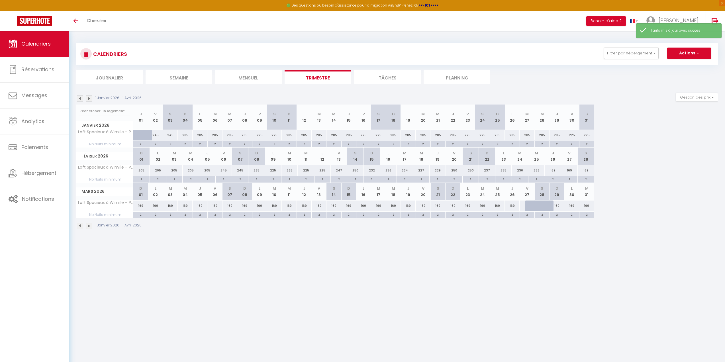
click at [337, 169] on div "247" at bounding box center [339, 170] width 17 height 11
type input "247"
type input "Ven 13 Février 2026"
type input "[DATE]"
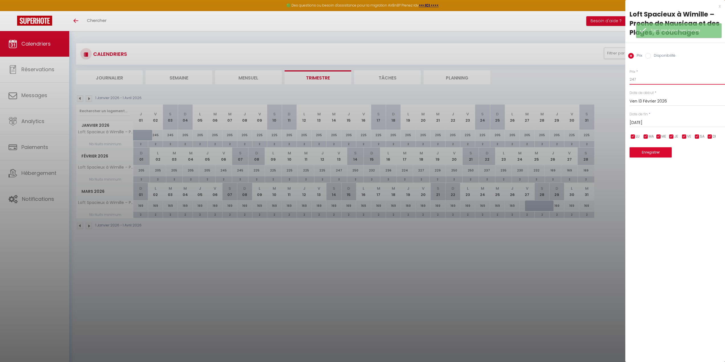
click at [649, 81] on input "247" at bounding box center [676, 79] width 95 height 10
type input "245"
click at [650, 120] on input "[DATE]" at bounding box center [676, 122] width 95 height 7
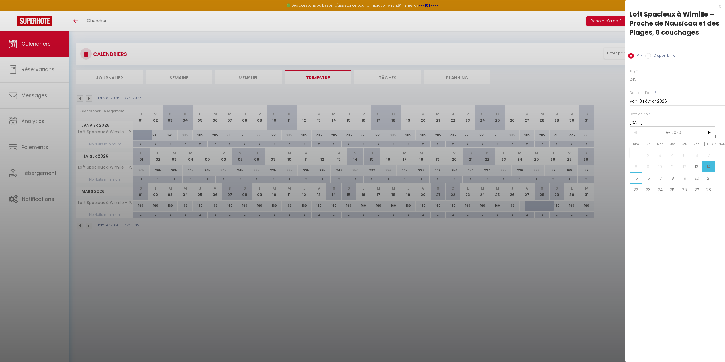
click at [636, 175] on span "15" at bounding box center [635, 177] width 12 height 11
type input "Dim 15 Février 2026"
click at [646, 155] on button "Enregistrer" at bounding box center [650, 152] width 42 height 10
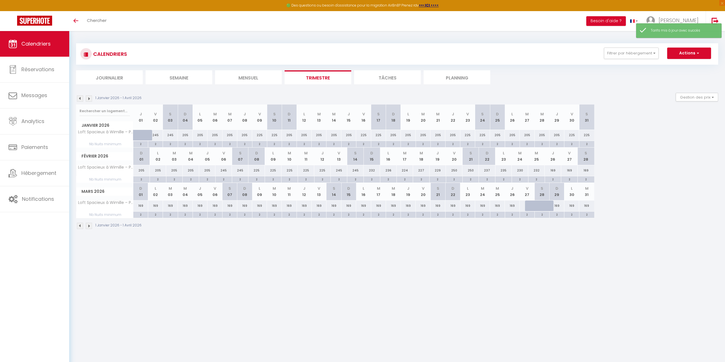
click at [372, 170] on div "232" at bounding box center [371, 170] width 17 height 11
type input "232"
type input "Dim 15 Février 2026"
type input "Lun 16 Février 2026"
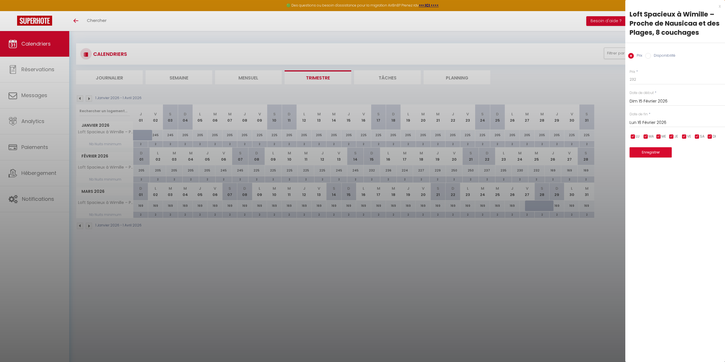
click at [417, 214] on div at bounding box center [362, 181] width 725 height 362
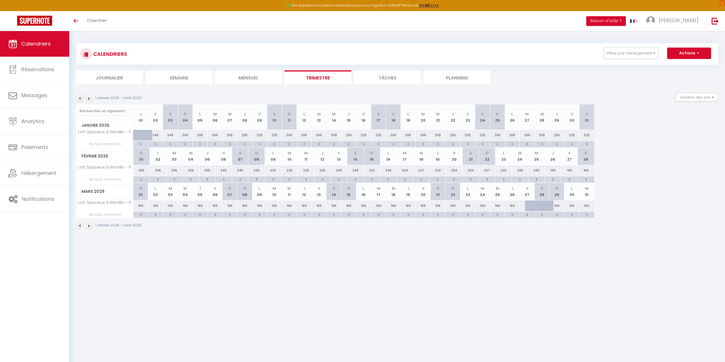
click at [371, 171] on div "232" at bounding box center [371, 170] width 17 height 11
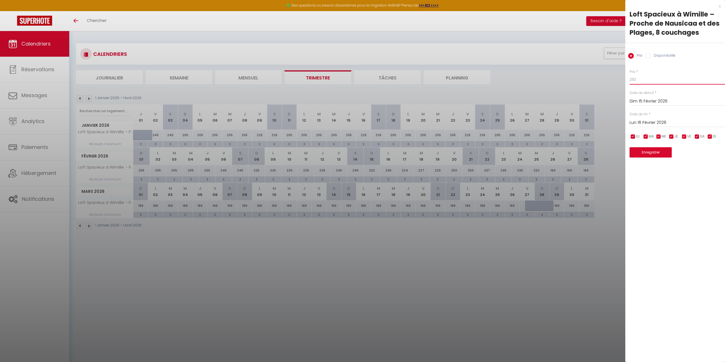
click at [644, 78] on input "232" at bounding box center [676, 79] width 95 height 10
click at [656, 123] on input "Lun 16 Février 2026" at bounding box center [676, 122] width 95 height 7
click at [695, 177] on span "20" at bounding box center [696, 177] width 12 height 11
click at [660, 151] on button "Enregistrer" at bounding box center [650, 152] width 42 height 10
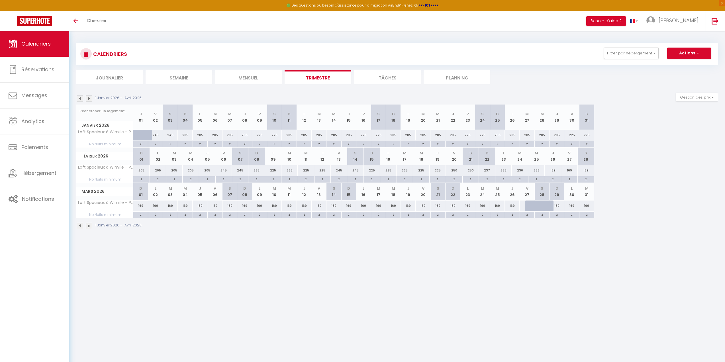
click at [454, 171] on div "250" at bounding box center [454, 170] width 17 height 11
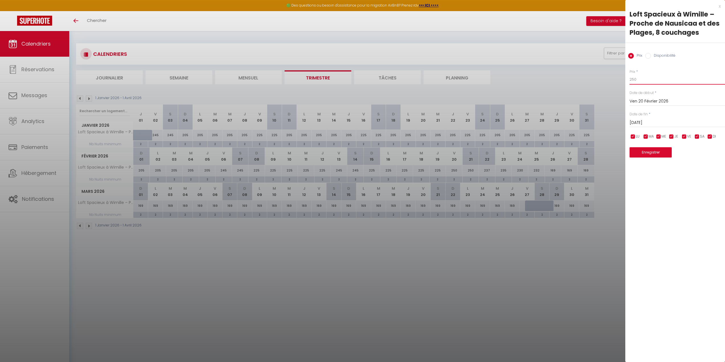
click at [647, 81] on input "250" at bounding box center [676, 79] width 95 height 10
click at [643, 118] on div "[DATE] < [DATE] > Dim Lun Mar Mer Jeu Ven Sam 1 2 3 4 5 6 7 8 9 10 11 12 13 14 …" at bounding box center [676, 122] width 95 height 10
click at [644, 120] on input "[DATE]" at bounding box center [676, 122] width 95 height 7
click at [635, 187] on span "22" at bounding box center [635, 189] width 12 height 11
click at [664, 152] on button "Enregistrer" at bounding box center [650, 152] width 42 height 10
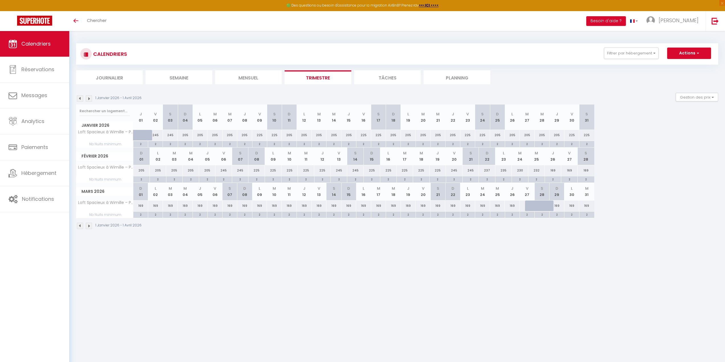
click at [490, 170] on div "237" at bounding box center [487, 170] width 17 height 11
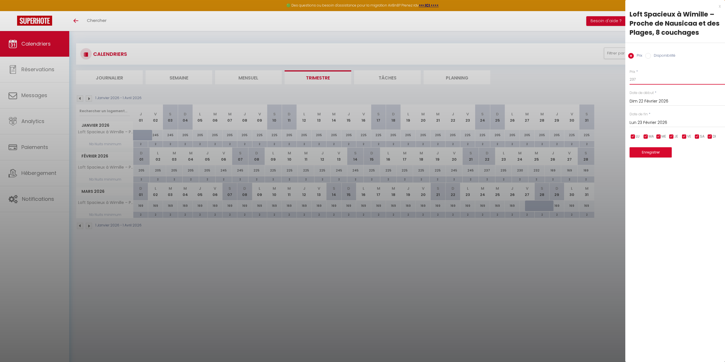
click at [638, 78] on input "237" at bounding box center [676, 79] width 95 height 10
click at [637, 123] on input "Lun 23 Février 2026" at bounding box center [676, 122] width 95 height 7
click at [698, 190] on span "27" at bounding box center [696, 189] width 12 height 11
click at [663, 157] on button "Enregistrer" at bounding box center [650, 152] width 42 height 10
click at [662, 150] on div at bounding box center [676, 147] width 95 height 14
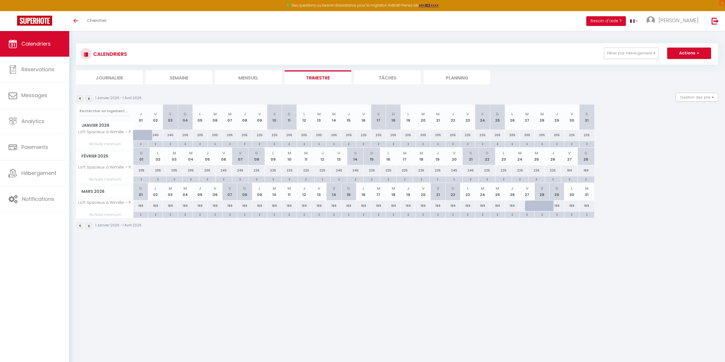
click at [575, 169] on div "169" at bounding box center [569, 170] width 17 height 11
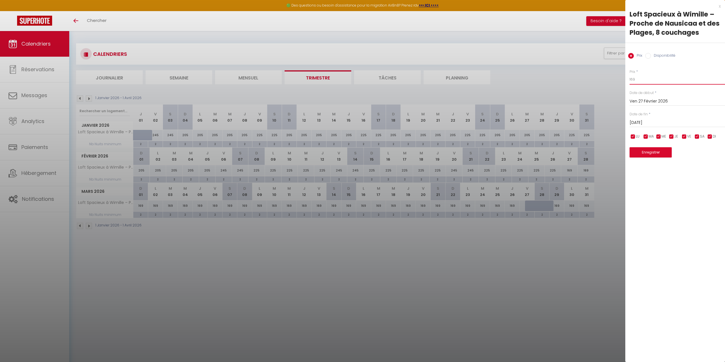
click at [647, 83] on input "169" at bounding box center [676, 79] width 95 height 10
click at [646, 123] on input "[DATE]" at bounding box center [676, 122] width 95 height 7
click at [709, 131] on span ">" at bounding box center [708, 132] width 12 height 11
click at [637, 153] on span "1" at bounding box center [635, 154] width 12 height 11
click at [649, 153] on button "Enregistrer" at bounding box center [650, 152] width 42 height 10
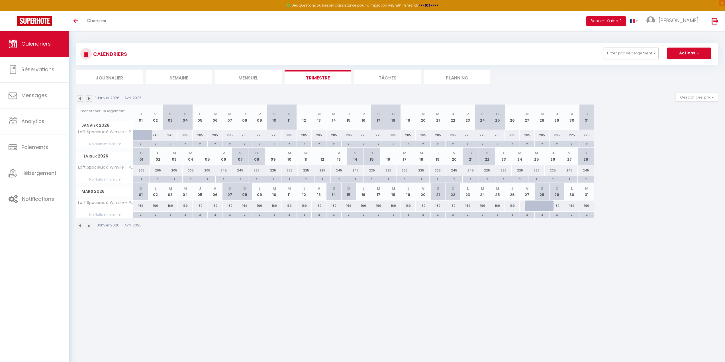
click at [140, 210] on div "169" at bounding box center [140, 205] width 15 height 11
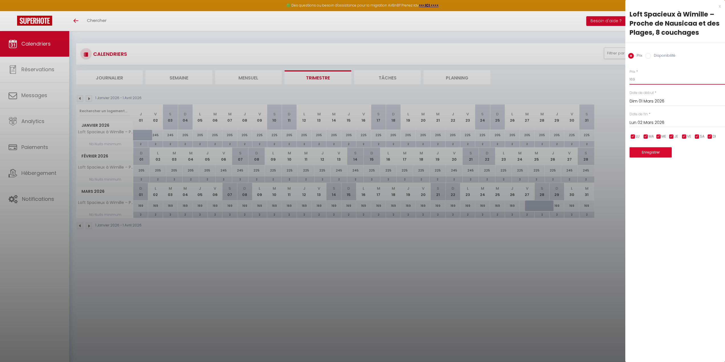
click at [649, 83] on input "169" at bounding box center [676, 79] width 95 height 10
click at [677, 190] on div "x Loft Spacieux à Wimille – Proche de Nausicaa et des Plages, 8 couchages Prix …" at bounding box center [675, 181] width 100 height 362
click at [662, 151] on button "Enregistrer" at bounding box center [650, 152] width 42 height 10
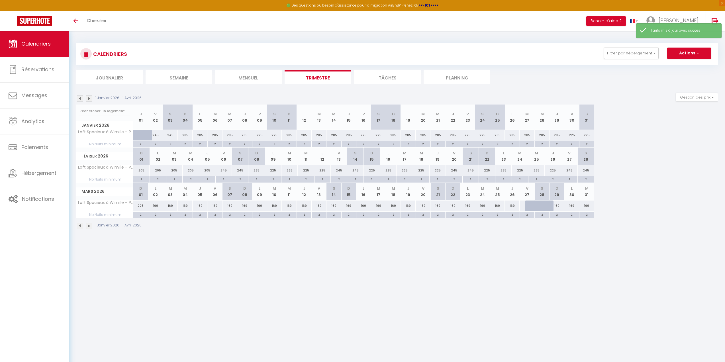
click at [154, 204] on div "169" at bounding box center [155, 205] width 15 height 11
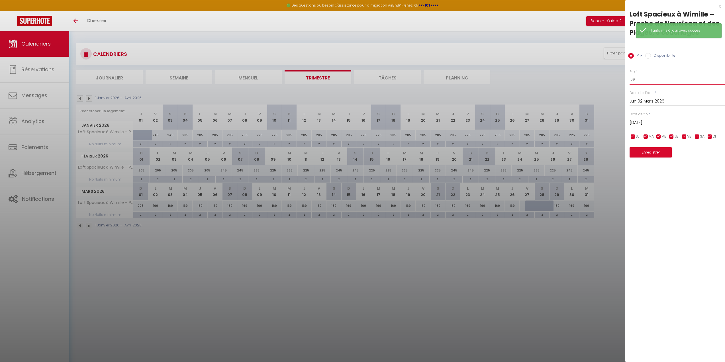
click at [641, 79] on input "169" at bounding box center [676, 79] width 95 height 10
click at [653, 124] on input "[DATE]" at bounding box center [676, 122] width 95 height 7
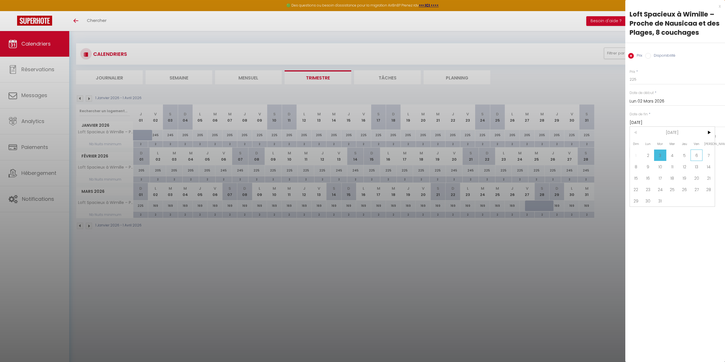
click at [699, 157] on span "6" at bounding box center [696, 154] width 12 height 11
click at [646, 150] on button "Enregistrer" at bounding box center [650, 152] width 42 height 10
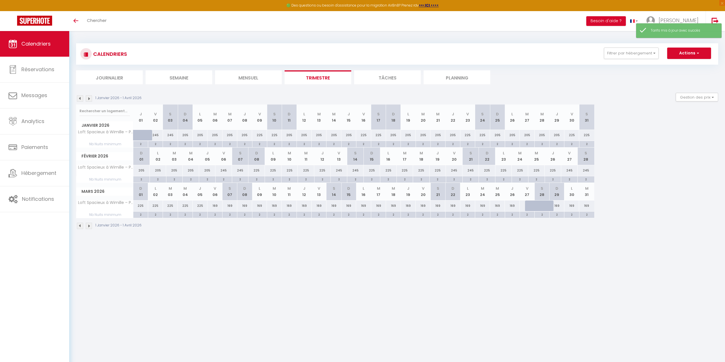
click at [214, 205] on div "169" at bounding box center [214, 205] width 15 height 11
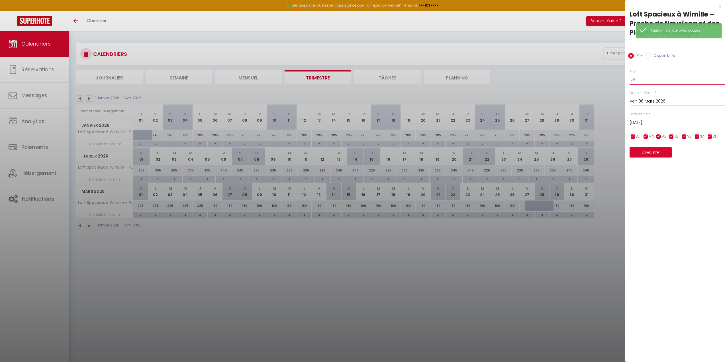
click at [659, 77] on input "169" at bounding box center [676, 79] width 95 height 10
click at [649, 77] on input "169" at bounding box center [676, 79] width 95 height 10
click at [647, 119] on input "[DATE]" at bounding box center [676, 122] width 95 height 7
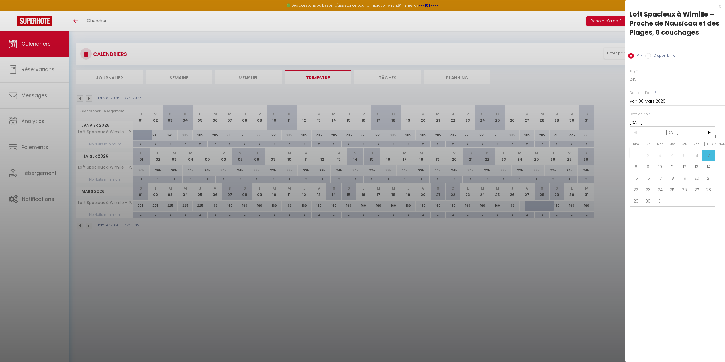
click at [639, 168] on span "8" at bounding box center [635, 166] width 12 height 11
click at [642, 150] on button "Enregistrer" at bounding box center [650, 152] width 42 height 10
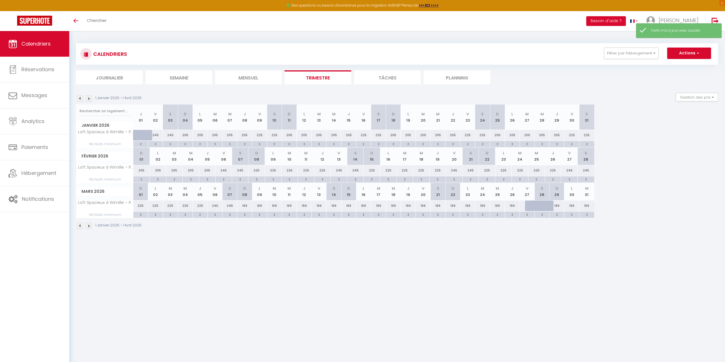
click at [248, 206] on div "169" at bounding box center [244, 205] width 15 height 11
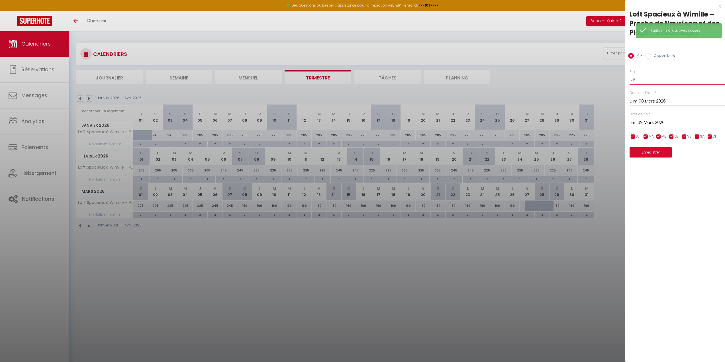
click at [661, 79] on input "169" at bounding box center [676, 79] width 95 height 10
click at [663, 118] on div "[DATE] < [DATE] > Dim Lun Mar Mer Jeu Ven Sam 1 2 3 4 5 6 7 8 9 10 11 12 13 14 …" at bounding box center [676, 122] width 95 height 10
click at [662, 120] on input "Lun 09 Mars 2026" at bounding box center [676, 122] width 95 height 7
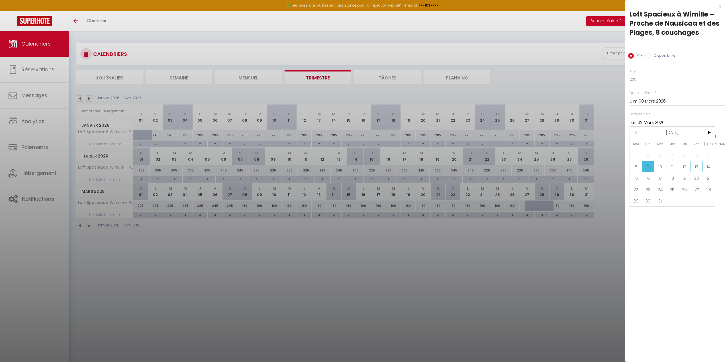
click at [699, 166] on span "13" at bounding box center [696, 166] width 12 height 11
click at [644, 152] on button "Enregistrer" at bounding box center [650, 152] width 42 height 10
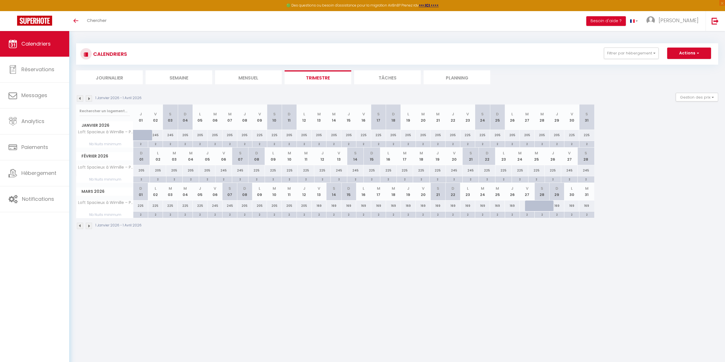
click at [317, 205] on div "169" at bounding box center [318, 205] width 15 height 11
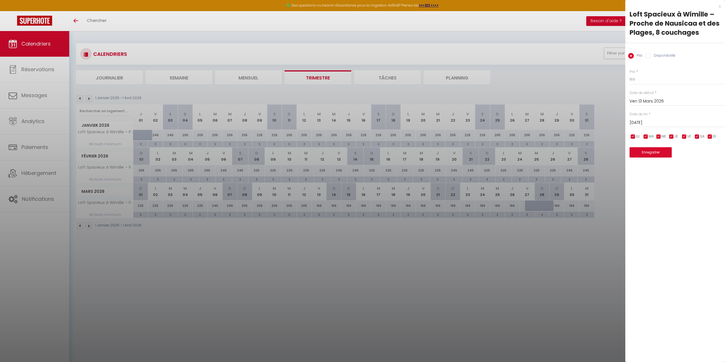
click at [677, 122] on input "[DATE]" at bounding box center [676, 122] width 95 height 7
click at [709, 132] on span ">" at bounding box center [708, 132] width 12 height 11
click at [639, 165] on span "5" at bounding box center [635, 166] width 12 height 11
click at [633, 137] on input "checkbox" at bounding box center [633, 137] width 6 height 6
click at [643, 136] on input "checkbox" at bounding box center [646, 137] width 6 height 6
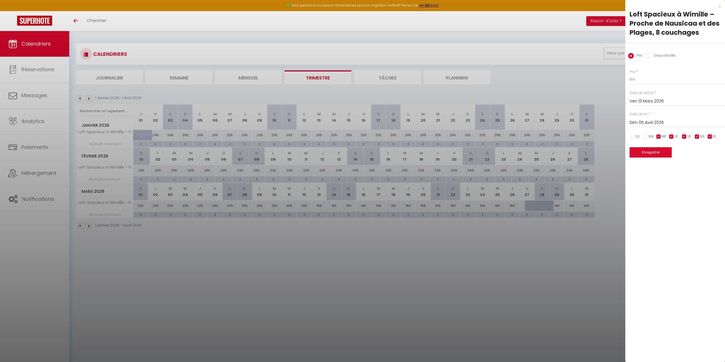
click at [657, 136] on input "checkbox" at bounding box center [658, 137] width 6 height 6
click at [671, 136] on input "checkbox" at bounding box center [671, 137] width 6 height 6
click at [710, 137] on input "checkbox" at bounding box center [710, 137] width 6 height 6
click at [661, 81] on input "169" at bounding box center [676, 79] width 95 height 10
click at [640, 153] on button "Enregistrer" at bounding box center [650, 152] width 42 height 10
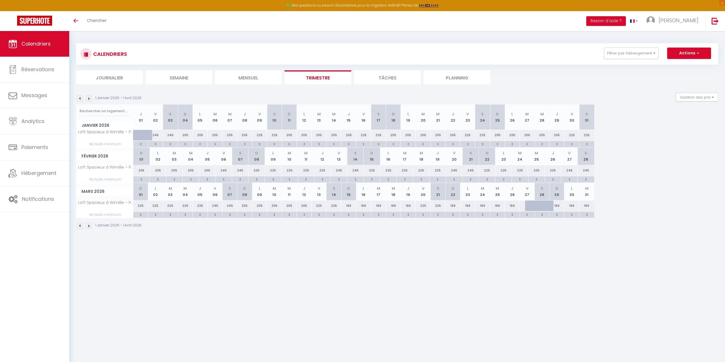
click at [348, 205] on div "169" at bounding box center [348, 205] width 15 height 11
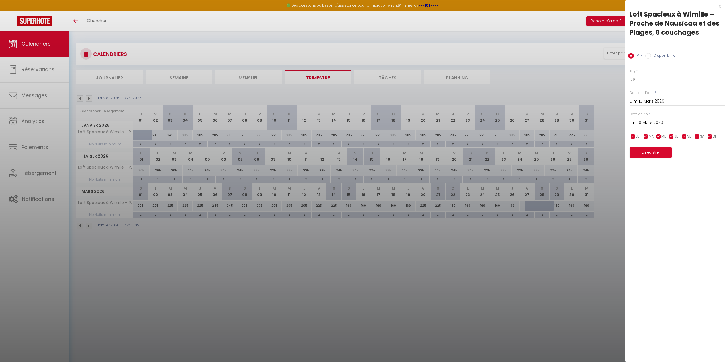
click at [661, 119] on input "Lun 16 Mars 2026" at bounding box center [676, 122] width 95 height 7
click at [709, 130] on span ">" at bounding box center [708, 132] width 12 height 11
click at [685, 154] on span "2" at bounding box center [684, 154] width 12 height 11
click at [696, 137] on input "checkbox" at bounding box center [697, 137] width 6 height 6
click at [683, 134] on input "checkbox" at bounding box center [684, 137] width 6 height 6
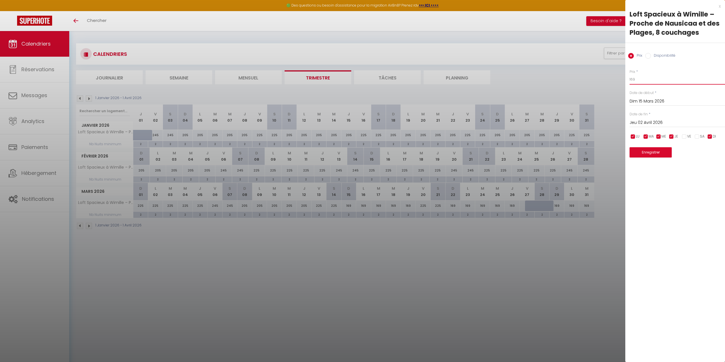
click at [655, 79] on input "169" at bounding box center [676, 79] width 95 height 10
click at [652, 151] on button "Enregistrer" at bounding box center [650, 152] width 42 height 10
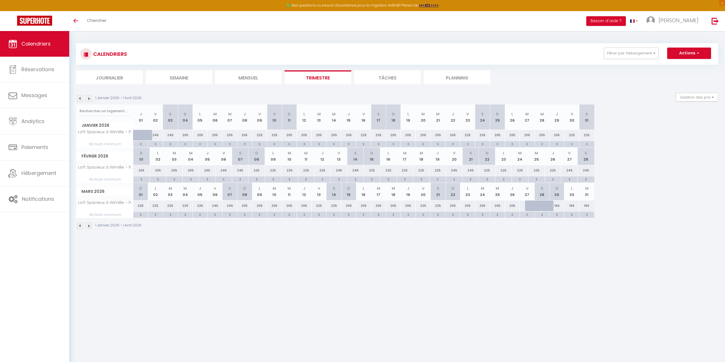
click at [557, 206] on div "169" at bounding box center [556, 205] width 15 height 11
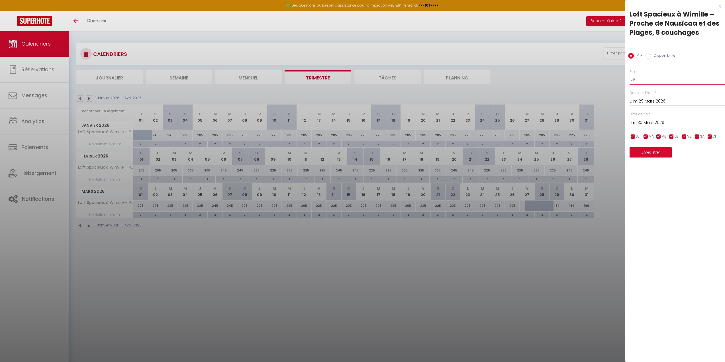
click at [664, 81] on input "169" at bounding box center [676, 79] width 95 height 10
click at [654, 120] on input "Lun 30 Mars 2026" at bounding box center [676, 122] width 95 height 7
click at [709, 130] on span ">" at bounding box center [708, 132] width 12 height 11
click at [694, 156] on span "3" at bounding box center [696, 154] width 12 height 11
click at [659, 154] on button "Enregistrer" at bounding box center [650, 152] width 42 height 10
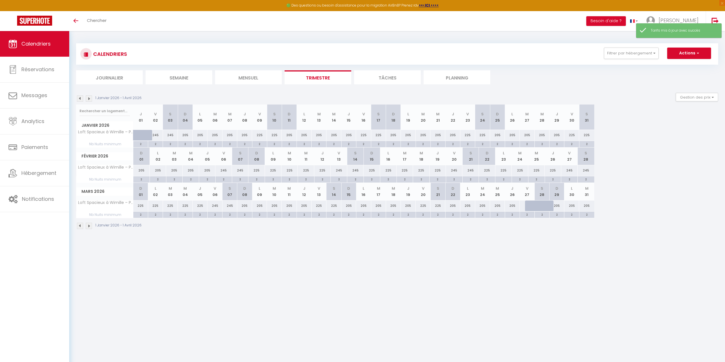
click at [589, 235] on div "1 Janvier 2026 - 1 Avril 2026" at bounding box center [397, 226] width 642 height 17
click at [89, 97] on img at bounding box center [89, 98] width 6 height 6
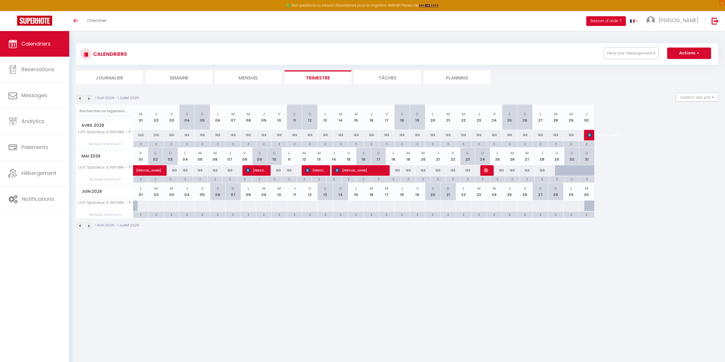
click at [174, 135] on div "169" at bounding box center [171, 135] width 15 height 11
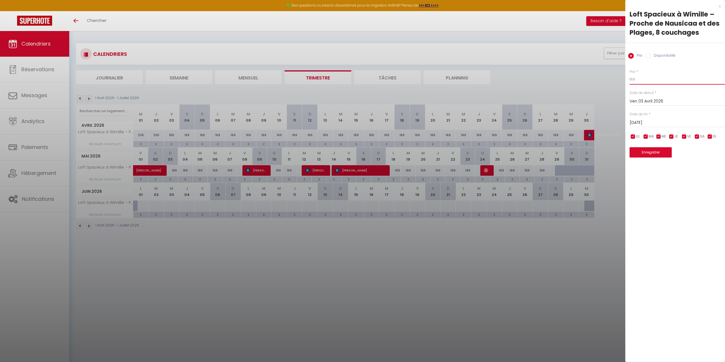
click at [646, 76] on input "169" at bounding box center [676, 79] width 95 height 10
click at [710, 136] on input "checkbox" at bounding box center [710, 137] width 6 height 6
drag, startPoint x: 672, startPoint y: 134, endPoint x: 654, endPoint y: 137, distance: 18.7
click at [672, 134] on input "checkbox" at bounding box center [671, 137] width 6 height 6
click at [657, 135] on input "checkbox" at bounding box center [658, 137] width 6 height 6
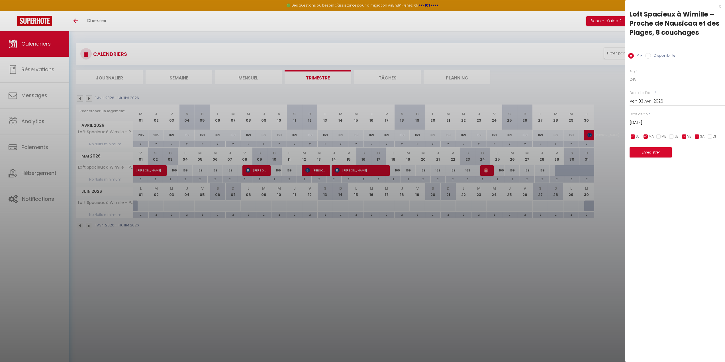
click at [645, 136] on input "checkbox" at bounding box center [646, 137] width 6 height 6
click at [630, 135] on input "checkbox" at bounding box center [633, 137] width 6 height 6
click at [678, 121] on input "[DATE]" at bounding box center [676, 122] width 95 height 7
click at [707, 131] on span ">" at bounding box center [708, 132] width 12 height 11
click at [639, 165] on span "3" at bounding box center [635, 166] width 12 height 11
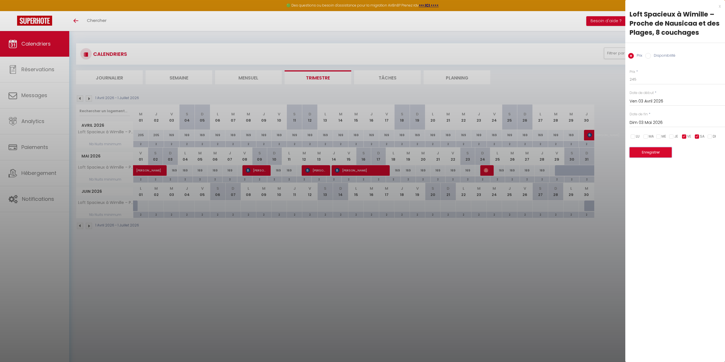
click at [663, 154] on button "Enregistrer" at bounding box center [650, 152] width 42 height 10
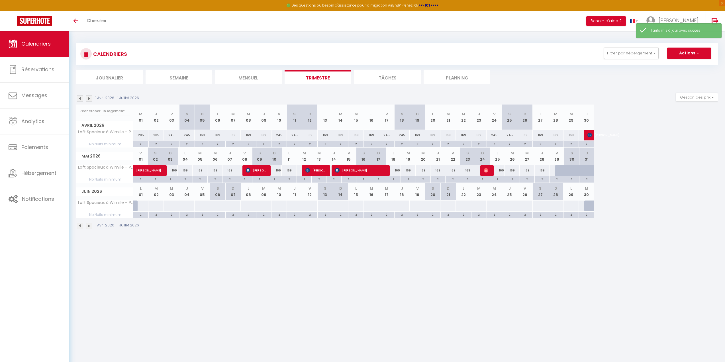
click at [202, 134] on div "169" at bounding box center [201, 135] width 15 height 11
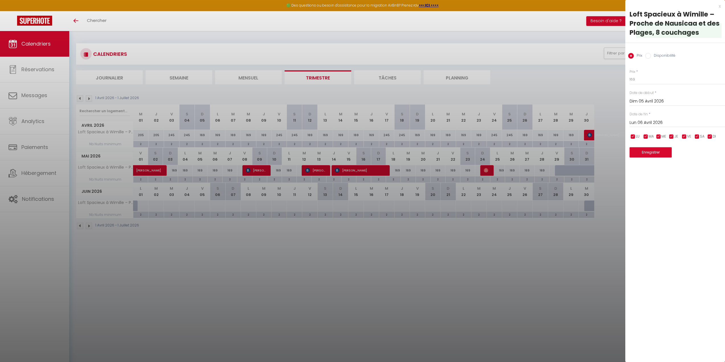
click at [682, 121] on input "Lun 06 Avril 2026" at bounding box center [676, 122] width 95 height 7
click at [707, 130] on span ">" at bounding box center [708, 132] width 12 height 11
click at [697, 155] on span "1" at bounding box center [696, 154] width 12 height 11
drag, startPoint x: 698, startPoint y: 138, endPoint x: 684, endPoint y: 137, distance: 13.7
click at [697, 138] on input "checkbox" at bounding box center [697, 137] width 6 height 6
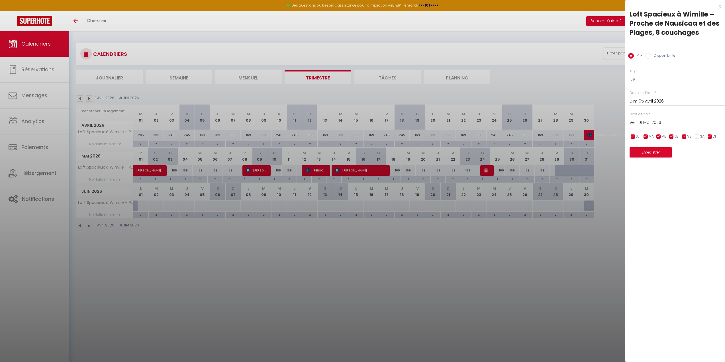
click at [686, 135] on input "checkbox" at bounding box center [684, 137] width 6 height 6
click at [647, 76] on input "169" at bounding box center [676, 79] width 95 height 10
click at [645, 148] on button "Enregistrer" at bounding box center [650, 152] width 42 height 10
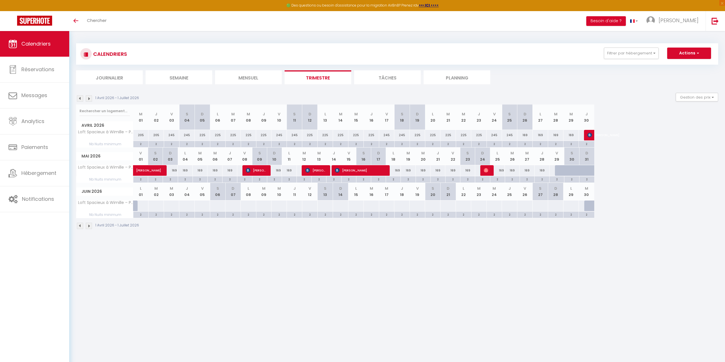
click at [539, 136] on div "169" at bounding box center [539, 135] width 15 height 11
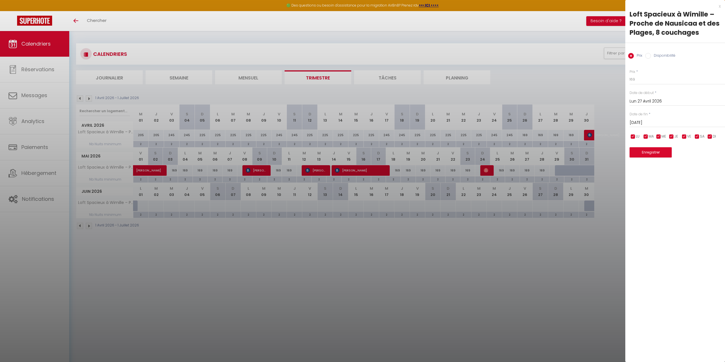
click at [548, 131] on div at bounding box center [362, 181] width 725 height 362
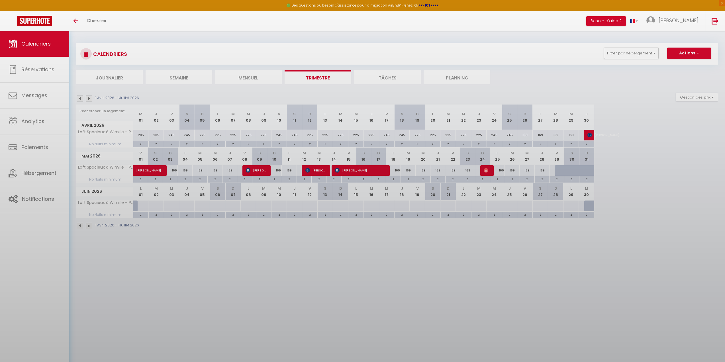
click at [526, 137] on body "🟢 Des questions ou besoin d'assistance pour la migration AirBnB? Prenez rdv >>>…" at bounding box center [362, 212] width 725 height 362
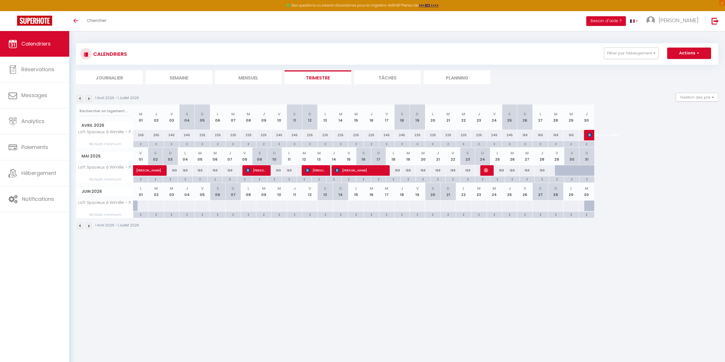
click at [522, 132] on div "169" at bounding box center [524, 135] width 15 height 11
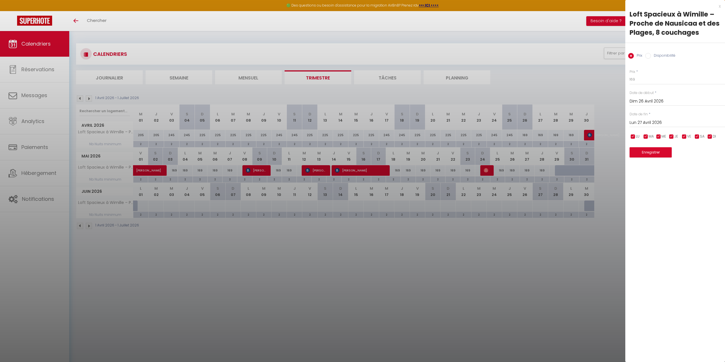
click at [663, 120] on input "Lun 27 Avril 2026" at bounding box center [676, 122] width 95 height 7
click at [709, 134] on span ">" at bounding box center [708, 132] width 12 height 11
click at [691, 157] on span "1" at bounding box center [696, 154] width 12 height 11
click at [650, 83] on input "169" at bounding box center [676, 79] width 95 height 10
click at [662, 149] on button "Enregistrer" at bounding box center [650, 152] width 42 height 10
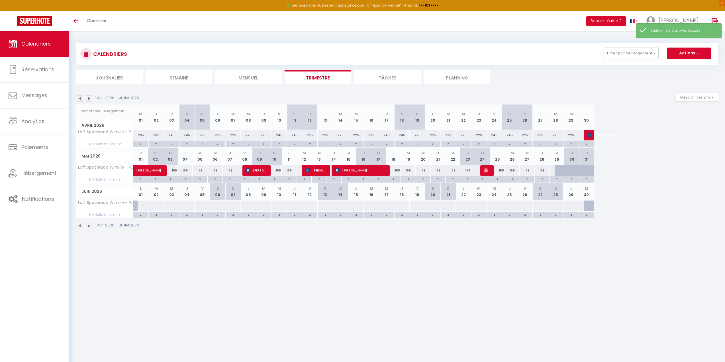
click at [604, 231] on div "1 Avril 2026 - 1 Juillet 2026" at bounding box center [397, 226] width 642 height 17
click at [177, 171] on div "169" at bounding box center [170, 170] width 15 height 11
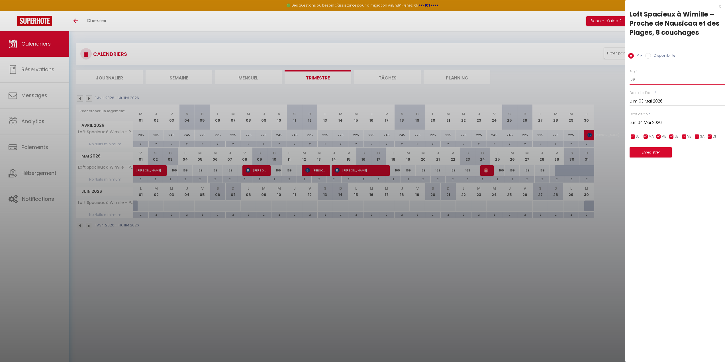
click at [650, 82] on input "169" at bounding box center [676, 79] width 95 height 10
drag, startPoint x: 650, startPoint y: 82, endPoint x: 609, endPoint y: 75, distance: 42.0
click at [626, 77] on div "Prix * 169 Statut * Disponible Indisponible Date de début * [DATE] < [DATE] > D…" at bounding box center [675, 110] width 100 height 96
drag, startPoint x: 696, startPoint y: 137, endPoint x: 693, endPoint y: 138, distance: 2.9
click at [696, 137] on input "checkbox" at bounding box center [697, 137] width 6 height 6
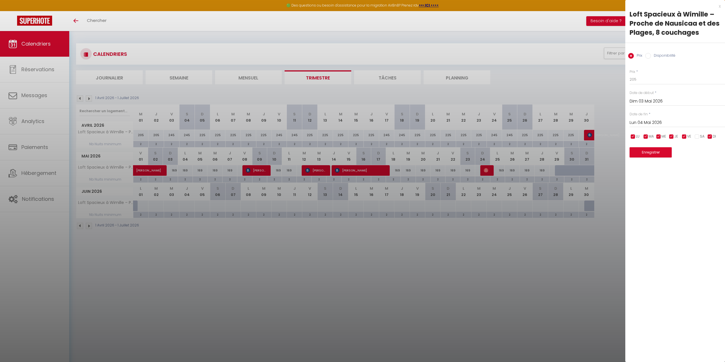
click at [683, 137] on input "checkbox" at bounding box center [684, 137] width 6 height 6
click at [655, 99] on input "Dim 03 Mai 2026" at bounding box center [676, 101] width 95 height 7
click at [709, 111] on span ">" at bounding box center [708, 110] width 12 height 11
click at [698, 134] on span "3" at bounding box center [696, 133] width 12 height 11
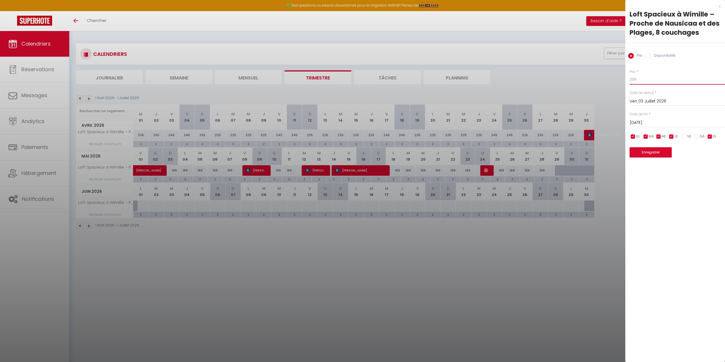
click at [659, 77] on input "205" at bounding box center [676, 79] width 95 height 10
click at [653, 151] on button "Enregistrer" at bounding box center [650, 152] width 42 height 10
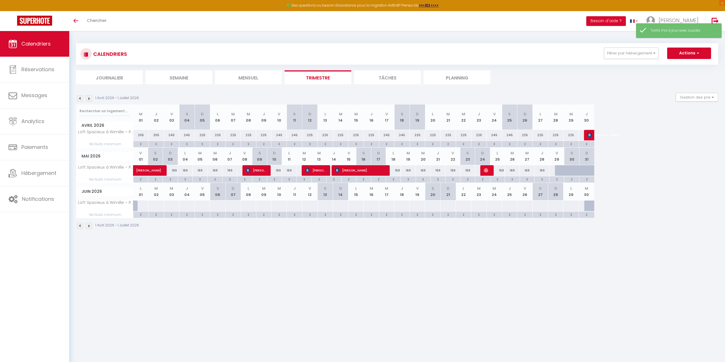
click at [497, 270] on body "🟢 Des questions ou besoin d'assistance pour la migration AirBnB? Prenez rdv >>>…" at bounding box center [362, 212] width 725 height 362
click at [169, 171] on div "169" at bounding box center [170, 170] width 15 height 11
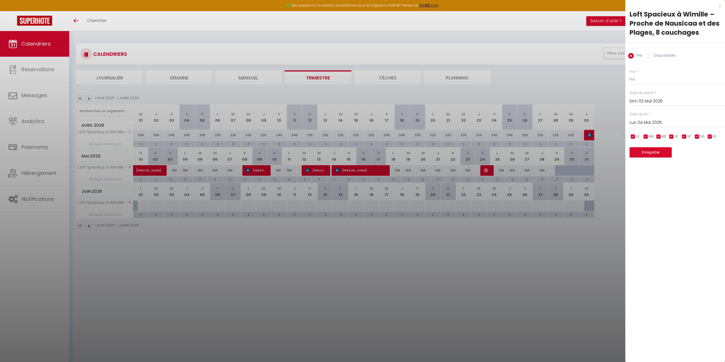
click at [658, 119] on input "Lun 04 Mai 2026" at bounding box center [676, 122] width 95 height 7
click at [696, 163] on span "8" at bounding box center [696, 166] width 12 height 11
click at [651, 73] on div "Prix * 169" at bounding box center [676, 77] width 95 height 16
click at [649, 76] on input "169" at bounding box center [676, 79] width 95 height 10
drag, startPoint x: 649, startPoint y: 76, endPoint x: 573, endPoint y: 69, distance: 75.5
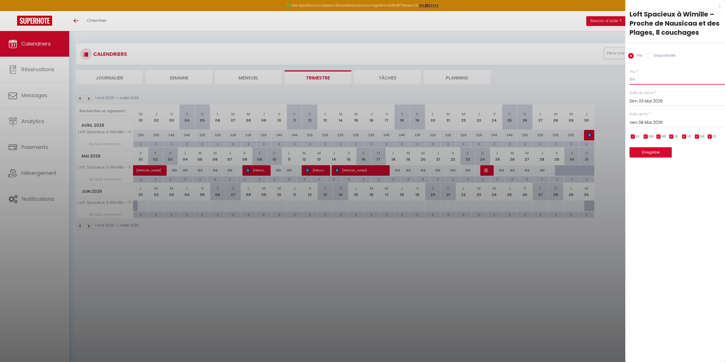
click at [576, 68] on body "🟢 Des questions ou besoin d'assistance pour la migration AirBnB? Prenez rdv >>>…" at bounding box center [362, 212] width 725 height 362
click at [641, 149] on button "Enregistrer" at bounding box center [650, 152] width 42 height 10
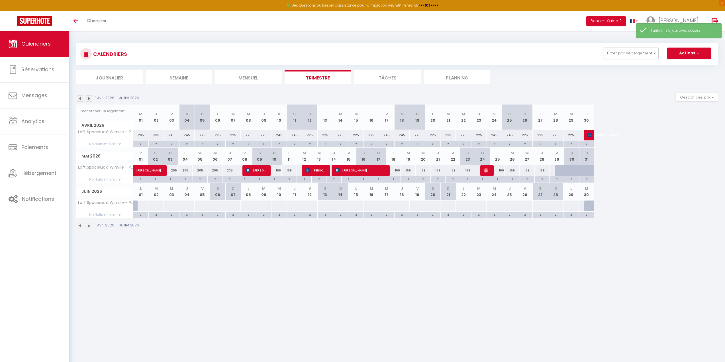
click at [276, 173] on div "169" at bounding box center [274, 170] width 15 height 11
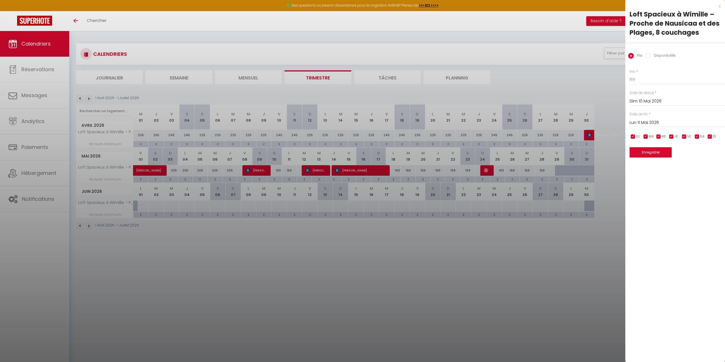
click at [643, 118] on div "[DATE] < [DATE] > Dim Lun Mar Mer Jeu Ven Sam 1 2 3 4 5 6 7 8 9 10 11 12 13 14 …" at bounding box center [676, 122] width 95 height 10
click at [643, 120] on input "Lun 11 Mai 2026" at bounding box center [676, 122] width 95 height 7
click at [664, 176] on span "12" at bounding box center [660, 177] width 12 height 11
drag, startPoint x: 647, startPoint y: 77, endPoint x: 587, endPoint y: 70, distance: 60.2
click at [588, 71] on body "🟢 Des questions ou besoin d'assistance pour la migration AirBnB? Prenez rdv >>>…" at bounding box center [362, 212] width 725 height 362
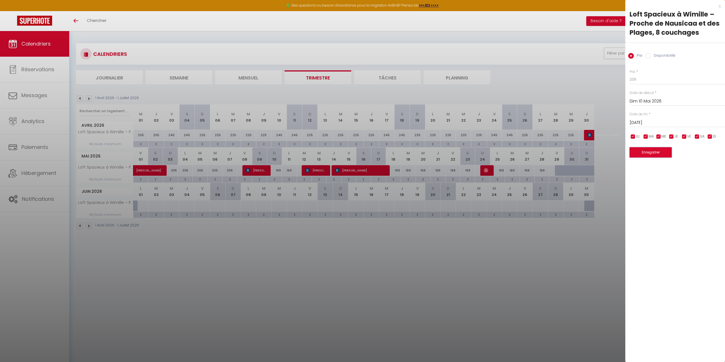
click at [643, 149] on button "Enregistrer" at bounding box center [650, 152] width 42 height 10
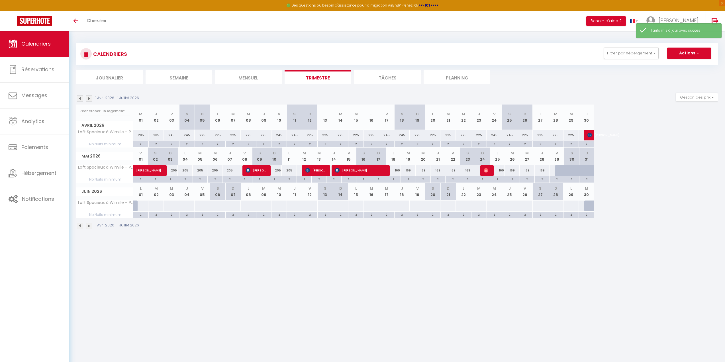
click at [397, 171] on div "169" at bounding box center [393, 170] width 15 height 11
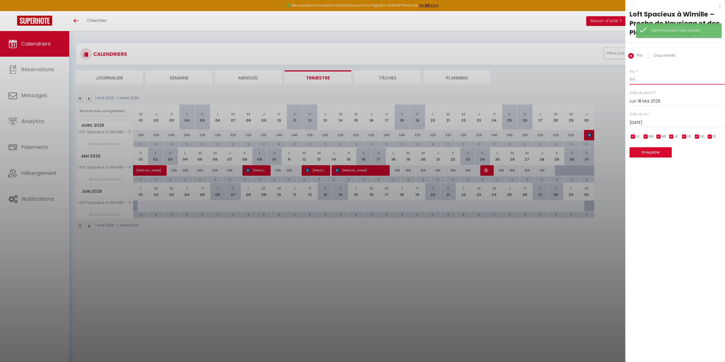
drag, startPoint x: 667, startPoint y: 81, endPoint x: 583, endPoint y: 71, distance: 84.9
click at [588, 73] on body "🟢 Des questions ou besoin d'assistance pour la migration AirBnB? Prenez rdv >>>…" at bounding box center [362, 212] width 725 height 362
click at [663, 120] on input "[DATE]" at bounding box center [676, 122] width 95 height 7
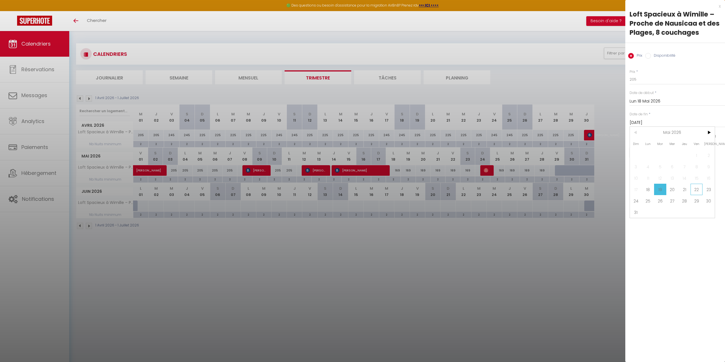
click at [695, 190] on span "22" at bounding box center [696, 189] width 12 height 11
click at [656, 153] on button "Enregistrer" at bounding box center [650, 152] width 42 height 10
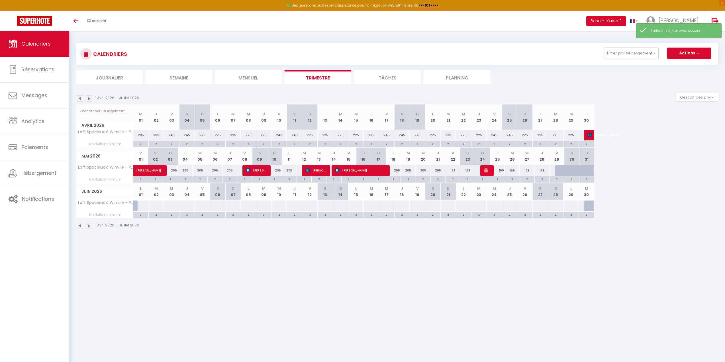
click at [450, 171] on div "169" at bounding box center [452, 170] width 15 height 11
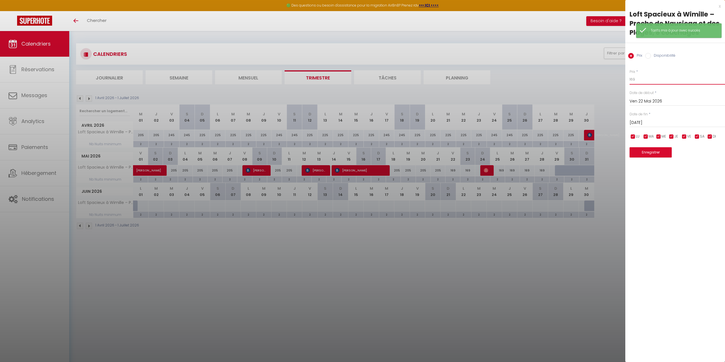
click at [653, 82] on input "169" at bounding box center [676, 79] width 95 height 10
click at [647, 124] on input "[DATE]" at bounding box center [676, 122] width 95 height 7
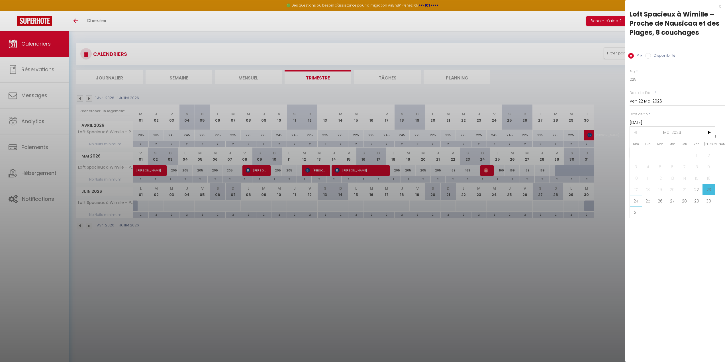
click at [634, 199] on span "24" at bounding box center [635, 200] width 12 height 11
click at [651, 151] on button "Enregistrer" at bounding box center [650, 152] width 42 height 10
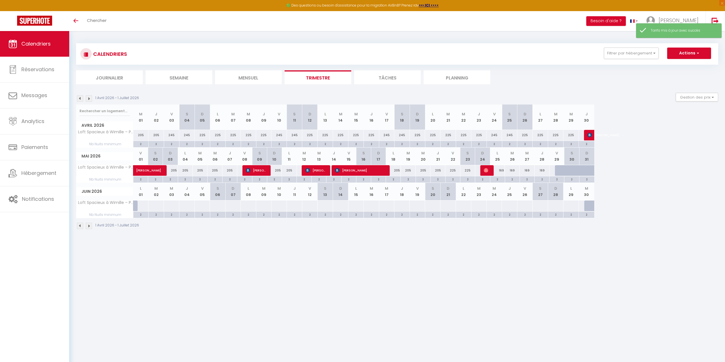
click at [500, 170] on div "169" at bounding box center [497, 170] width 15 height 11
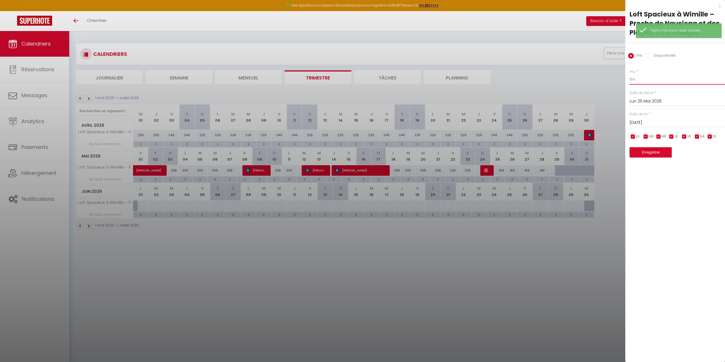
click at [660, 82] on input "169" at bounding box center [676, 79] width 95 height 10
click at [647, 122] on input "[DATE]" at bounding box center [676, 122] width 95 height 7
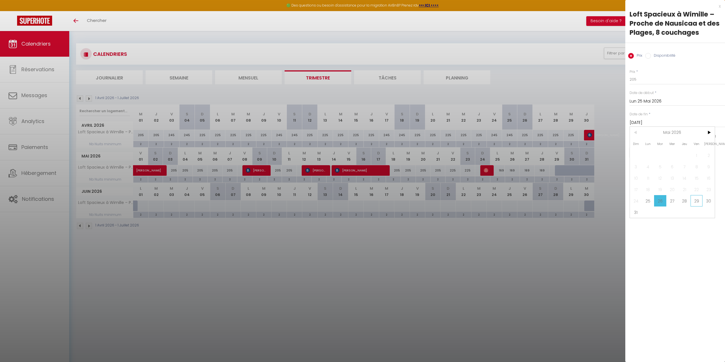
click at [696, 200] on span "29" at bounding box center [696, 200] width 12 height 11
click at [651, 149] on button "Enregistrer" at bounding box center [650, 152] width 42 height 10
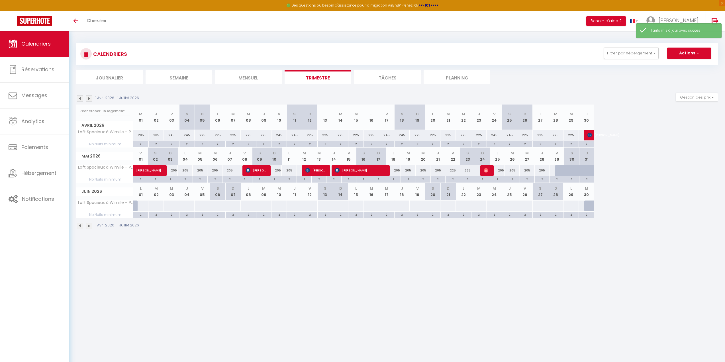
click at [146, 204] on div at bounding box center [141, 205] width 16 height 11
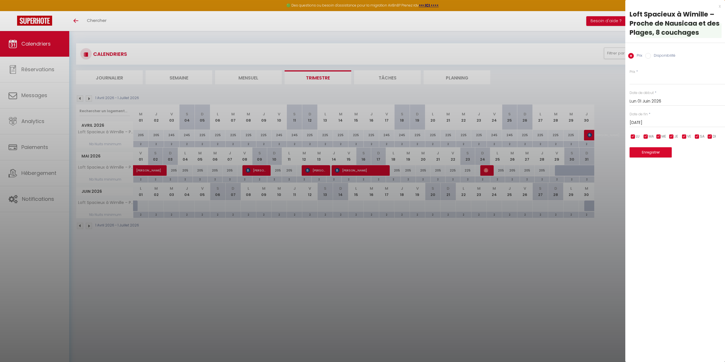
click at [653, 69] on div "Prix * Statut * Disponible Indisponible Date de début * [DATE] < [DATE] > Dim L…" at bounding box center [675, 110] width 100 height 96
click at [651, 77] on input "Prix" at bounding box center [676, 79] width 95 height 10
click at [655, 120] on input "[DATE]" at bounding box center [676, 122] width 95 height 7
click at [695, 153] on span "5" at bounding box center [696, 154] width 12 height 11
click at [654, 153] on button "Enregistrer" at bounding box center [650, 152] width 42 height 10
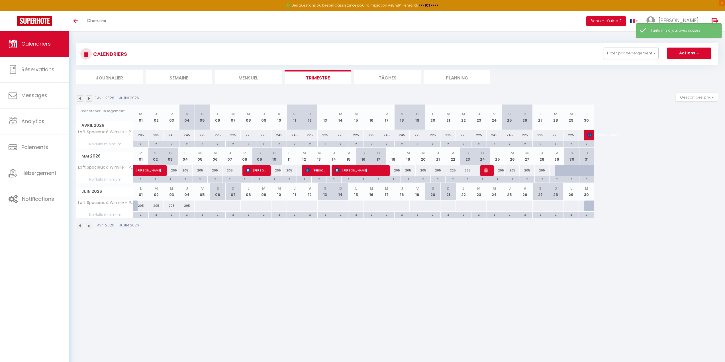
click at [205, 206] on div at bounding box center [202, 205] width 16 height 11
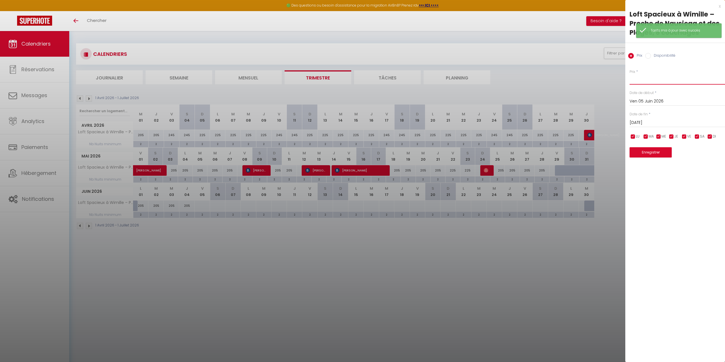
click at [652, 75] on input "Prix" at bounding box center [676, 79] width 95 height 10
click at [664, 120] on input "[DATE]" at bounding box center [676, 122] width 95 height 7
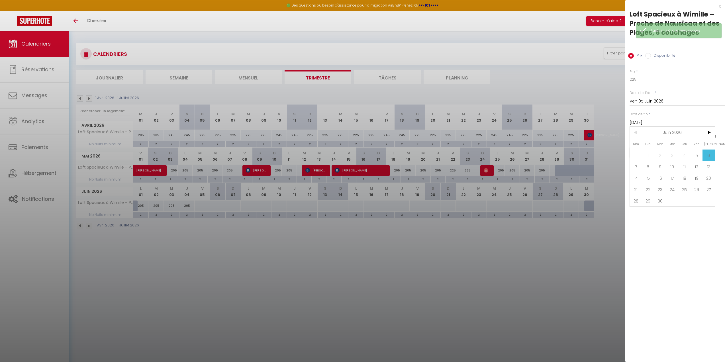
click at [636, 161] on span "7" at bounding box center [635, 166] width 12 height 11
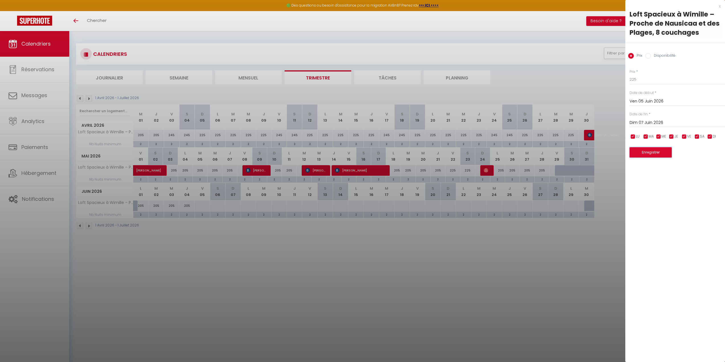
click at [640, 154] on button "Enregistrer" at bounding box center [650, 152] width 42 height 10
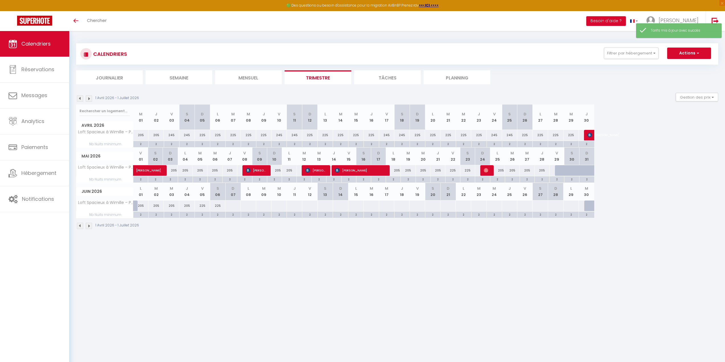
click at [231, 204] on div at bounding box center [233, 205] width 16 height 11
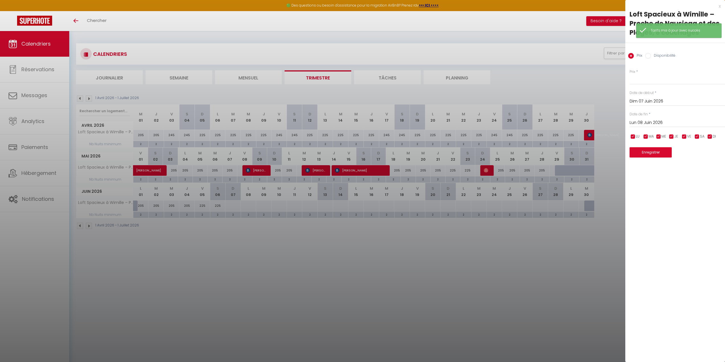
click at [652, 101] on input "Dim 07 Juin 2026" at bounding box center [676, 101] width 95 height 7
click at [663, 122] on input "Lun 08 Juin 2026" at bounding box center [676, 122] width 95 height 7
click at [696, 166] on span "12" at bounding box center [696, 166] width 12 height 11
click at [646, 78] on input "Prix" at bounding box center [676, 79] width 95 height 10
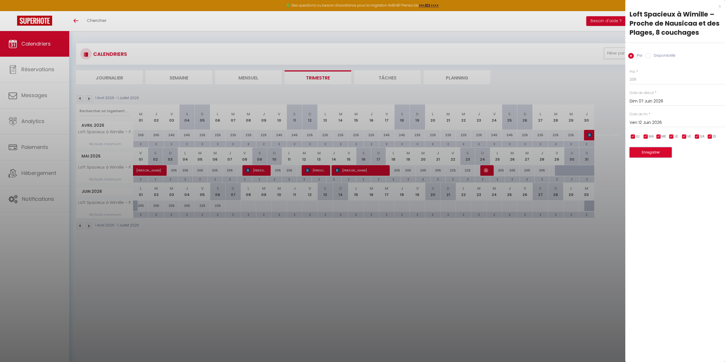
click at [658, 150] on button "Enregistrer" at bounding box center [650, 152] width 42 height 10
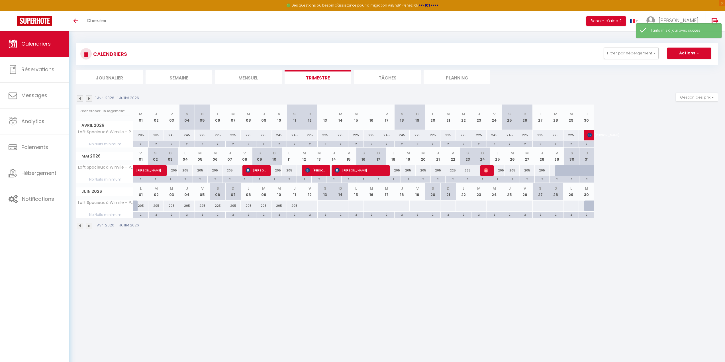
click at [310, 206] on div at bounding box center [310, 205] width 16 height 11
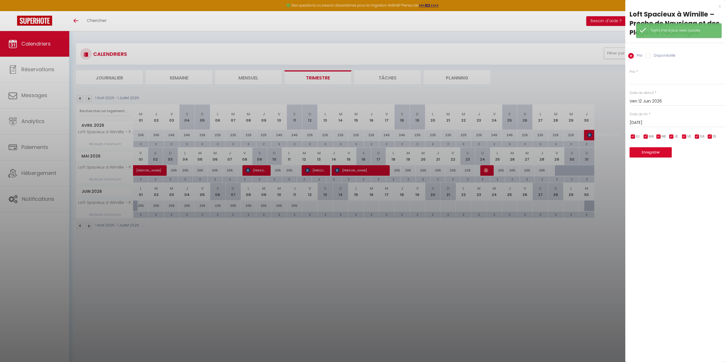
click at [654, 123] on input "[DATE]" at bounding box center [676, 122] width 95 height 7
click at [637, 178] on span "14" at bounding box center [635, 177] width 12 height 11
click at [661, 79] on input "Prix" at bounding box center [676, 79] width 95 height 10
click at [656, 150] on button "Enregistrer" at bounding box center [650, 152] width 42 height 10
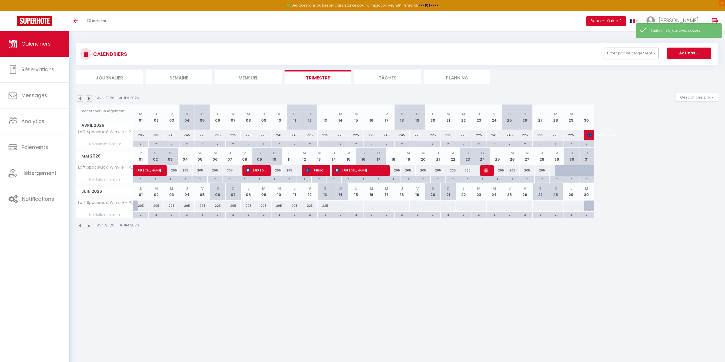
click at [338, 207] on div at bounding box center [341, 205] width 16 height 11
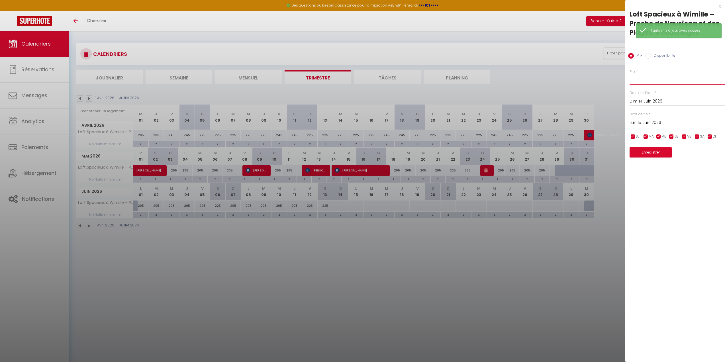
click at [661, 83] on input "Prix" at bounding box center [676, 79] width 95 height 10
click at [677, 123] on input "Lun 15 Juin 2026" at bounding box center [676, 122] width 95 height 7
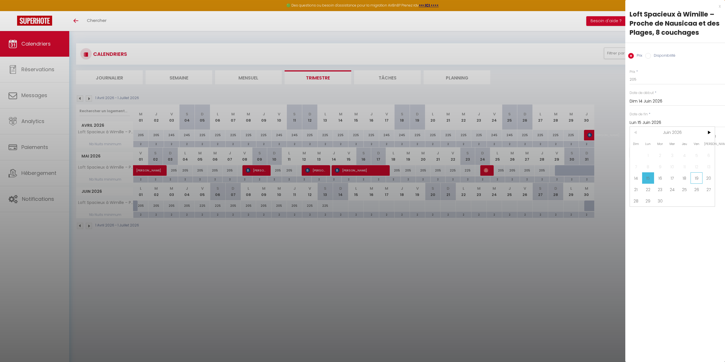
click at [698, 177] on span "19" at bounding box center [696, 177] width 12 height 11
click at [644, 158] on div "x Loft Spacieux à Wimille – Proche de Nausicaa et des Plages, 8 couchages Prix …" at bounding box center [675, 83] width 100 height 166
click at [648, 152] on button "Enregistrer" at bounding box center [650, 152] width 42 height 10
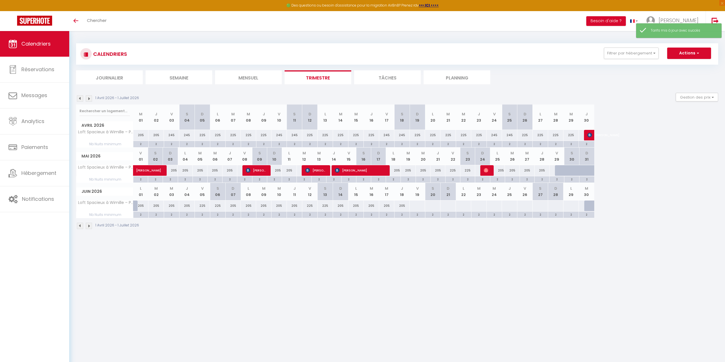
click at [415, 208] on div at bounding box center [417, 205] width 16 height 11
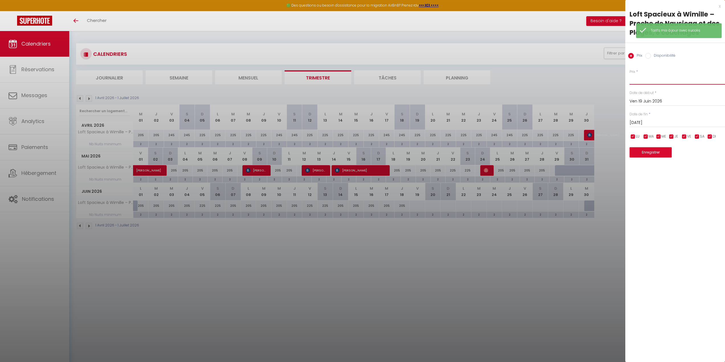
click at [666, 76] on input "Prix" at bounding box center [676, 79] width 95 height 10
click at [657, 119] on input "[DATE]" at bounding box center [676, 122] width 95 height 7
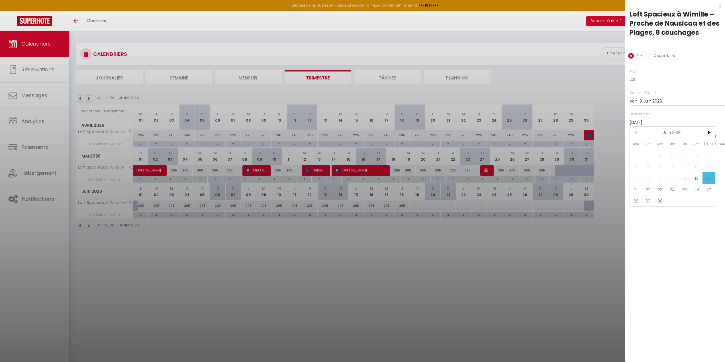
click at [635, 190] on span "21" at bounding box center [635, 189] width 12 height 11
click at [658, 151] on button "Enregistrer" at bounding box center [650, 152] width 42 height 10
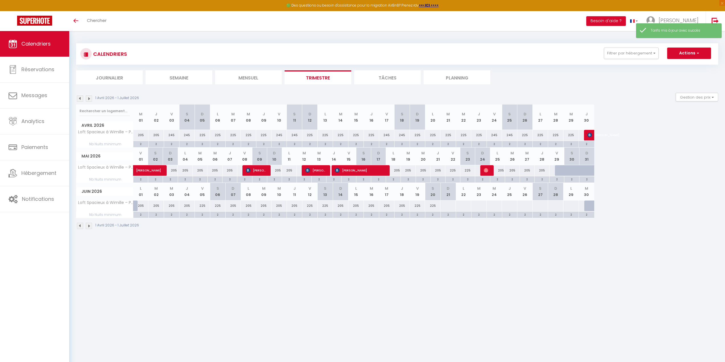
click at [447, 208] on div at bounding box center [448, 205] width 16 height 11
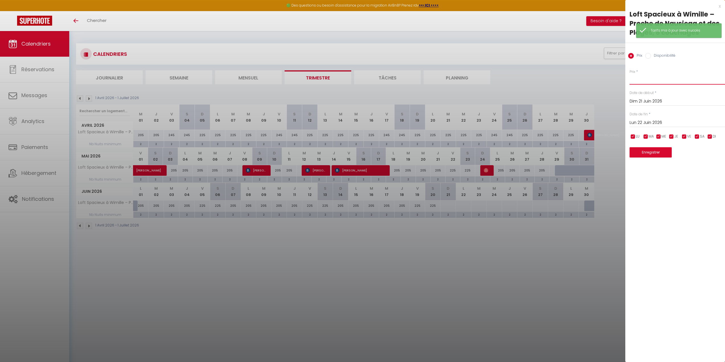
click at [676, 77] on input "Prix" at bounding box center [676, 79] width 95 height 10
click at [663, 119] on div "[DATE] < [DATE] > Dim Lun Mar Mer Jeu Ven Sam 1 2 3 4 5 6 7 8 9 10 11 12 13 14 …" at bounding box center [676, 122] width 95 height 10
click at [673, 124] on input "Lun 22 Juin 2026" at bounding box center [676, 122] width 95 height 7
click at [698, 191] on span "26" at bounding box center [696, 189] width 12 height 11
click at [661, 148] on button "Enregistrer" at bounding box center [650, 152] width 42 height 10
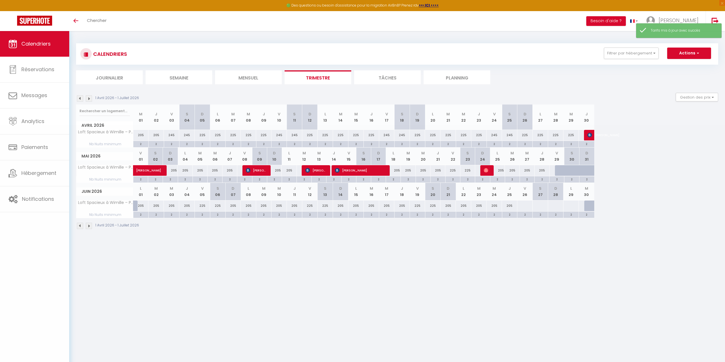
click at [529, 204] on div at bounding box center [525, 205] width 16 height 11
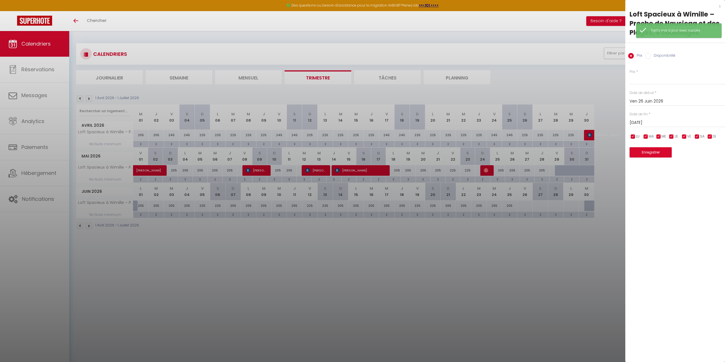
click at [654, 122] on input "[DATE]" at bounding box center [676, 122] width 95 height 7
click at [635, 201] on span "28" at bounding box center [635, 200] width 12 height 11
click at [655, 81] on input "Prix" at bounding box center [676, 79] width 95 height 10
click at [653, 152] on button "Enregistrer" at bounding box center [650, 152] width 42 height 10
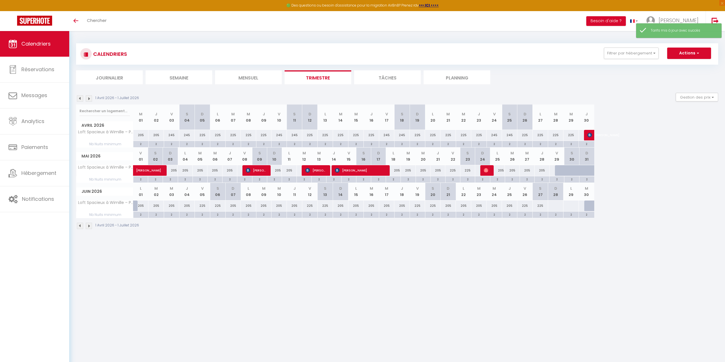
click at [551, 204] on div at bounding box center [555, 205] width 16 height 11
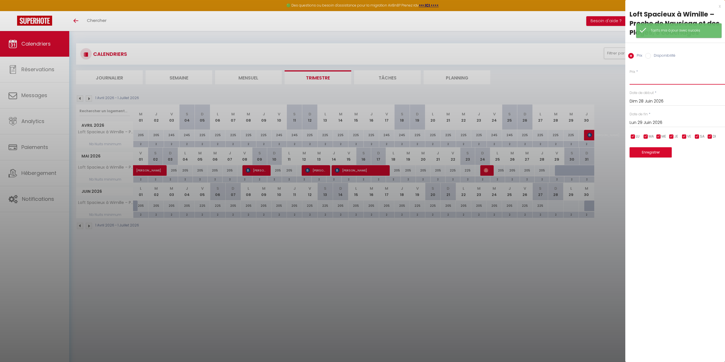
click at [659, 78] on input "Prix" at bounding box center [676, 79] width 95 height 10
click at [651, 122] on input "Lun 29 Juin 2026" at bounding box center [676, 122] width 95 height 7
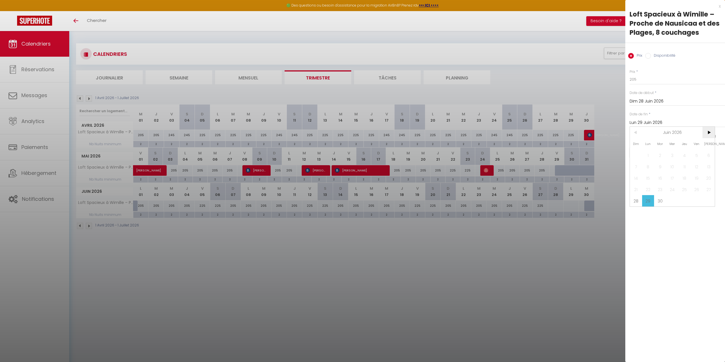
click at [707, 132] on span ">" at bounding box center [708, 132] width 12 height 11
click at [696, 153] on span "3" at bounding box center [696, 154] width 12 height 11
click at [657, 152] on button "Enregistrer" at bounding box center [650, 152] width 42 height 10
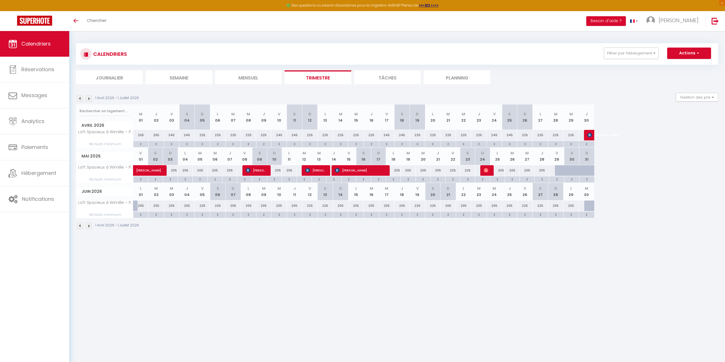
click at [89, 99] on img at bounding box center [89, 98] width 6 height 6
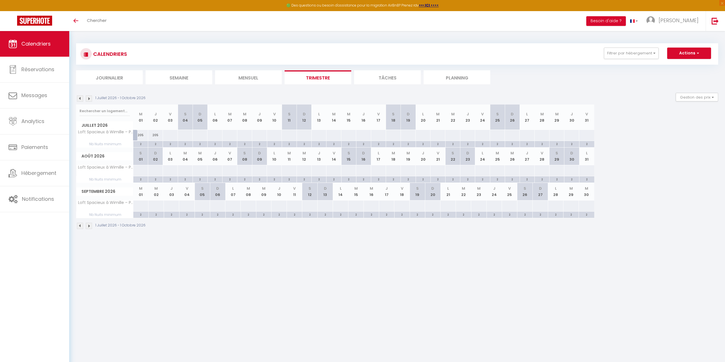
click at [145, 136] on div "205" at bounding box center [140, 135] width 15 height 11
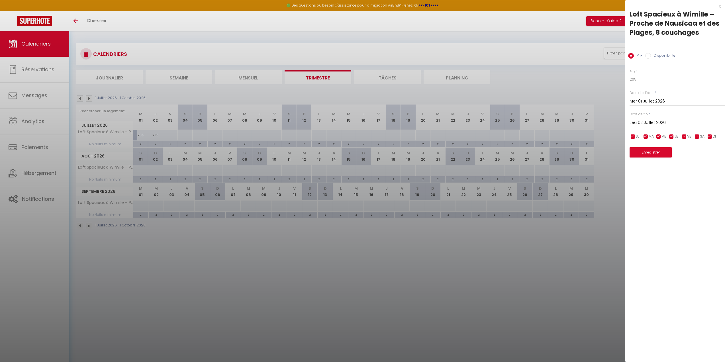
click at [657, 72] on div "Prix * 205" at bounding box center [676, 77] width 95 height 16
click at [655, 77] on input "205" at bounding box center [676, 79] width 95 height 10
drag, startPoint x: 654, startPoint y: 77, endPoint x: 579, endPoint y: 70, distance: 75.3
click at [593, 72] on body "🟢 Des questions ou besoin d'assistance pour la migration AirBnB? Prenez rdv >>>…" at bounding box center [362, 212] width 725 height 362
click at [655, 123] on input "Jeu 02 Juillet 2026" at bounding box center [676, 122] width 95 height 7
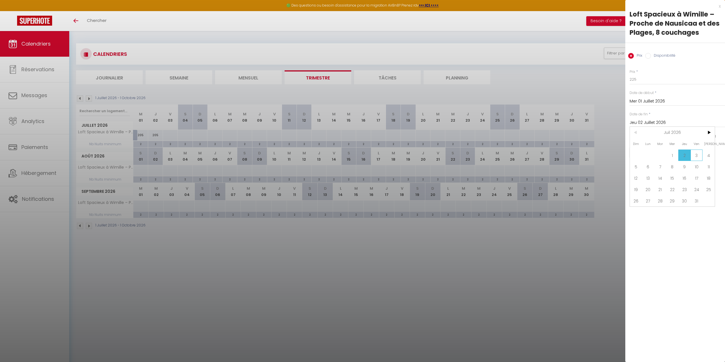
click at [700, 155] on span "3" at bounding box center [696, 154] width 12 height 11
click at [654, 151] on button "Enregistrer" at bounding box center [650, 152] width 42 height 10
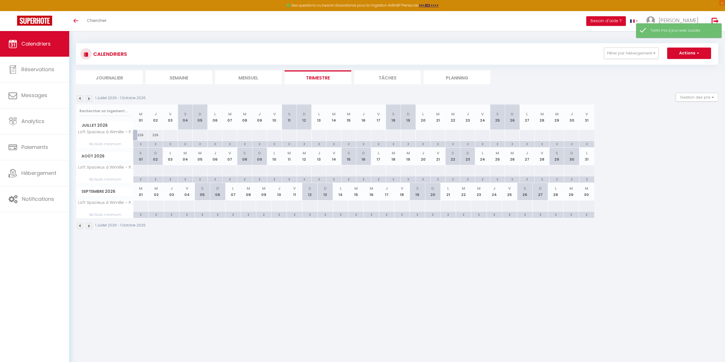
click at [173, 133] on div at bounding box center [170, 135] width 15 height 11
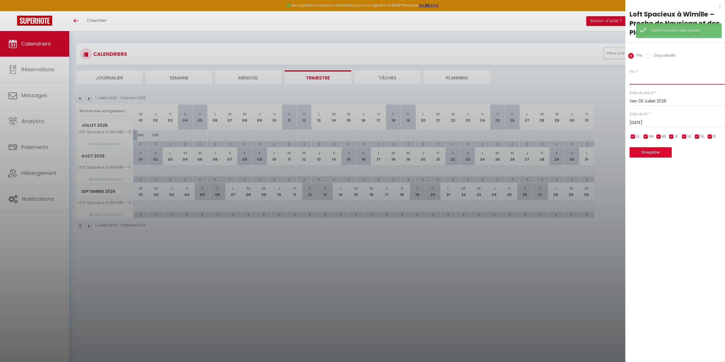
click at [652, 79] on input "Prix" at bounding box center [676, 79] width 95 height 10
drag, startPoint x: 654, startPoint y: 99, endPoint x: 673, endPoint y: 128, distance: 35.0
click at [673, 128] on div "Prix * 245 Statut * Disponible Indisponible Date de début * [DATE] < [DATE] > D…" at bounding box center [675, 110] width 100 height 96
click at [671, 122] on input "[DATE]" at bounding box center [676, 122] width 95 height 7
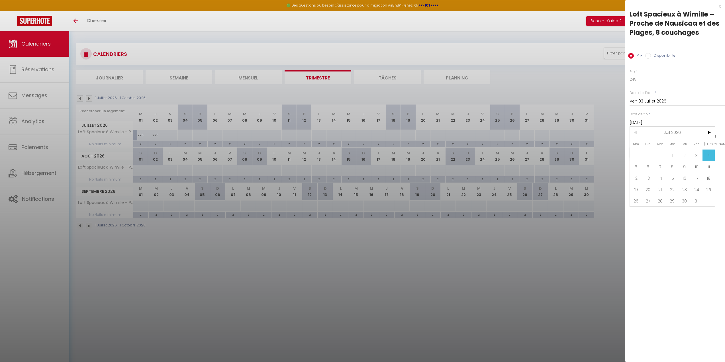
click at [638, 169] on span "5" at bounding box center [635, 166] width 12 height 11
click at [639, 151] on button "Enregistrer" at bounding box center [650, 152] width 42 height 10
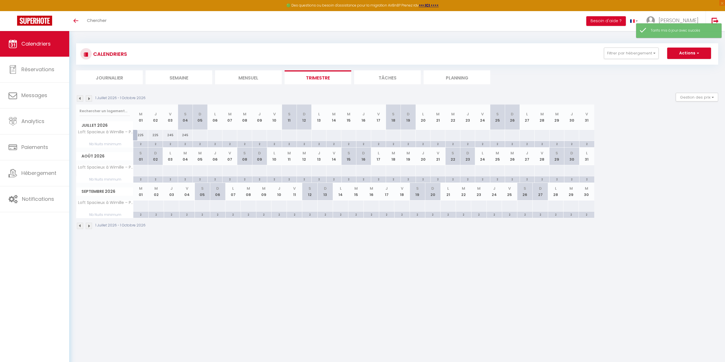
click at [199, 136] on div at bounding box center [199, 135] width 15 height 11
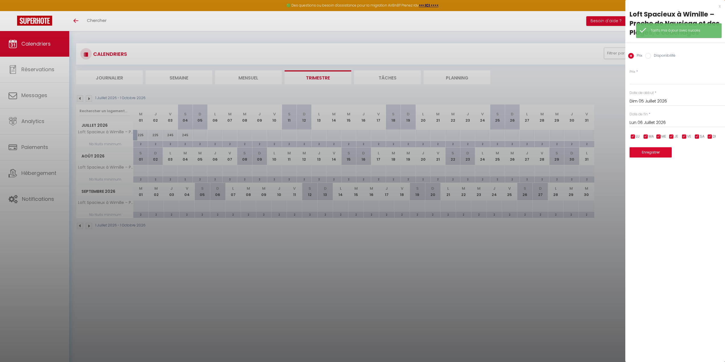
click at [659, 101] on input "Dim 05 Juillet 2026" at bounding box center [676, 101] width 95 height 7
click at [649, 79] on input "Prix" at bounding box center [676, 79] width 95 height 10
click at [662, 104] on input "Dim 05 Juillet 2026" at bounding box center [676, 101] width 95 height 7
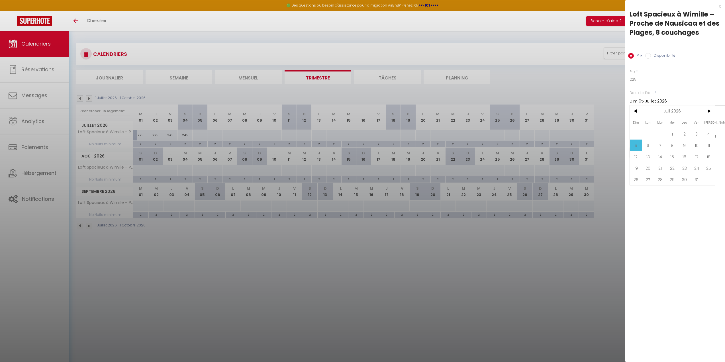
click at [662, 102] on input "Dim 05 Juillet 2026" at bounding box center [676, 101] width 95 height 7
click at [651, 120] on input "Lun 06 Juillet 2026" at bounding box center [676, 122] width 95 height 7
click at [694, 164] on span "10" at bounding box center [696, 166] width 12 height 11
click at [650, 151] on button "Enregistrer" at bounding box center [650, 152] width 42 height 10
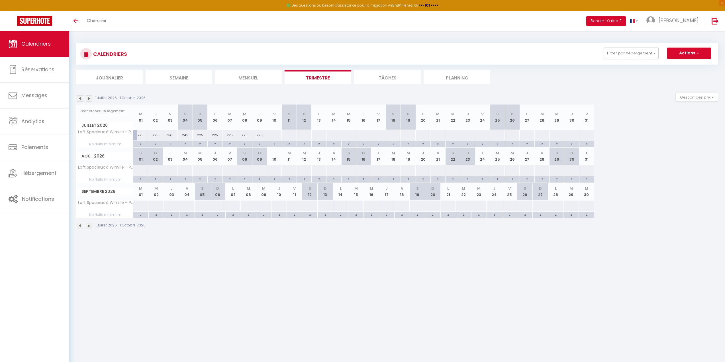
click at [277, 134] on div at bounding box center [273, 135] width 15 height 11
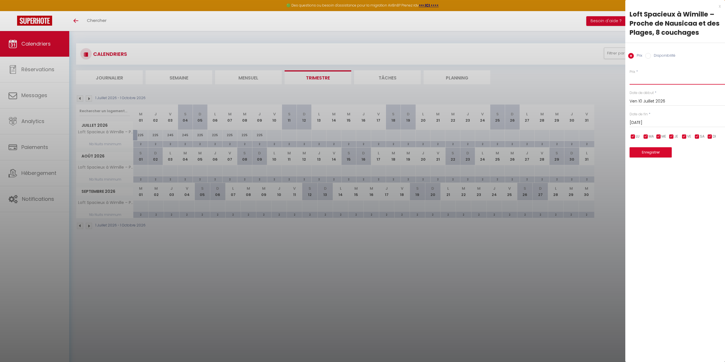
click at [669, 77] on input "Prix" at bounding box center [676, 79] width 95 height 10
click at [662, 117] on div "[DATE] < [DATE] > Dim Lun Mar Mer Jeu Ven Sam 1 2 3 4 5 6 7 8 9 10 11 12 13 14 …" at bounding box center [676, 122] width 95 height 10
click at [663, 121] on input "[DATE]" at bounding box center [676, 122] width 95 height 7
click at [637, 180] on span "12" at bounding box center [635, 177] width 12 height 11
click at [648, 151] on button "Enregistrer" at bounding box center [650, 152] width 42 height 10
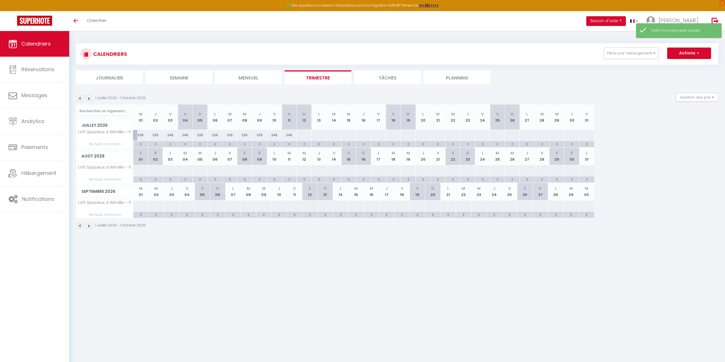
click at [305, 134] on div at bounding box center [303, 135] width 15 height 11
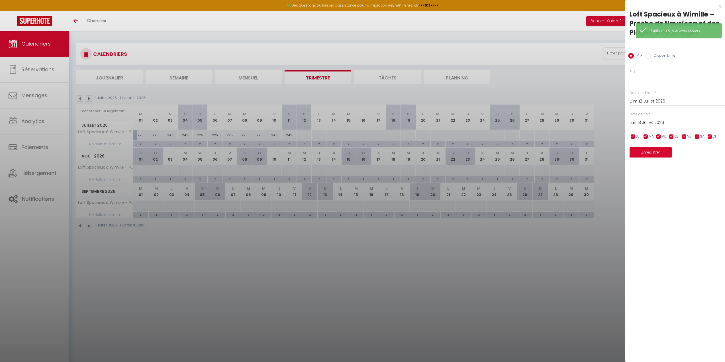
click at [687, 136] on span "VE" at bounding box center [689, 136] width 4 height 5
click at [696, 136] on input "checkbox" at bounding box center [697, 137] width 6 height 6
click at [668, 118] on div "[DATE] < [DATE] > Dim Lun Mar Mer Jeu Ven Sam 1 2 3 4 5 6 7 8 9 10 11 12 13 14 …" at bounding box center [676, 122] width 95 height 10
click at [667, 120] on input "Lun 13 Juillet 2026" at bounding box center [676, 122] width 95 height 7
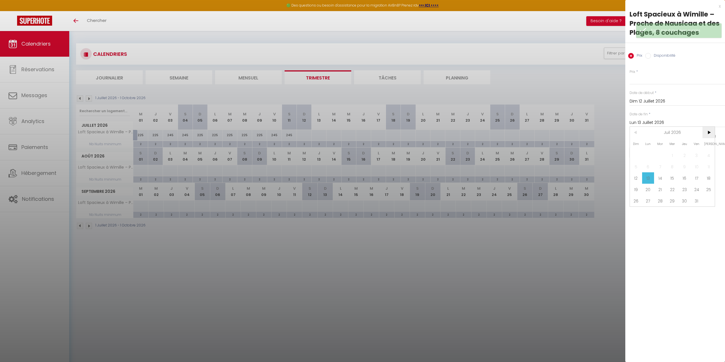
click at [710, 131] on span ">" at bounding box center [708, 132] width 12 height 11
click at [708, 132] on span ">" at bounding box center [708, 132] width 12 height 11
click at [663, 154] on span "1" at bounding box center [660, 154] width 12 height 11
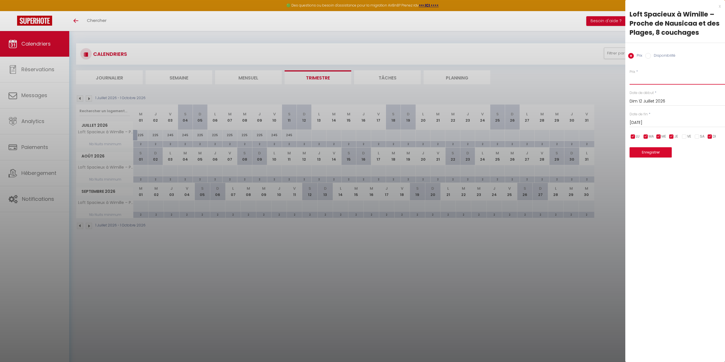
click at [660, 80] on input "Prix" at bounding box center [676, 79] width 95 height 10
click at [652, 151] on button "Enregistrer" at bounding box center [650, 152] width 42 height 10
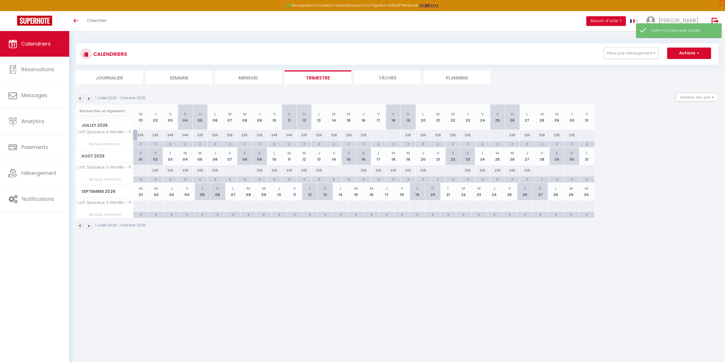
click at [377, 135] on div at bounding box center [378, 135] width 15 height 11
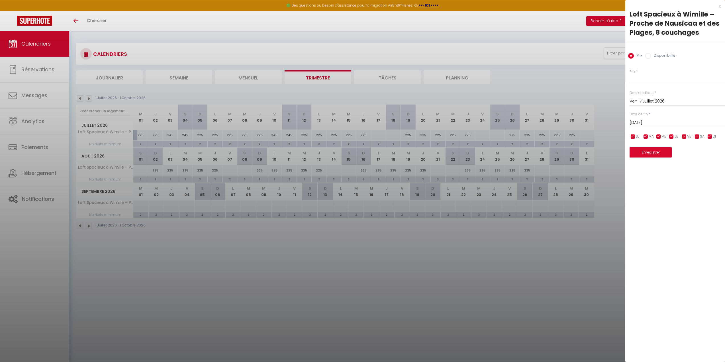
click at [670, 135] on input "checkbox" at bounding box center [671, 137] width 6 height 6
click at [654, 136] on div "LU MA ME JE VE SA DI" at bounding box center [676, 136] width 103 height 7
click at [657, 136] on input "checkbox" at bounding box center [658, 137] width 6 height 6
click at [644, 138] on input "checkbox" at bounding box center [646, 137] width 6 height 6
click at [633, 135] on input "checkbox" at bounding box center [633, 137] width 6 height 6
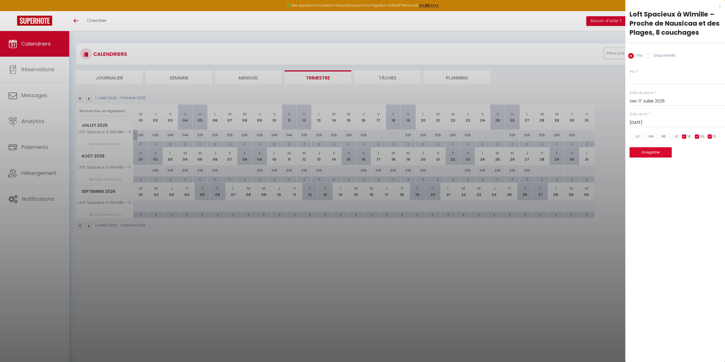
click at [696, 135] on input "checkbox" at bounding box center [697, 137] width 6 height 6
click at [711, 137] on input "checkbox" at bounding box center [710, 137] width 6 height 6
click at [643, 75] on input "Prix" at bounding box center [676, 79] width 95 height 10
click at [654, 122] on input "[DATE]" at bounding box center [676, 122] width 95 height 7
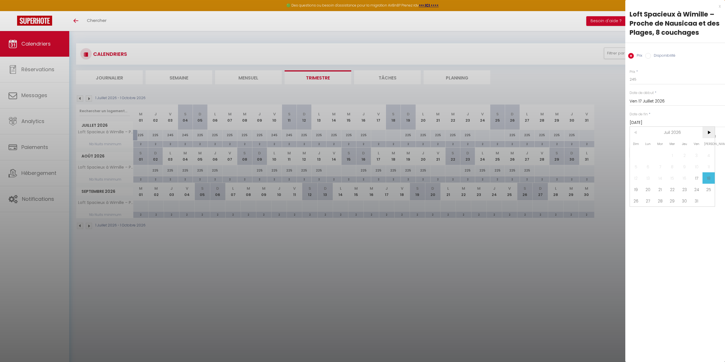
click at [709, 131] on span ">" at bounding box center [708, 132] width 12 height 11
click at [659, 155] on span "1" at bounding box center [660, 154] width 12 height 11
click at [657, 153] on button "Enregistrer" at bounding box center [650, 152] width 42 height 10
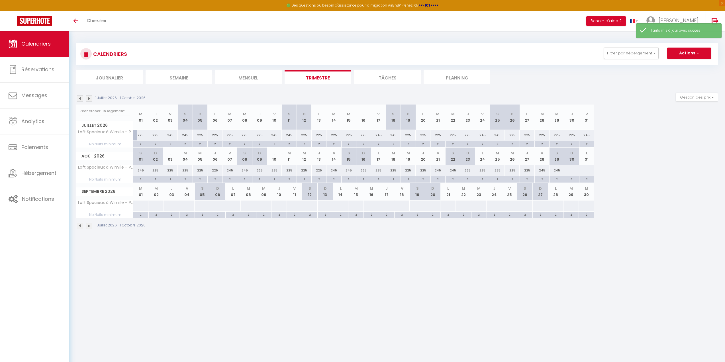
click at [572, 173] on div at bounding box center [571, 170] width 15 height 11
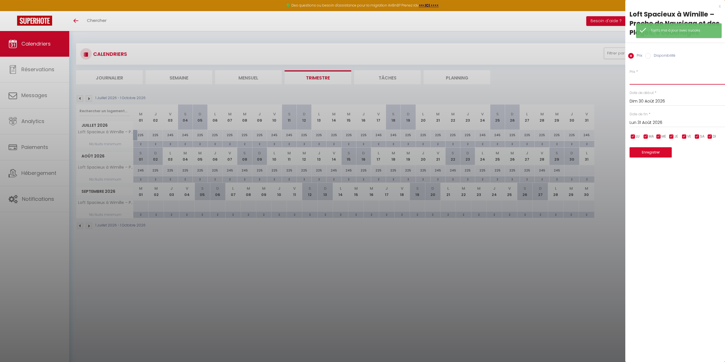
click at [663, 79] on input "Prix" at bounding box center [676, 79] width 95 height 10
click at [653, 121] on input "Lun 31 Août 2026" at bounding box center [676, 122] width 95 height 7
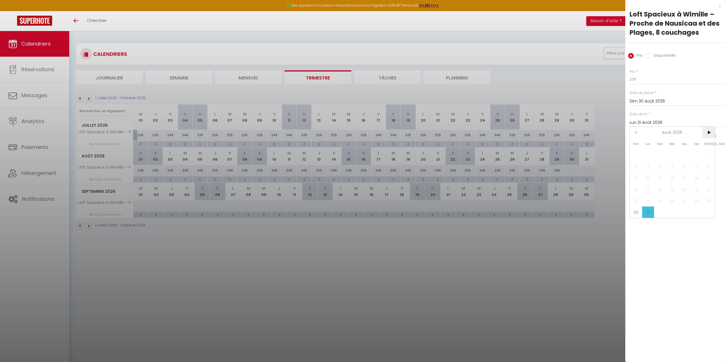
click at [707, 131] on span ">" at bounding box center [708, 132] width 12 height 11
click at [675, 198] on span "30" at bounding box center [672, 200] width 12 height 11
click at [684, 136] on input "checkbox" at bounding box center [684, 137] width 6 height 6
click at [696, 136] on input "checkbox" at bounding box center [697, 137] width 6 height 6
click at [648, 151] on button "Enregistrer" at bounding box center [650, 152] width 42 height 10
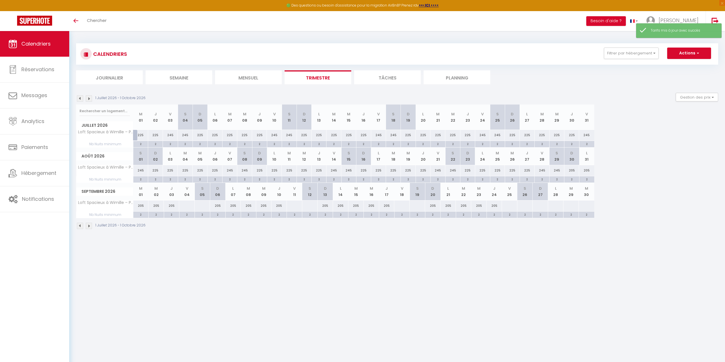
click at [185, 206] on div at bounding box center [187, 205] width 16 height 11
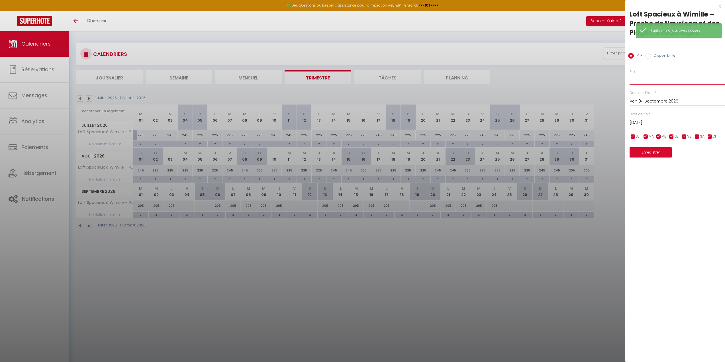
click at [667, 76] on input "Prix" at bounding box center [676, 79] width 95 height 10
drag, startPoint x: 674, startPoint y: 135, endPoint x: 661, endPoint y: 136, distance: 13.4
click at [674, 135] on li "JE" at bounding box center [674, 137] width 6 height 6
click at [655, 137] on input "checkbox" at bounding box center [658, 137] width 6 height 6
click at [645, 136] on input "checkbox" at bounding box center [646, 137] width 6 height 6
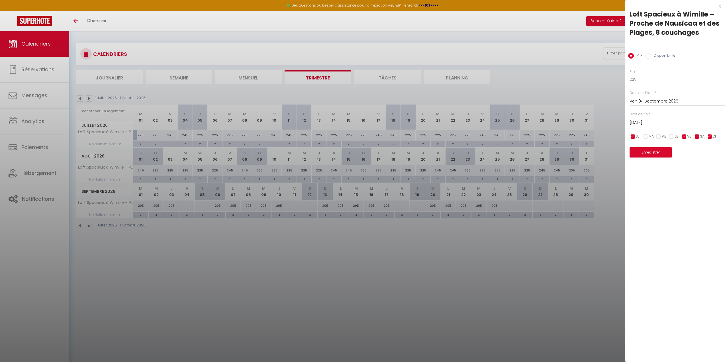
click at [632, 136] on input "checkbox" at bounding box center [633, 137] width 6 height 6
click at [711, 136] on input "checkbox" at bounding box center [710, 137] width 6 height 6
click at [654, 120] on input "[DATE]" at bounding box center [676, 122] width 95 height 7
click at [671, 195] on span "30" at bounding box center [672, 200] width 12 height 11
click at [658, 151] on button "Enregistrer" at bounding box center [650, 152] width 42 height 10
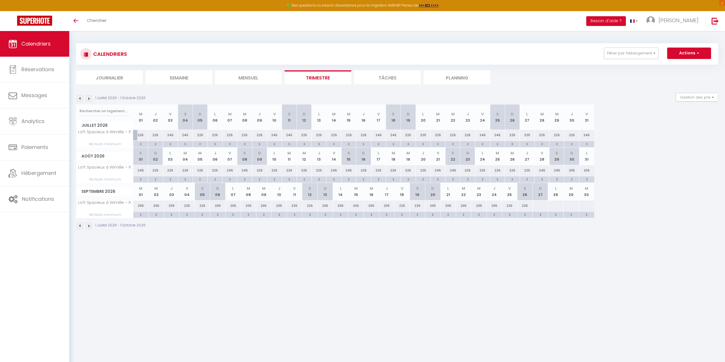
click at [541, 207] on div at bounding box center [540, 205] width 16 height 11
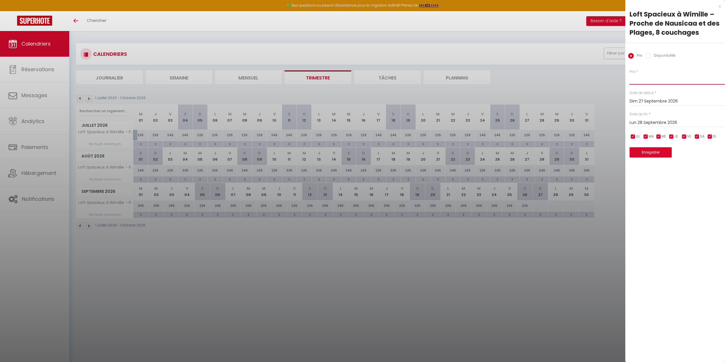
click at [657, 80] on input "Prix" at bounding box center [676, 79] width 95 height 10
click at [662, 123] on input "Lun 28 Septembre 2026" at bounding box center [676, 122] width 95 height 7
click at [706, 130] on span ">" at bounding box center [708, 132] width 12 height 11
click at [697, 155] on span "2" at bounding box center [696, 154] width 12 height 11
click at [659, 153] on button "Enregistrer" at bounding box center [650, 152] width 42 height 10
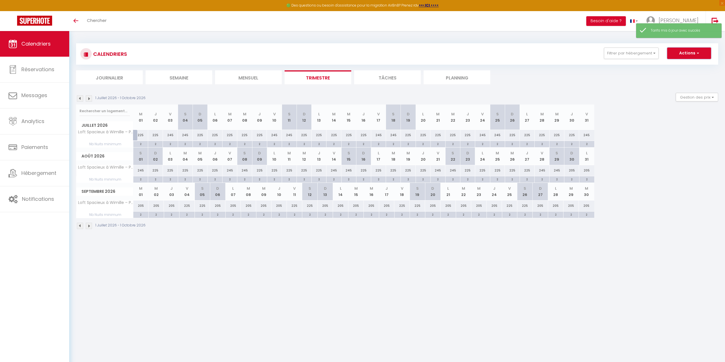
click at [697, 52] on span "button" at bounding box center [696, 53] width 3 height 6
click at [89, 97] on img at bounding box center [89, 98] width 6 height 6
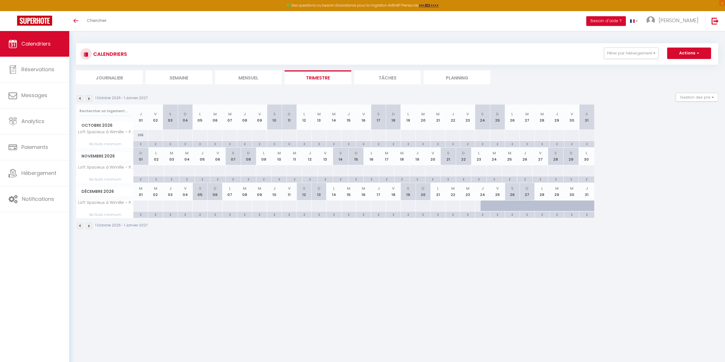
click at [151, 134] on div at bounding box center [155, 135] width 15 height 11
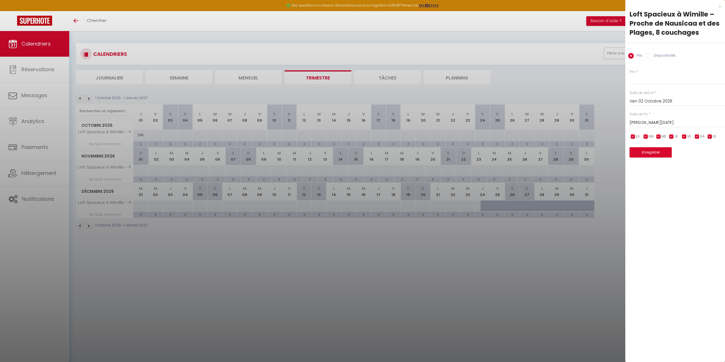
click at [644, 118] on div "[DATE] < [DATE] > Dim Lun Mar Mer Jeu Ven Sam 1 2 3 4 5 6 7 8 9 10 11 12 13 14 …" at bounding box center [676, 122] width 95 height 10
click at [645, 124] on input "[PERSON_NAME][DATE]" at bounding box center [676, 122] width 95 height 7
click at [634, 167] on span "4" at bounding box center [635, 166] width 12 height 11
click at [665, 82] on input "Prix" at bounding box center [676, 79] width 95 height 10
click at [641, 152] on button "Enregistrer" at bounding box center [650, 152] width 42 height 10
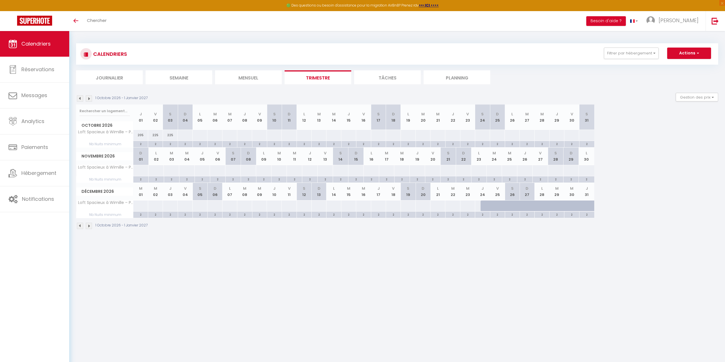
click at [184, 136] on div at bounding box center [184, 135] width 15 height 11
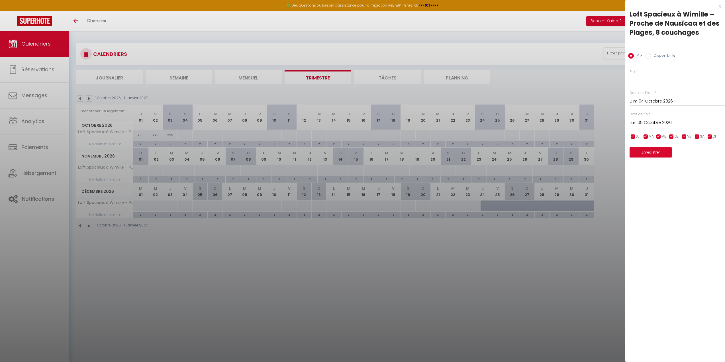
click at [664, 123] on input "Lun 05 Octobre 2026" at bounding box center [676, 122] width 95 height 7
click at [707, 132] on span ">" at bounding box center [708, 132] width 12 height 11
click at [674, 190] on span "23" at bounding box center [672, 189] width 12 height 11
click at [698, 135] on input "checkbox" at bounding box center [697, 137] width 6 height 6
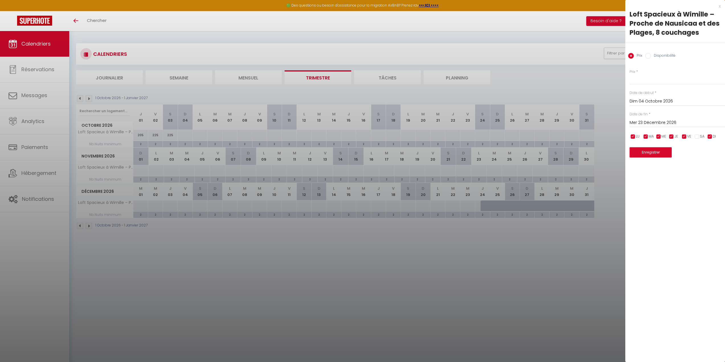
click at [684, 136] on input "checkbox" at bounding box center [684, 137] width 6 height 6
click at [663, 75] on input "Prix" at bounding box center [676, 79] width 95 height 10
click at [663, 153] on button "Enregistrer" at bounding box center [650, 152] width 42 height 10
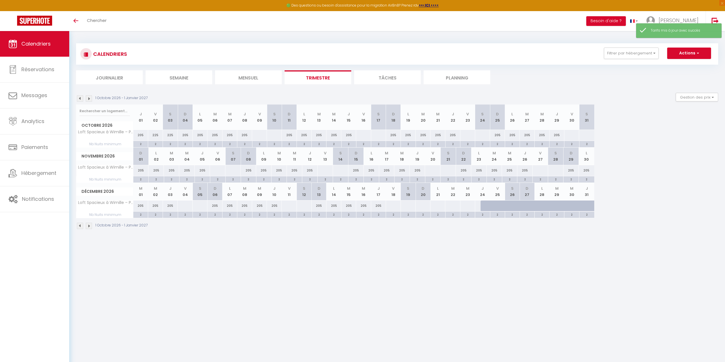
click at [252, 133] on div at bounding box center [259, 135] width 15 height 11
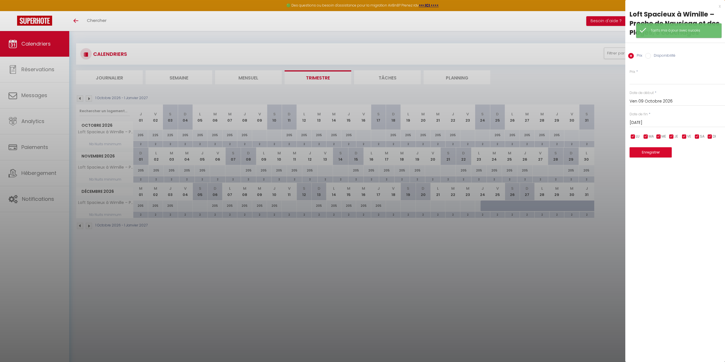
click at [668, 122] on input "[DATE]" at bounding box center [676, 122] width 95 height 7
click at [711, 132] on span ">" at bounding box center [708, 132] width 12 height 11
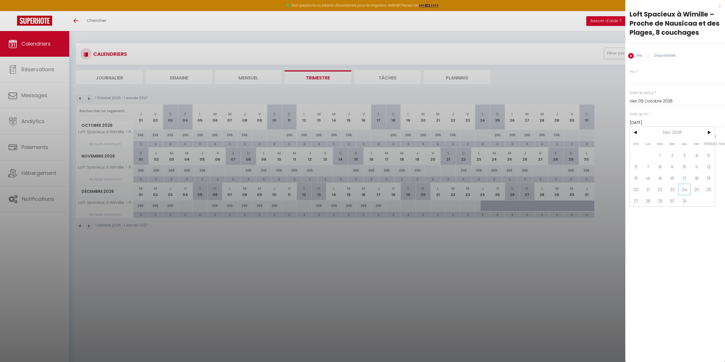
click at [683, 190] on span "24" at bounding box center [684, 189] width 12 height 11
click at [653, 79] on input "Prix" at bounding box center [676, 79] width 95 height 10
drag, startPoint x: 710, startPoint y: 136, endPoint x: 693, endPoint y: 135, distance: 16.8
click at [709, 136] on input "checkbox" at bounding box center [710, 137] width 6 height 6
drag, startPoint x: 672, startPoint y: 136, endPoint x: 662, endPoint y: 138, distance: 9.8
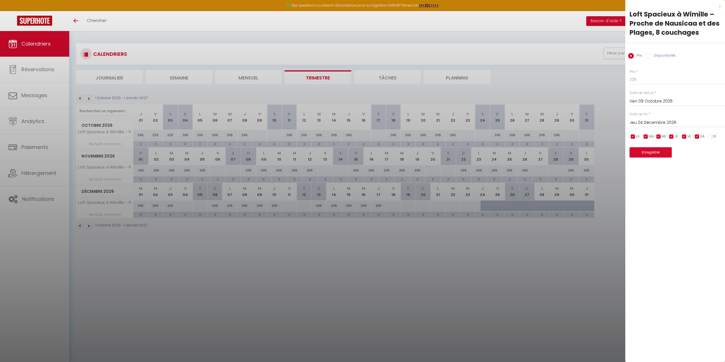
click at [672, 136] on input "checkbox" at bounding box center [671, 137] width 6 height 6
click at [657, 138] on input "checkbox" at bounding box center [658, 137] width 6 height 6
click at [646, 136] on input "checkbox" at bounding box center [646, 137] width 6 height 6
click at [632, 134] on input "checkbox" at bounding box center [633, 137] width 6 height 6
click at [652, 151] on button "Enregistrer" at bounding box center [650, 152] width 42 height 10
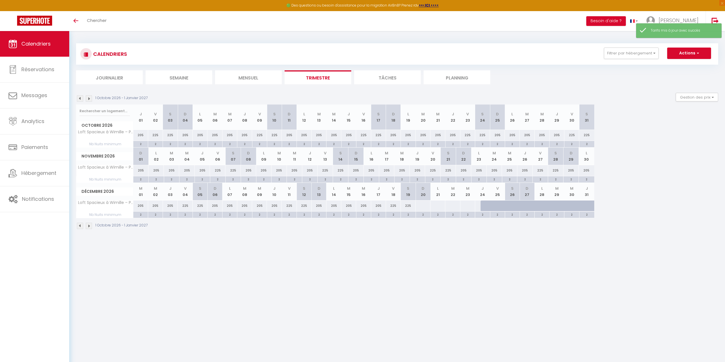
click at [424, 206] on div at bounding box center [422, 205] width 15 height 11
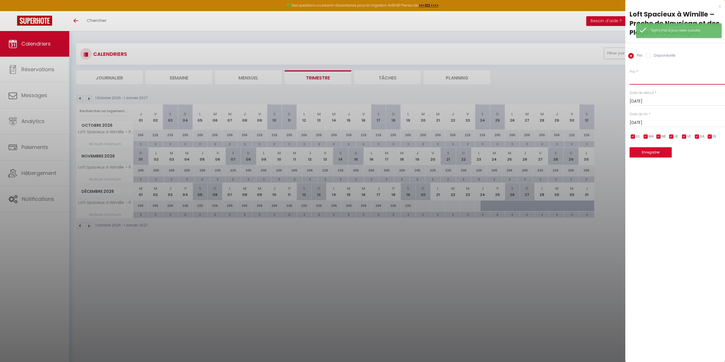
click at [651, 80] on input "Prix" at bounding box center [676, 79] width 95 height 10
click at [652, 122] on input "[DATE]" at bounding box center [676, 122] width 95 height 7
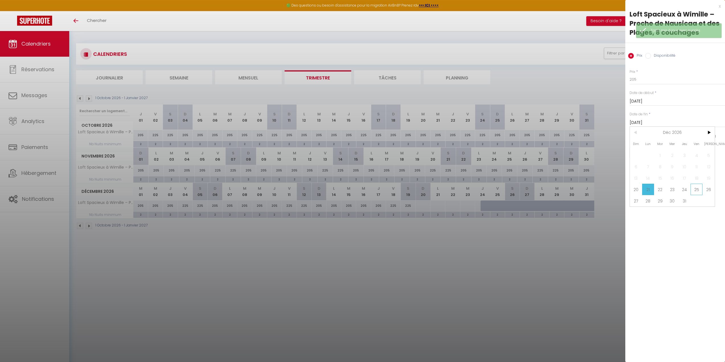
click at [694, 188] on span "25" at bounding box center [696, 189] width 12 height 11
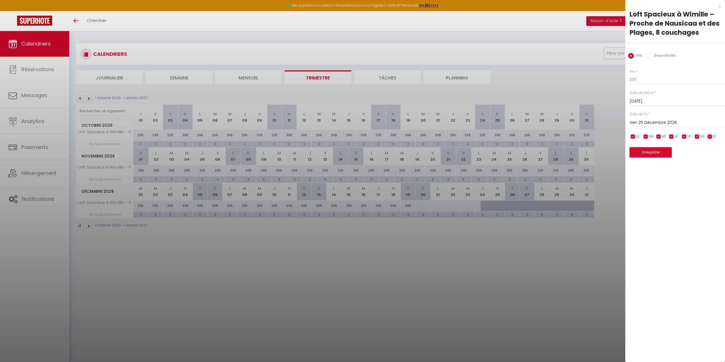
click at [654, 154] on button "Enregistrer" at bounding box center [650, 152] width 42 height 10
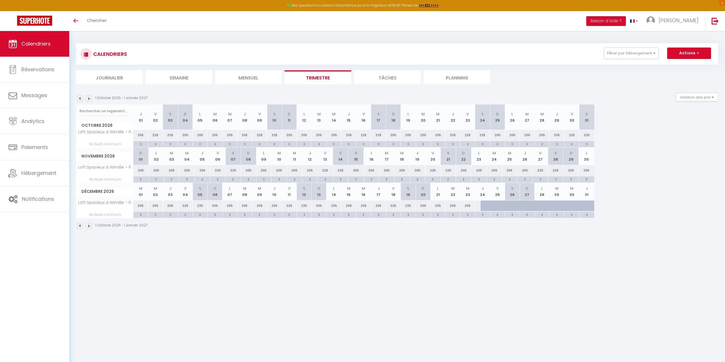
click at [361, 135] on div "225" at bounding box center [363, 135] width 15 height 11
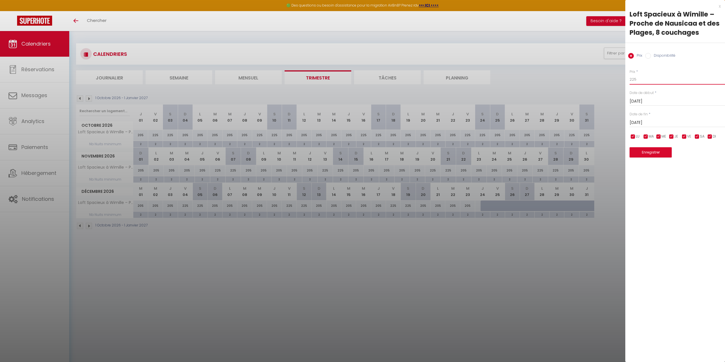
click at [661, 80] on input "225" at bounding box center [676, 79] width 95 height 10
click at [676, 120] on input "[DATE]" at bounding box center [676, 122] width 95 height 7
click at [709, 131] on span ">" at bounding box center [708, 132] width 12 height 11
click at [650, 154] on span "2" at bounding box center [648, 154] width 12 height 11
click at [708, 134] on input "checkbox" at bounding box center [710, 137] width 6 height 6
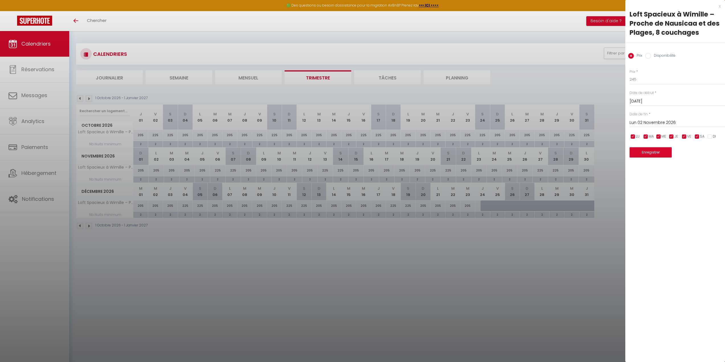
click at [671, 135] on input "checkbox" at bounding box center [671, 137] width 6 height 6
click at [656, 136] on input "checkbox" at bounding box center [658, 137] width 6 height 6
drag, startPoint x: 646, startPoint y: 135, endPoint x: 637, endPoint y: 136, distance: 8.6
click at [646, 135] on input "checkbox" at bounding box center [646, 137] width 6 height 6
click at [633, 136] on input "checkbox" at bounding box center [633, 137] width 6 height 6
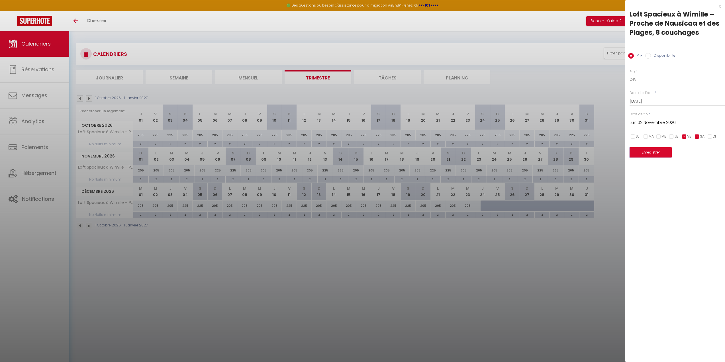
click at [656, 150] on button "Enregistrer" at bounding box center [650, 152] width 42 height 10
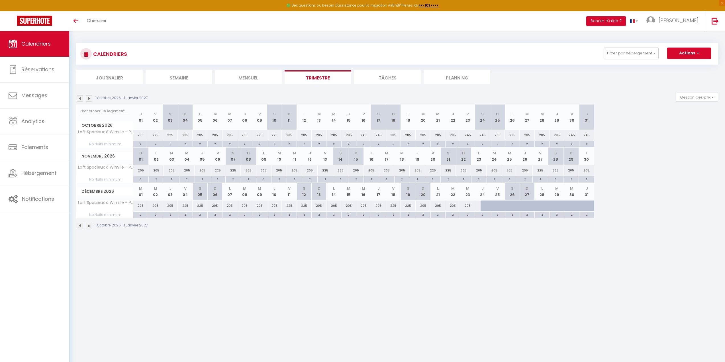
click at [393, 136] on div "205" at bounding box center [393, 135] width 15 height 11
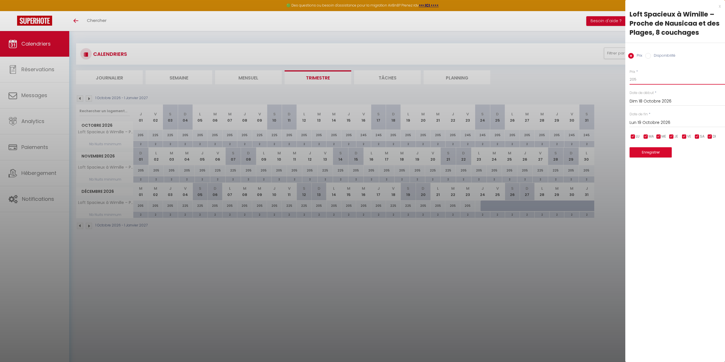
click at [641, 81] on input "205" at bounding box center [676, 79] width 95 height 10
click at [663, 121] on input "Lun 19 Octobre 2026" at bounding box center [676, 122] width 95 height 7
click at [712, 132] on span ">" at bounding box center [708, 132] width 12 height 11
click at [637, 131] on span "<" at bounding box center [635, 132] width 12 height 11
click at [709, 202] on span "31" at bounding box center [708, 200] width 12 height 11
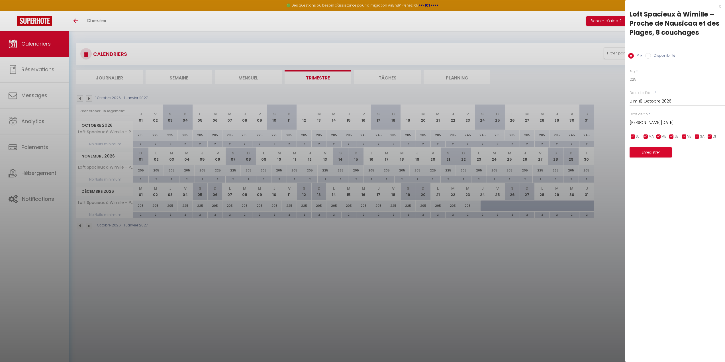
drag, startPoint x: 696, startPoint y: 137, endPoint x: 686, endPoint y: 137, distance: 10.0
click at [695, 137] on input "checkbox" at bounding box center [697, 137] width 6 height 6
click at [685, 137] on input "checkbox" at bounding box center [684, 137] width 6 height 6
click at [651, 152] on button "Enregistrer" at bounding box center [650, 152] width 42 height 10
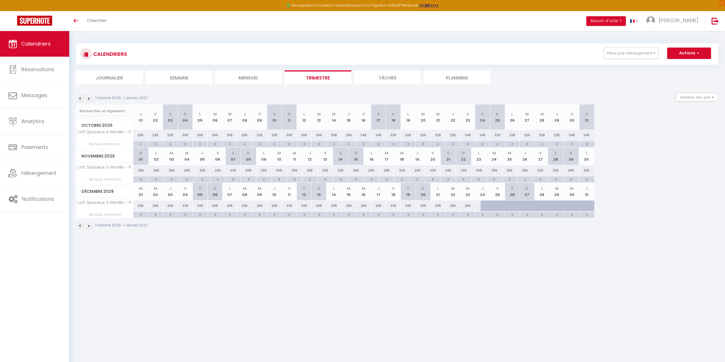
click at [394, 208] on div "225" at bounding box center [393, 205] width 15 height 11
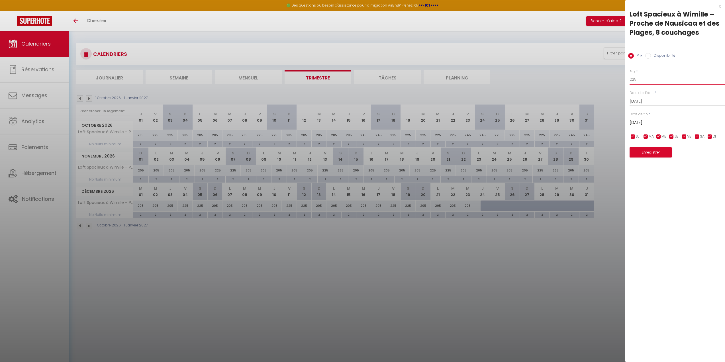
click at [653, 79] on input "225" at bounding box center [676, 79] width 95 height 10
click at [657, 118] on div "[DATE] < [DATE] > Dim Lun Mar Mer Jeu Ven Sam 1 2 3 4 5 6 7 8 9 10 11 12 13 14 …" at bounding box center [676, 122] width 95 height 10
click at [659, 120] on input "[DATE]" at bounding box center [676, 122] width 95 height 7
click at [707, 131] on span ">" at bounding box center [708, 132] width 12 height 11
click at [637, 166] on span "3" at bounding box center [635, 166] width 12 height 11
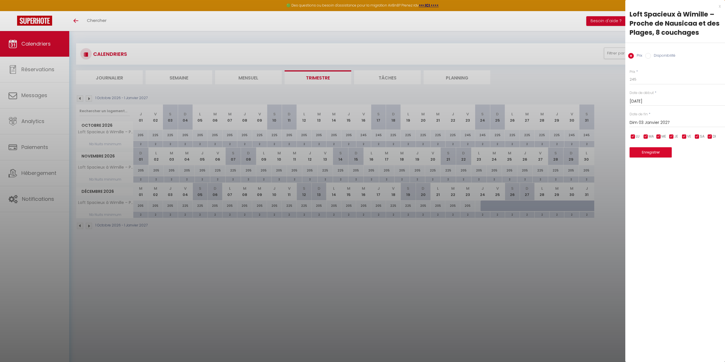
drag, startPoint x: 671, startPoint y: 136, endPoint x: 665, endPoint y: 137, distance: 6.3
click at [671, 136] on input "checkbox" at bounding box center [671, 137] width 6 height 6
click at [654, 136] on div "LU MA ME JE VE SA DI" at bounding box center [676, 136] width 103 height 7
drag, startPoint x: 660, startPoint y: 136, endPoint x: 637, endPoint y: 138, distance: 22.9
click at [659, 136] on input "checkbox" at bounding box center [658, 137] width 6 height 6
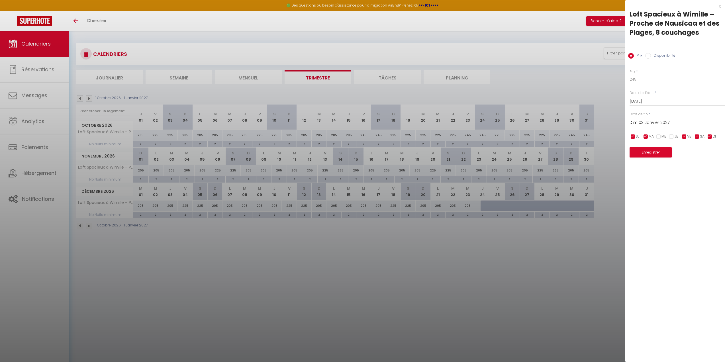
click at [645, 135] on input "checkbox" at bounding box center [646, 137] width 6 height 6
click at [634, 137] on input "checkbox" at bounding box center [633, 137] width 6 height 6
click at [708, 136] on input "checkbox" at bounding box center [710, 137] width 6 height 6
click at [653, 149] on button "Enregistrer" at bounding box center [650, 152] width 42 height 10
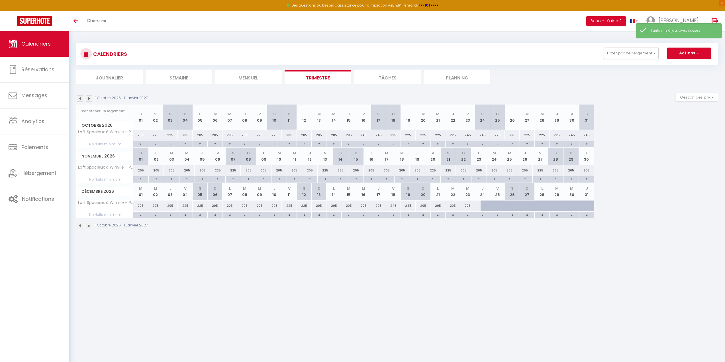
click at [529, 268] on body "🟢 Des questions ou besoin d'assistance pour la migration AirBnB? Prenez rdv >>>…" at bounding box center [362, 212] width 725 height 362
click at [89, 99] on img at bounding box center [89, 98] width 6 height 6
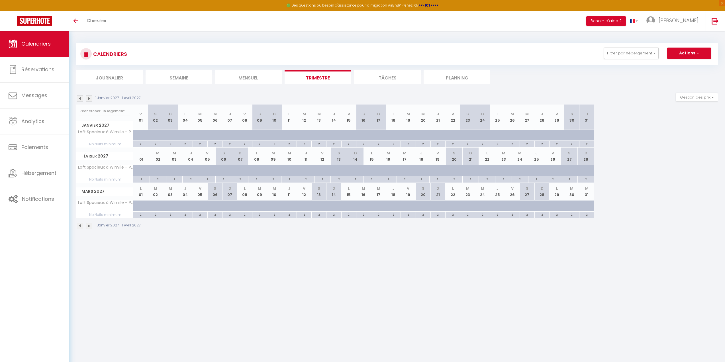
click at [385, 206] on div at bounding box center [383, 209] width 15 height 11
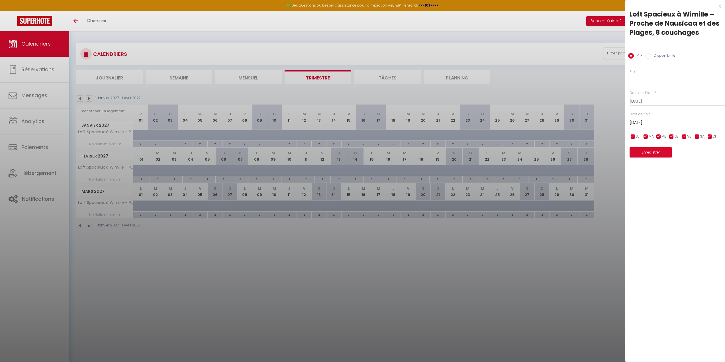
click at [542, 240] on div at bounding box center [362, 181] width 725 height 362
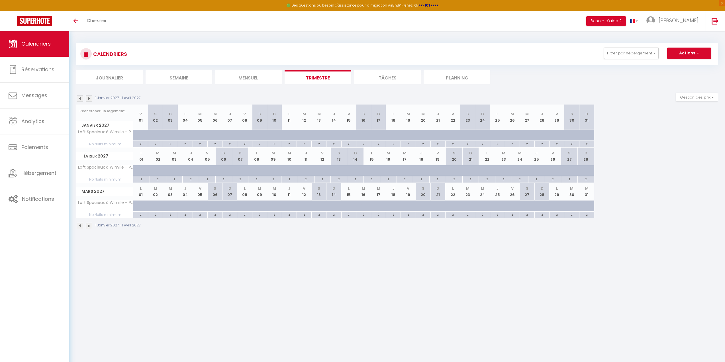
click at [147, 133] on div at bounding box center [145, 138] width 15 height 11
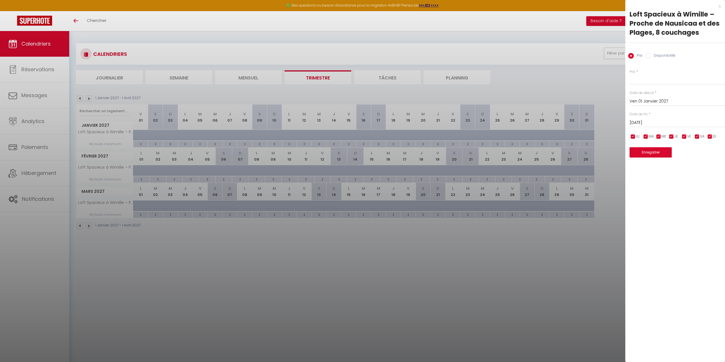
click at [421, 228] on div at bounding box center [362, 181] width 725 height 362
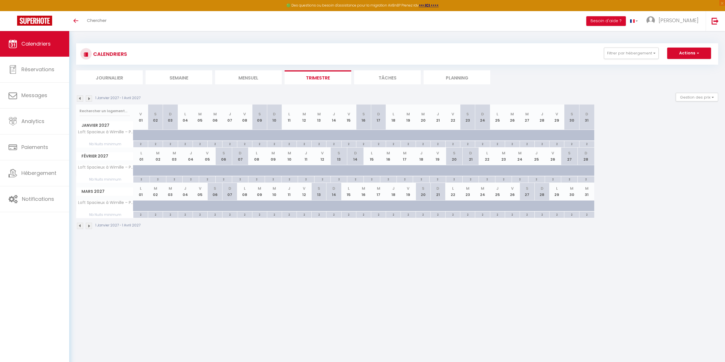
click at [81, 97] on img at bounding box center [80, 98] width 6 height 6
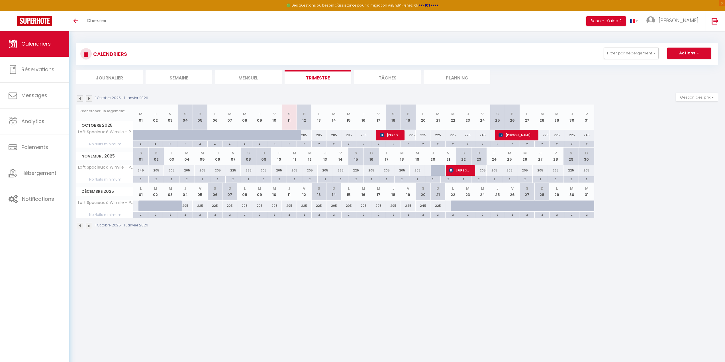
click at [40, 47] on span "Calendriers" at bounding box center [35, 43] width 29 height 7
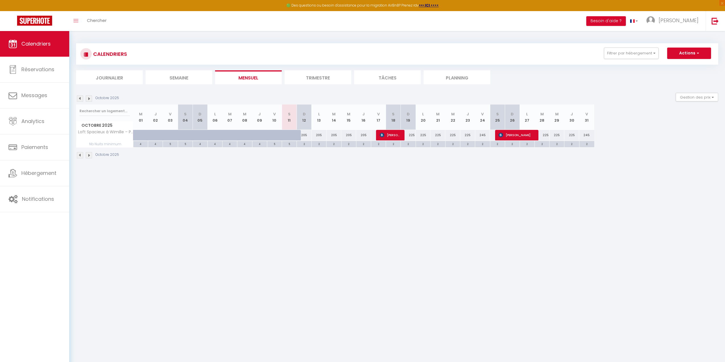
click at [311, 83] on li "Trimestre" at bounding box center [317, 77] width 67 height 14
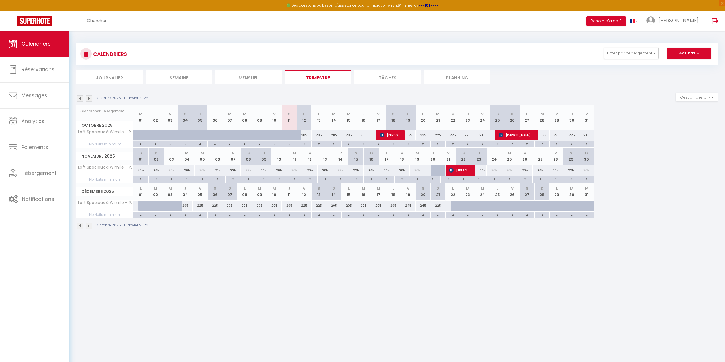
click at [91, 99] on img at bounding box center [89, 98] width 6 height 6
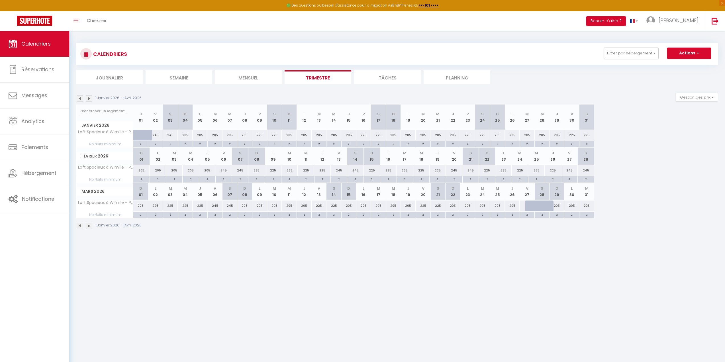
click at [91, 99] on img at bounding box center [89, 98] width 6 height 6
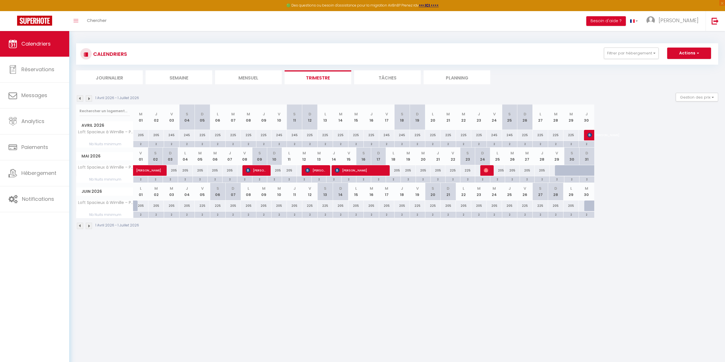
click at [91, 99] on img at bounding box center [89, 98] width 6 height 6
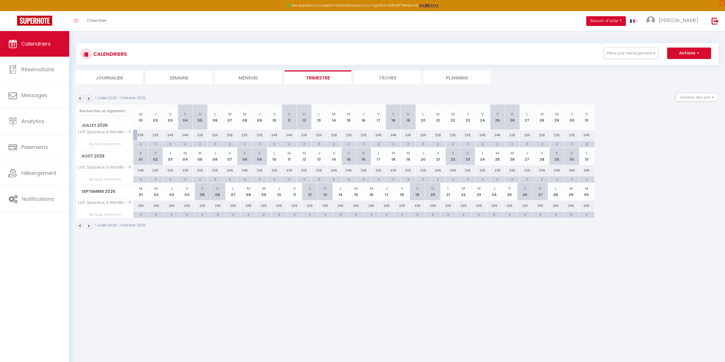
click at [91, 99] on img at bounding box center [89, 98] width 6 height 6
